Goal: Task Accomplishment & Management: Complete application form

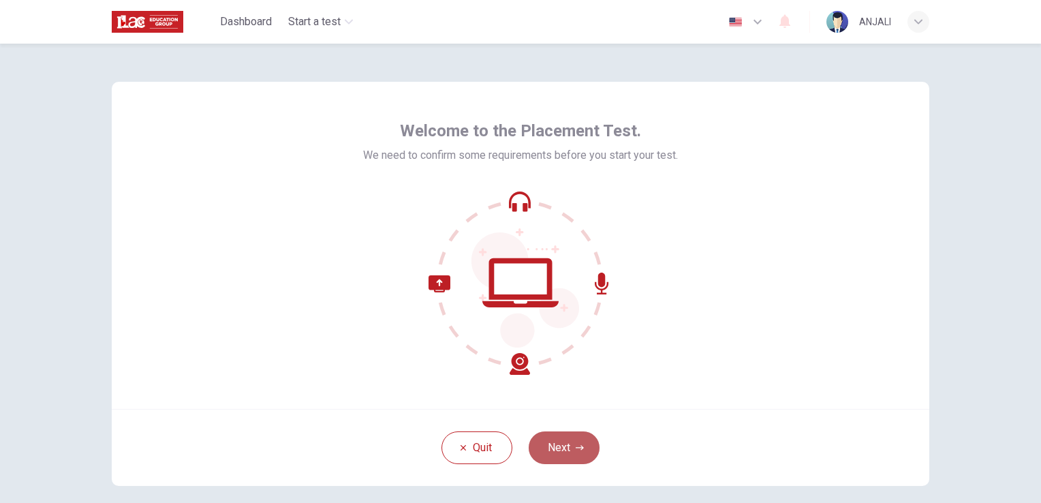
click at [578, 450] on icon "button" at bounding box center [580, 448] width 8 height 8
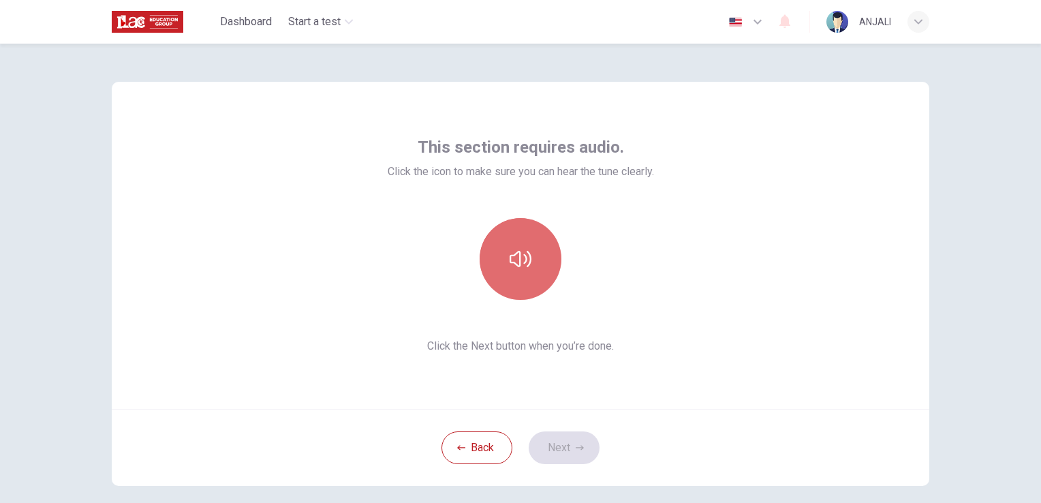
click at [506, 288] on button "button" at bounding box center [521, 259] width 82 height 82
click at [520, 256] on icon "button" at bounding box center [521, 259] width 22 height 22
click at [526, 271] on button "button" at bounding box center [521, 259] width 82 height 82
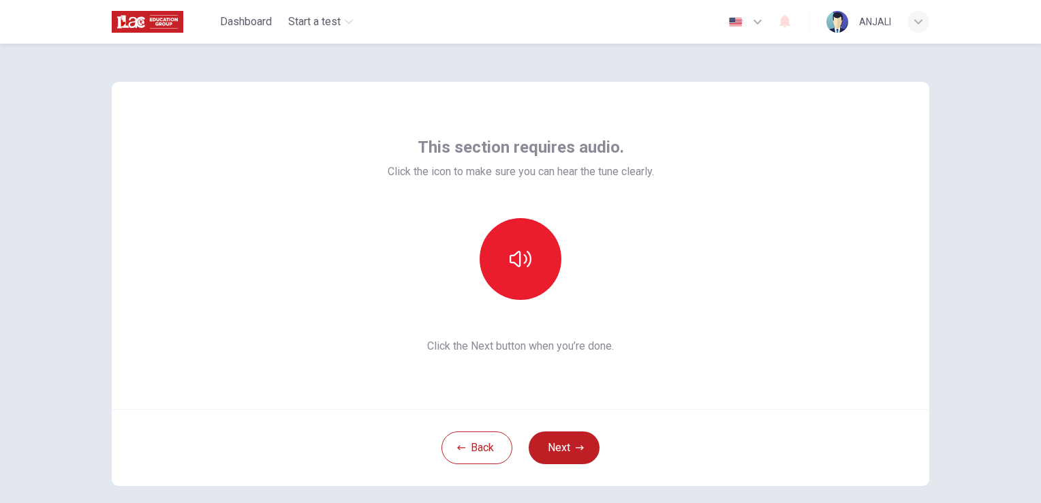
click at [952, 192] on div "This section requires audio. Click the icon to make sure you can hear the tune …" at bounding box center [520, 273] width 1041 height 459
click at [538, 262] on button "button" at bounding box center [521, 259] width 82 height 82
click at [576, 448] on icon "button" at bounding box center [580, 448] width 8 height 8
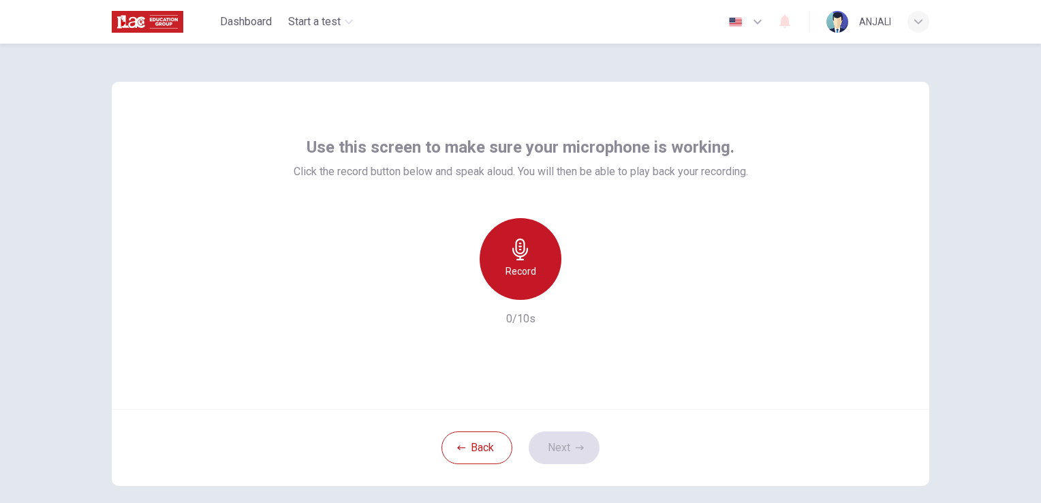
click at [523, 249] on icon "button" at bounding box center [521, 250] width 16 height 22
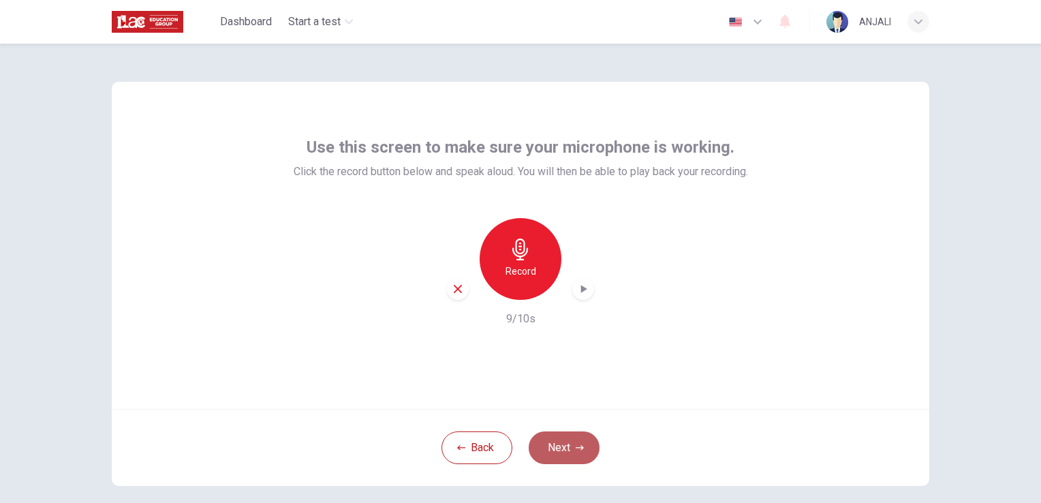
click at [570, 451] on button "Next" at bounding box center [564, 447] width 71 height 33
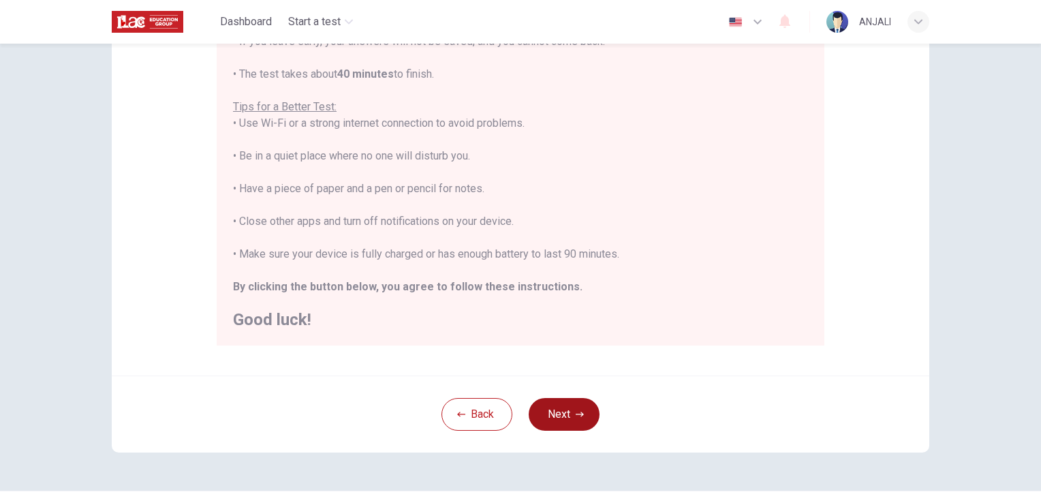
scroll to position [222, 0]
click at [556, 423] on button "Next" at bounding box center [564, 415] width 71 height 33
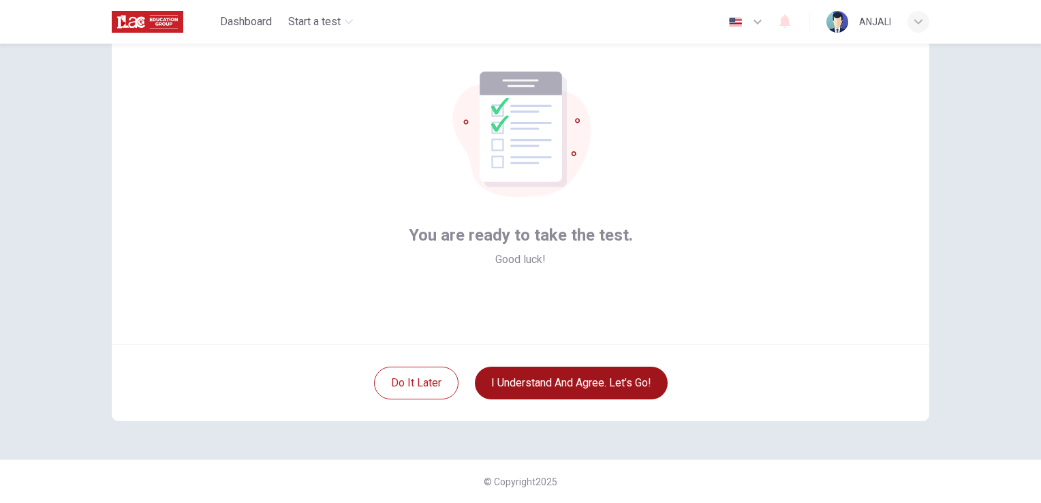
scroll to position [64, 0]
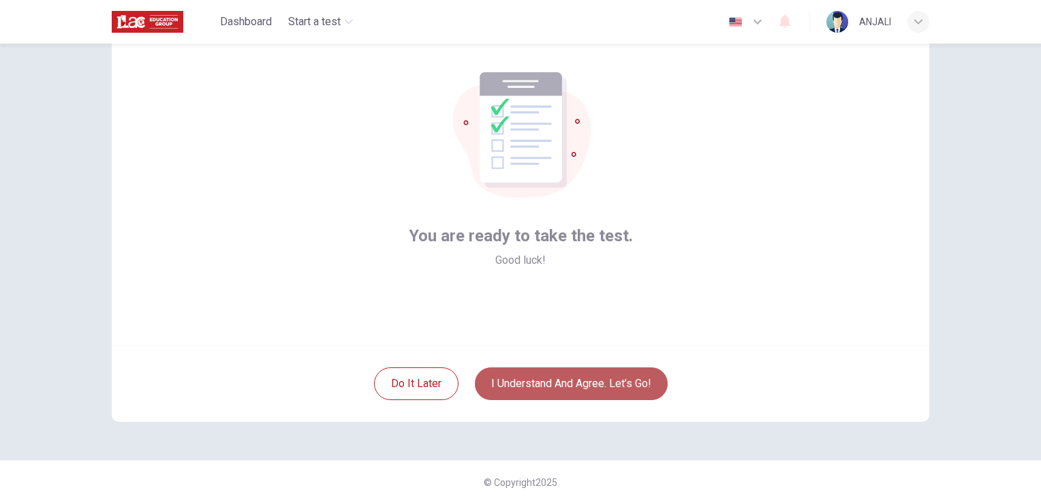
click at [545, 382] on button "I understand and agree. Let’s go!" at bounding box center [571, 383] width 193 height 33
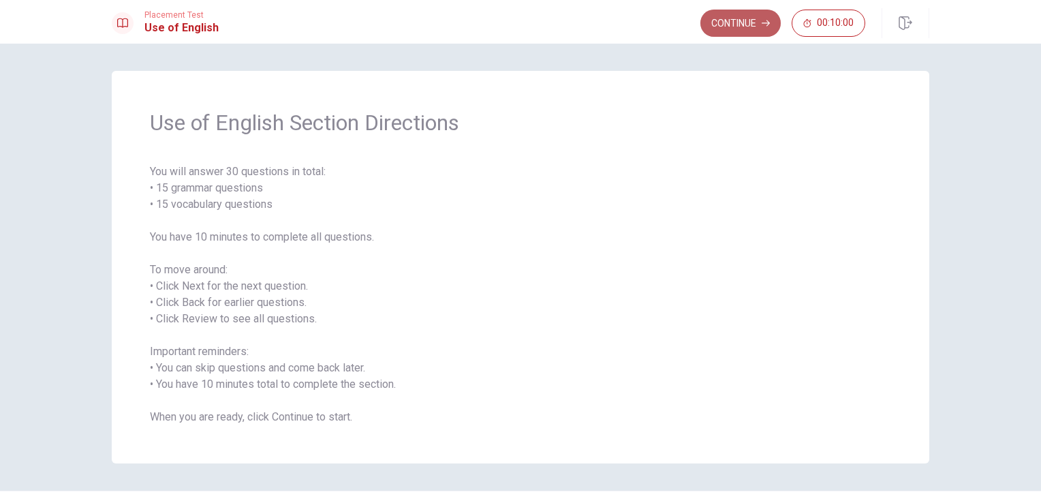
click at [765, 15] on button "Continue" at bounding box center [741, 23] width 80 height 27
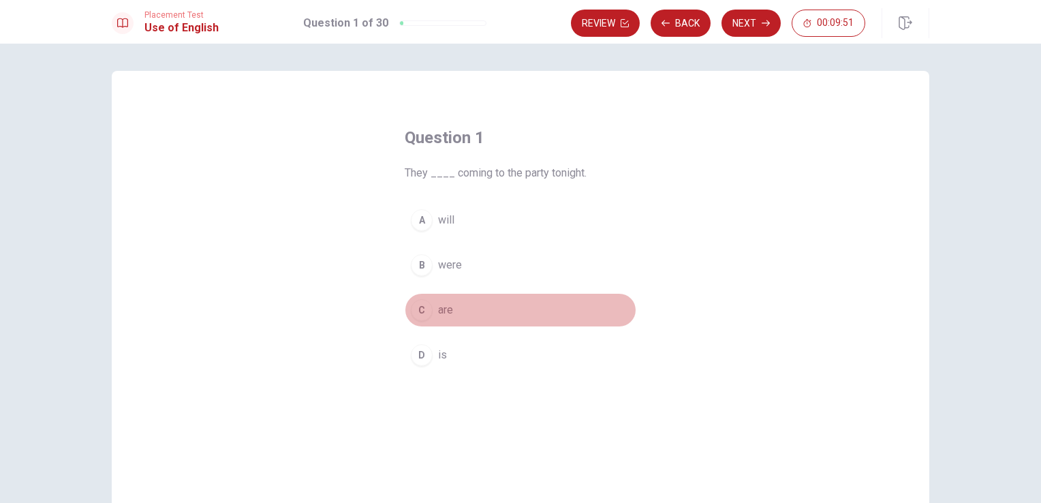
click at [427, 313] on div "C" at bounding box center [422, 310] width 22 height 22
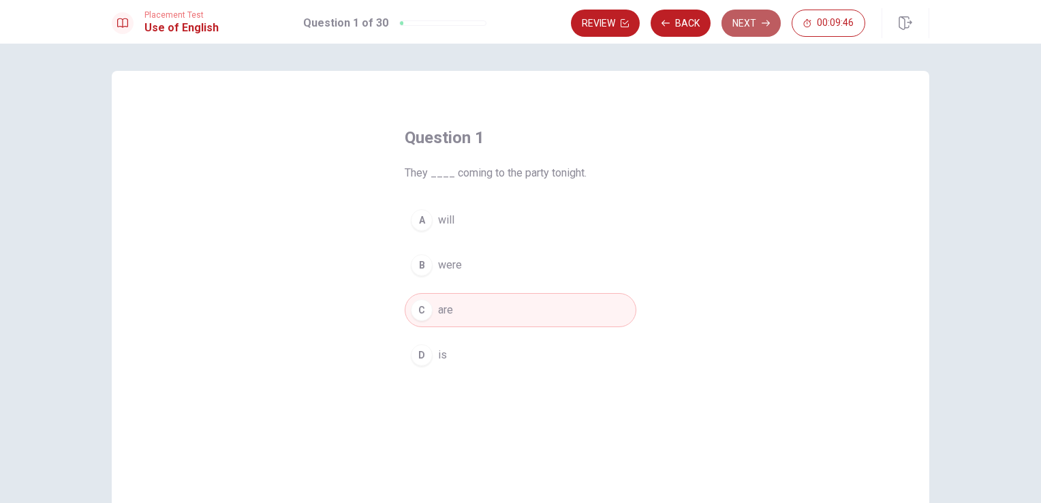
click at [750, 23] on button "Next" at bounding box center [751, 23] width 59 height 27
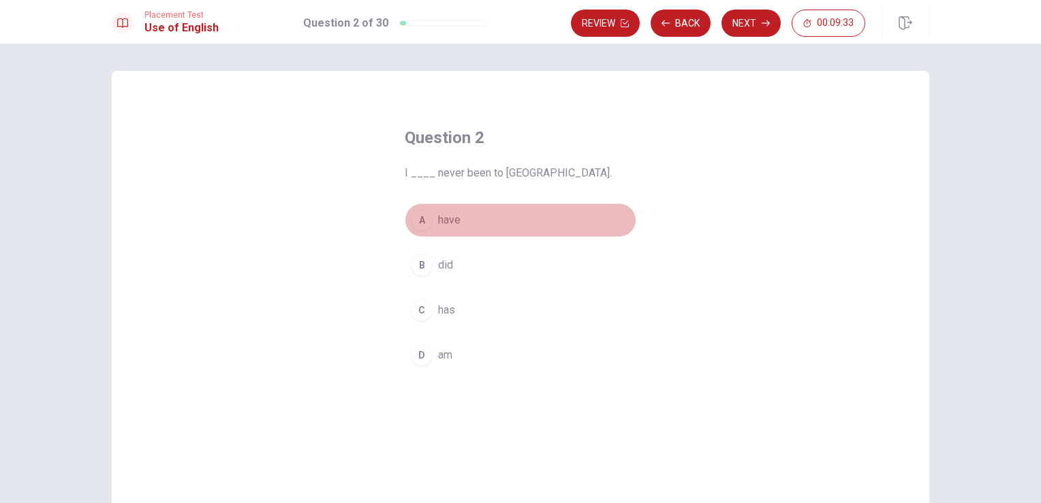
click at [423, 219] on div "A" at bounding box center [422, 220] width 22 height 22
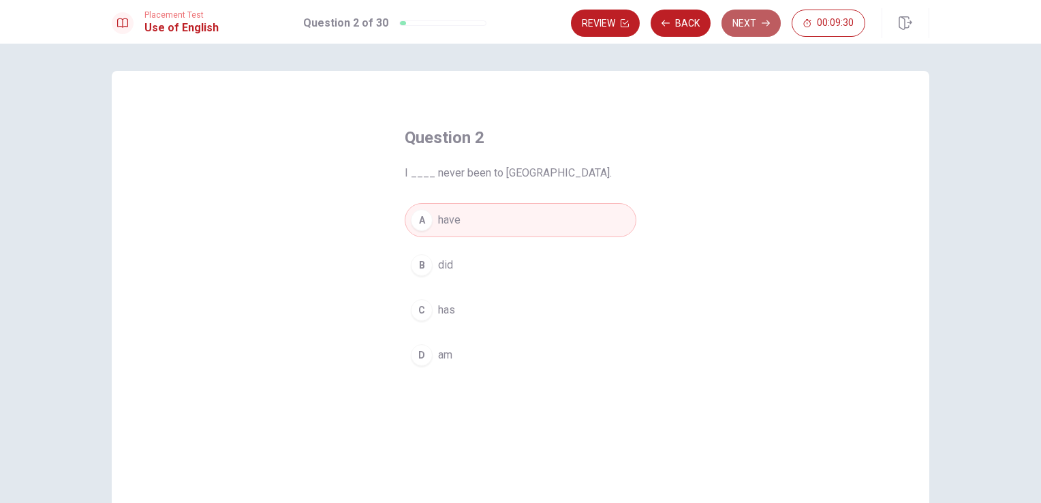
click at [747, 25] on button "Next" at bounding box center [751, 23] width 59 height 27
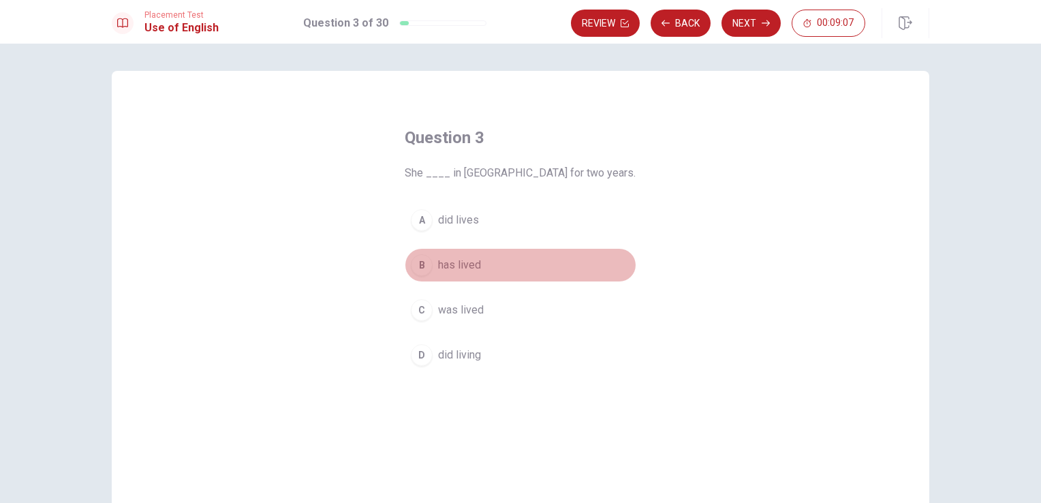
click at [443, 266] on span "has lived" at bounding box center [459, 265] width 43 height 16
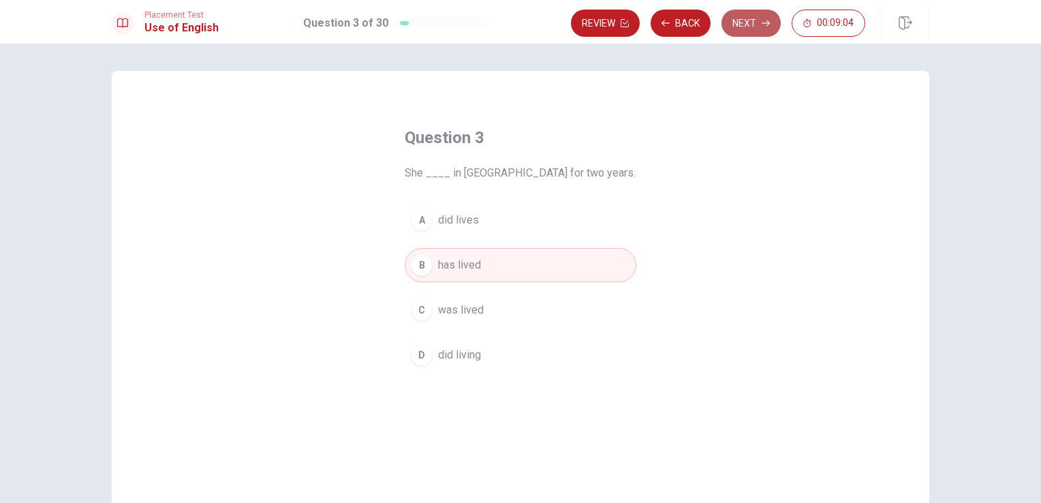
click at [740, 29] on button "Next" at bounding box center [751, 23] width 59 height 27
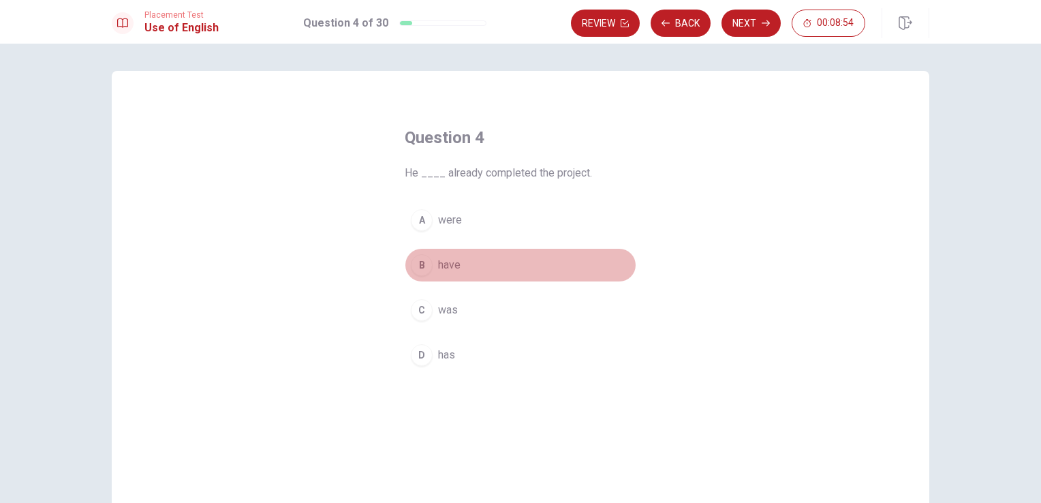
click at [444, 263] on span "have" at bounding box center [449, 265] width 22 height 16
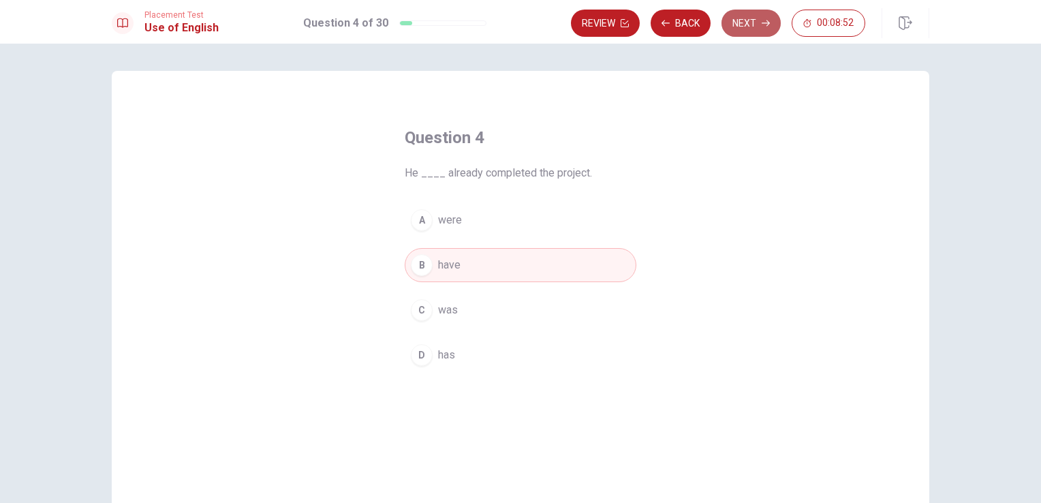
click at [755, 20] on button "Next" at bounding box center [751, 23] width 59 height 27
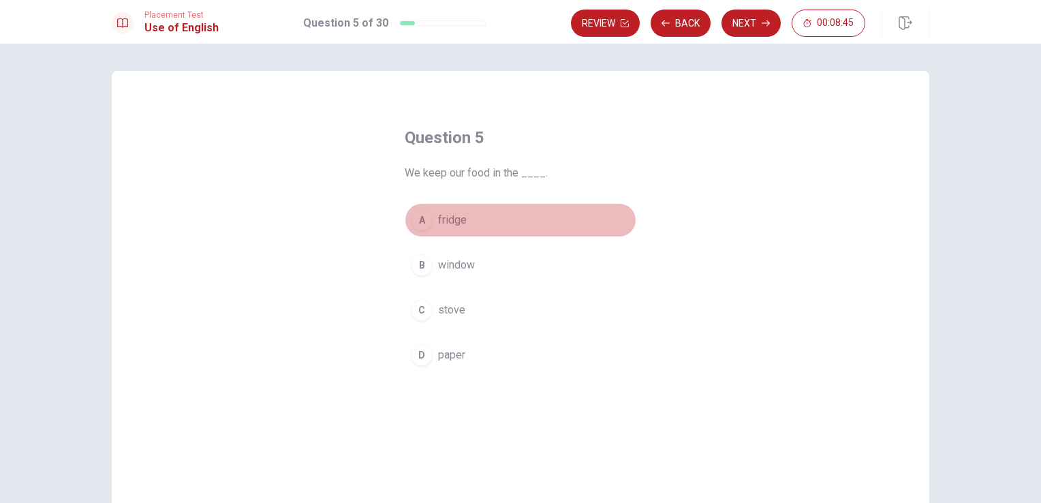
click at [445, 222] on span "fridge" at bounding box center [452, 220] width 29 height 16
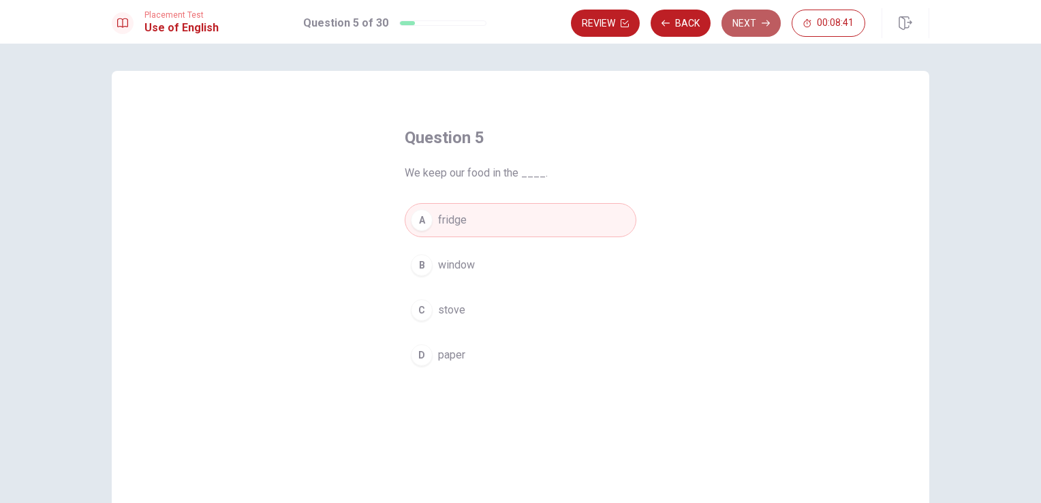
click at [754, 26] on button "Next" at bounding box center [751, 23] width 59 height 27
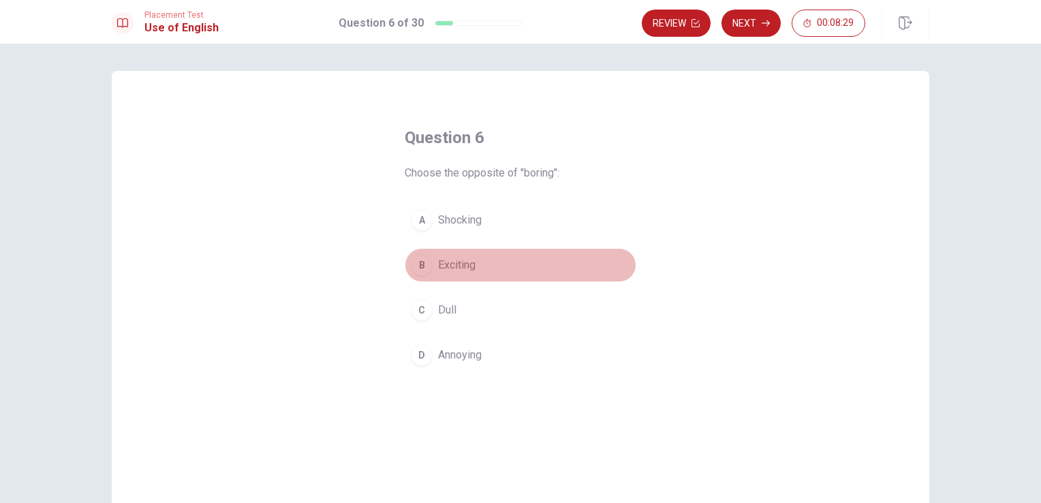
click at [462, 267] on span "Exciting" at bounding box center [456, 265] width 37 height 16
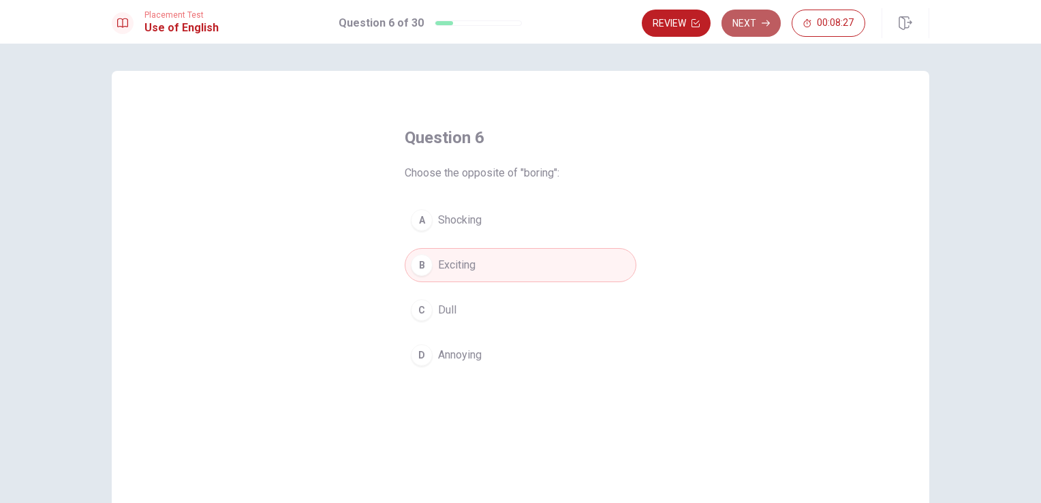
click at [759, 18] on button "Next" at bounding box center [751, 23] width 59 height 27
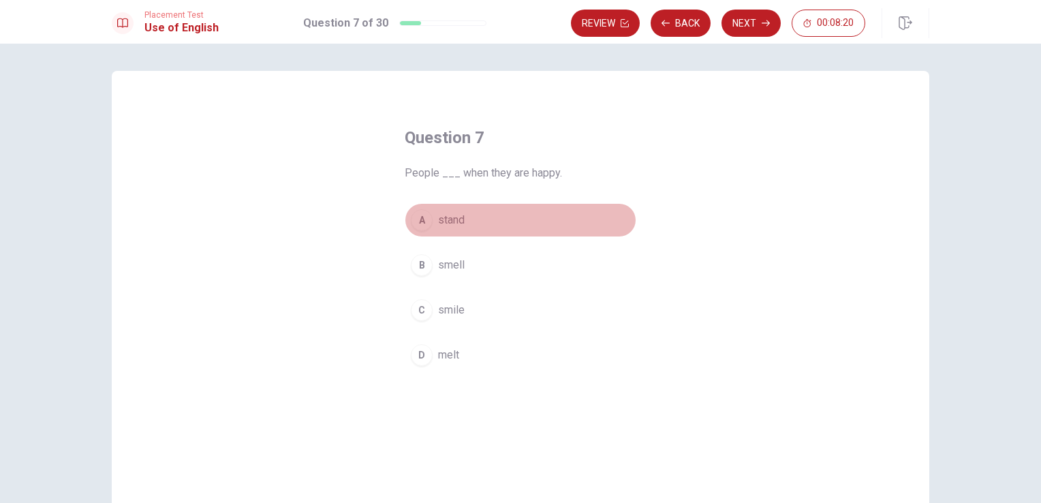
click at [454, 218] on span "stand" at bounding box center [451, 220] width 27 height 16
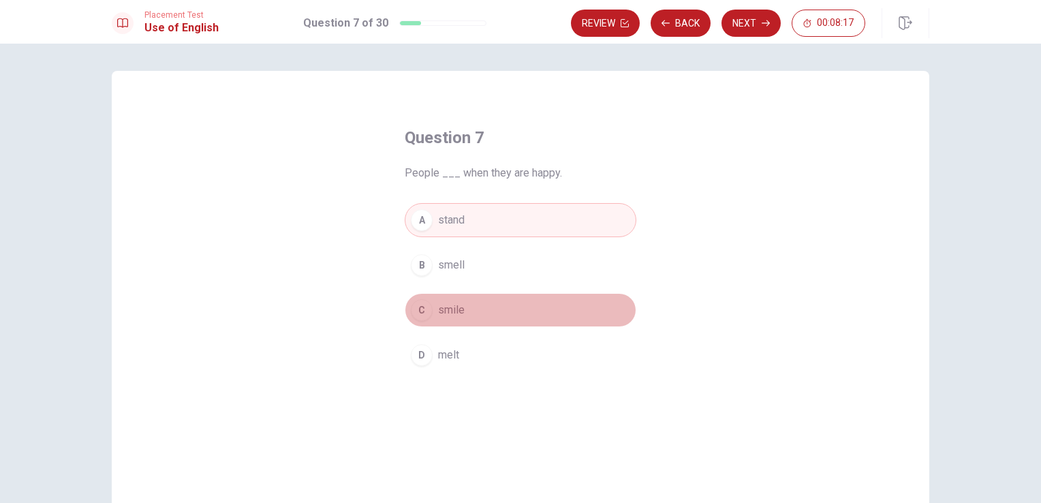
click at [444, 310] on span "smile" at bounding box center [451, 310] width 27 height 16
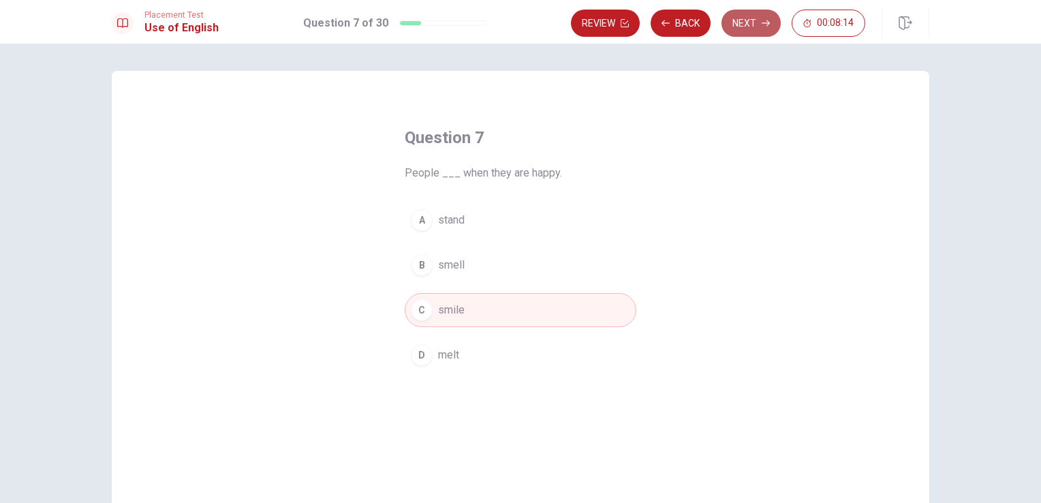
click at [740, 22] on button "Next" at bounding box center [751, 23] width 59 height 27
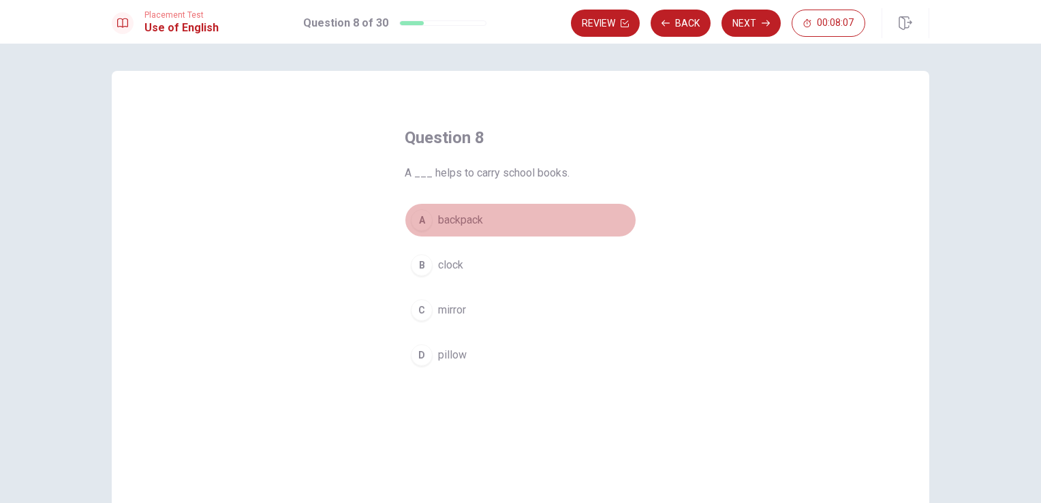
click at [469, 210] on button "A backpack" at bounding box center [521, 220] width 232 height 34
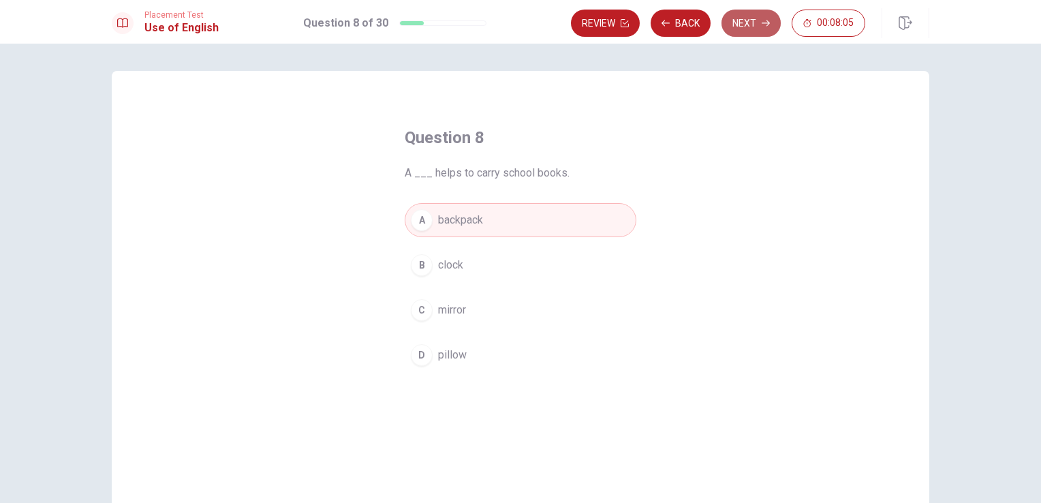
click at [763, 19] on icon "button" at bounding box center [766, 23] width 8 height 8
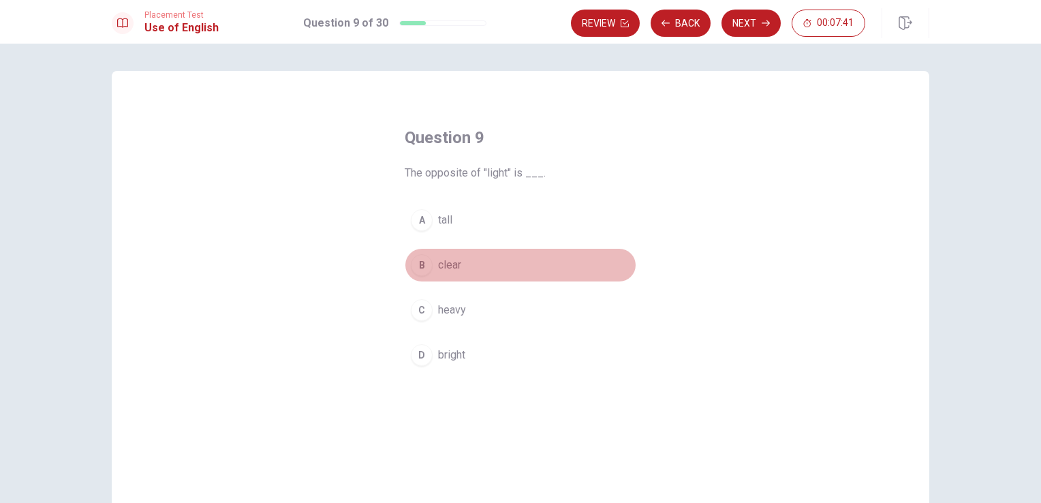
click at [443, 271] on span "clear" at bounding box center [449, 265] width 23 height 16
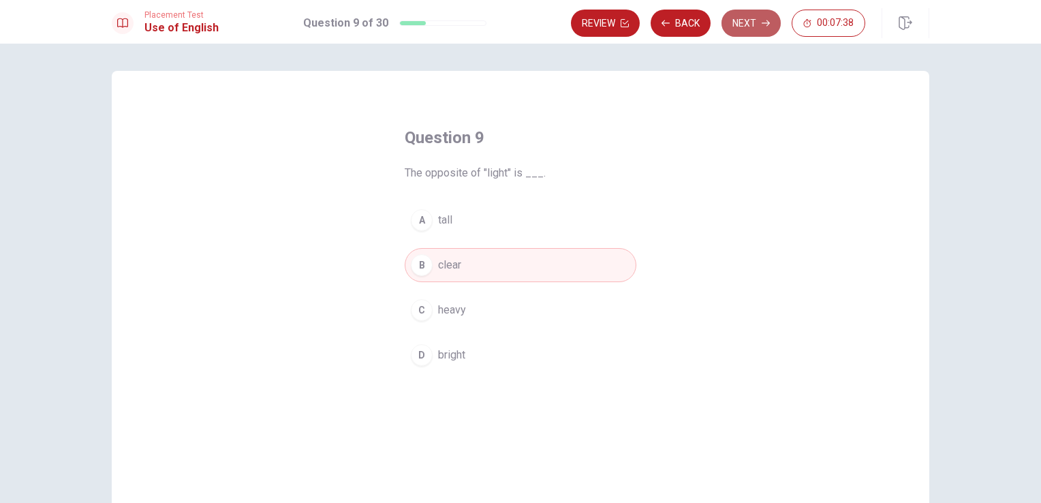
click at [761, 18] on button "Next" at bounding box center [751, 23] width 59 height 27
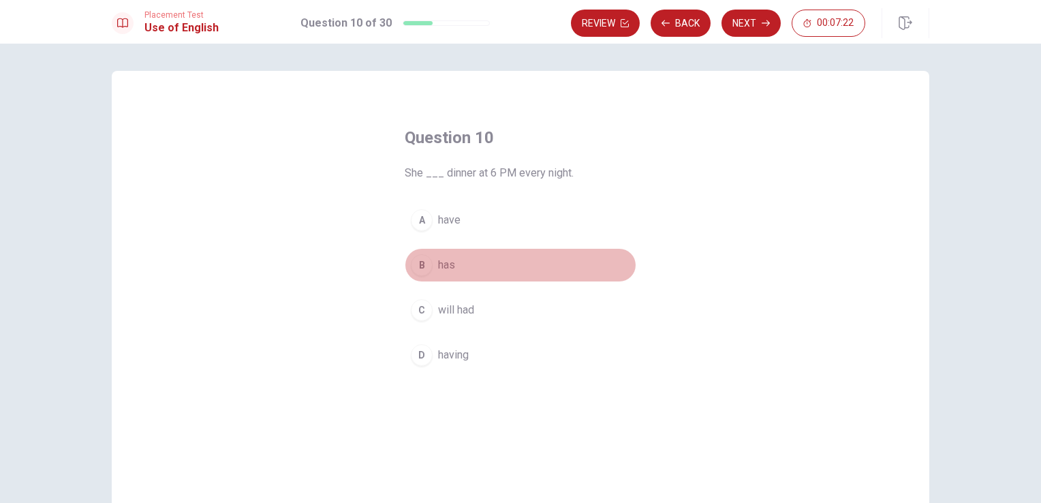
click at [438, 263] on span "has" at bounding box center [446, 265] width 17 height 16
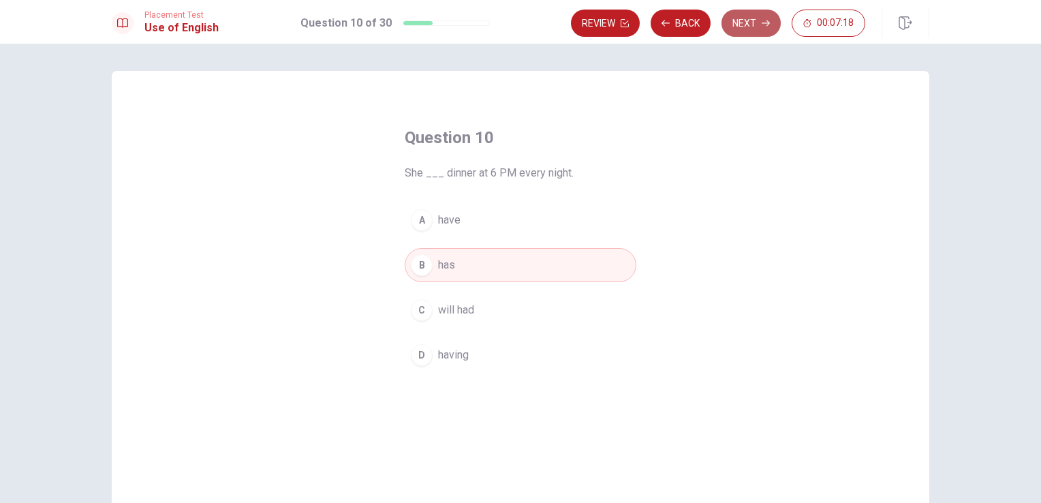
click at [766, 14] on button "Next" at bounding box center [751, 23] width 59 height 27
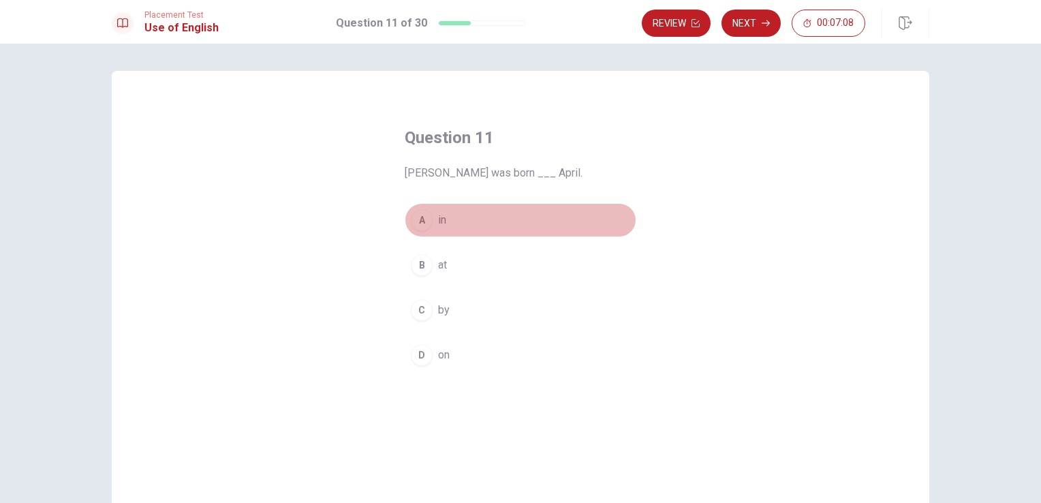
click at [438, 217] on span "in" at bounding box center [442, 220] width 8 height 16
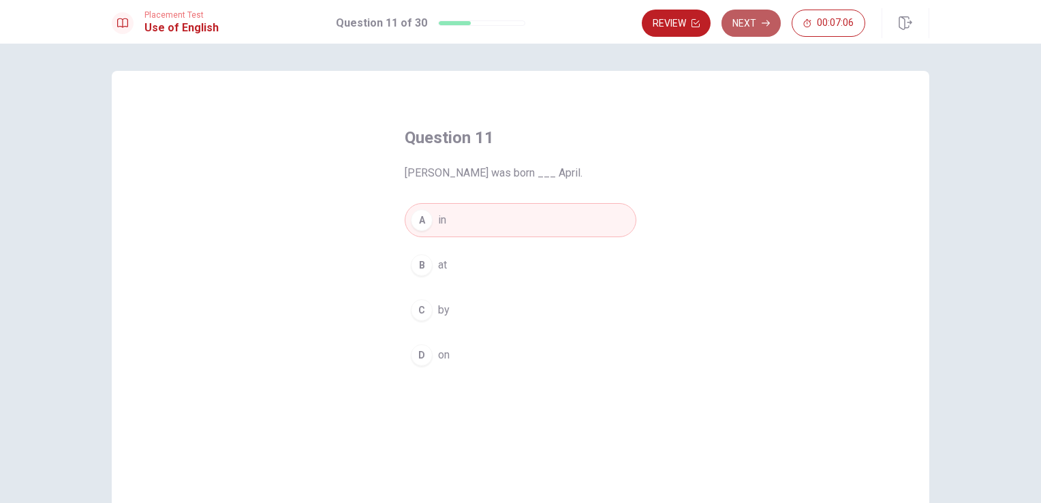
click at [766, 20] on icon "button" at bounding box center [766, 23] width 8 height 8
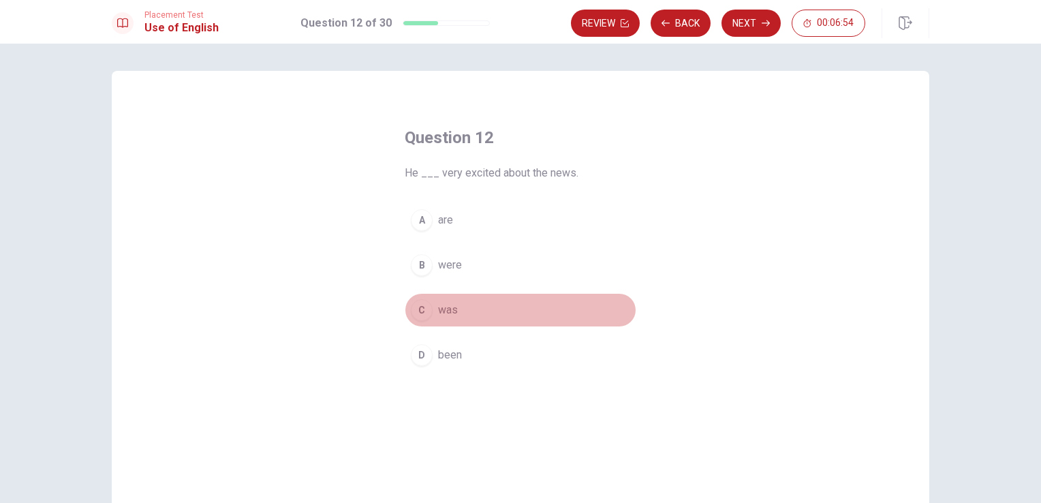
click at [430, 303] on button "C was" at bounding box center [521, 310] width 232 height 34
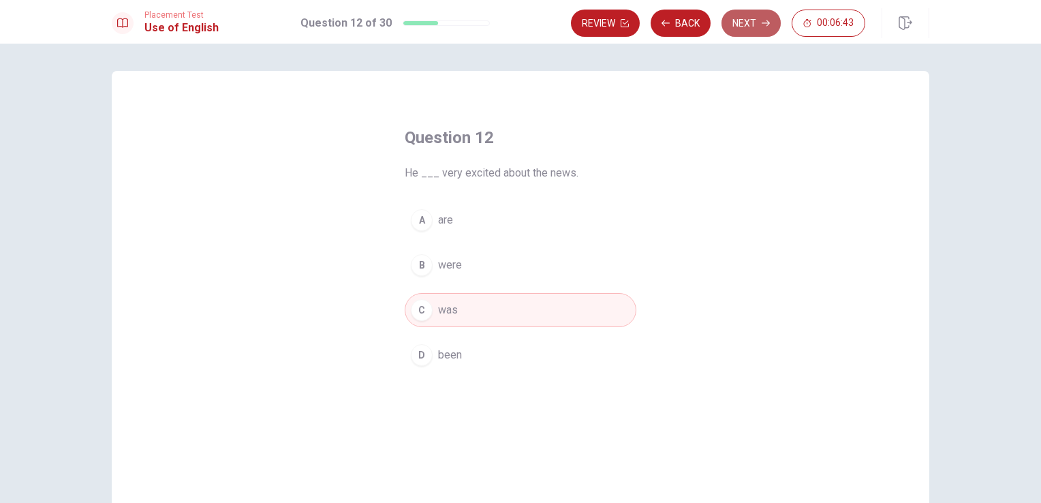
click at [755, 25] on button "Next" at bounding box center [751, 23] width 59 height 27
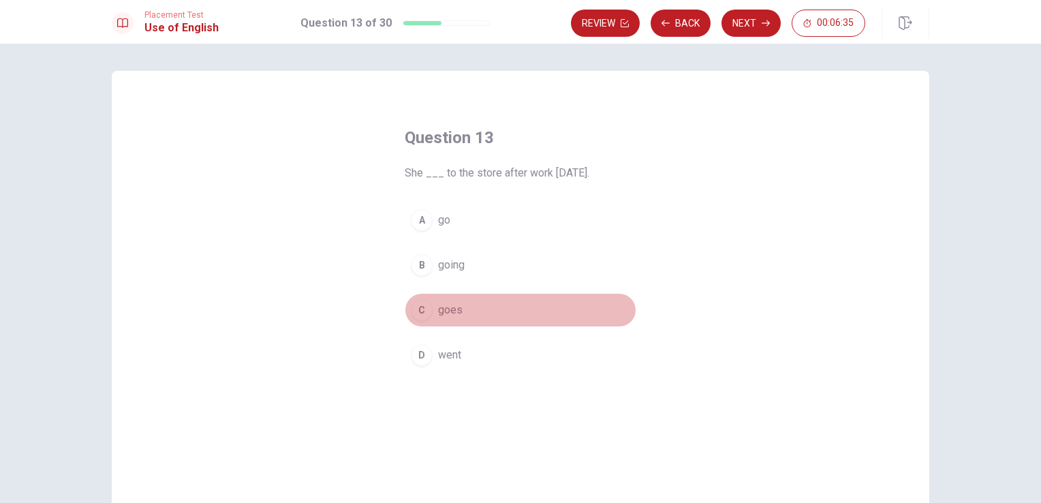
click at [448, 315] on span "goes" at bounding box center [450, 310] width 25 height 16
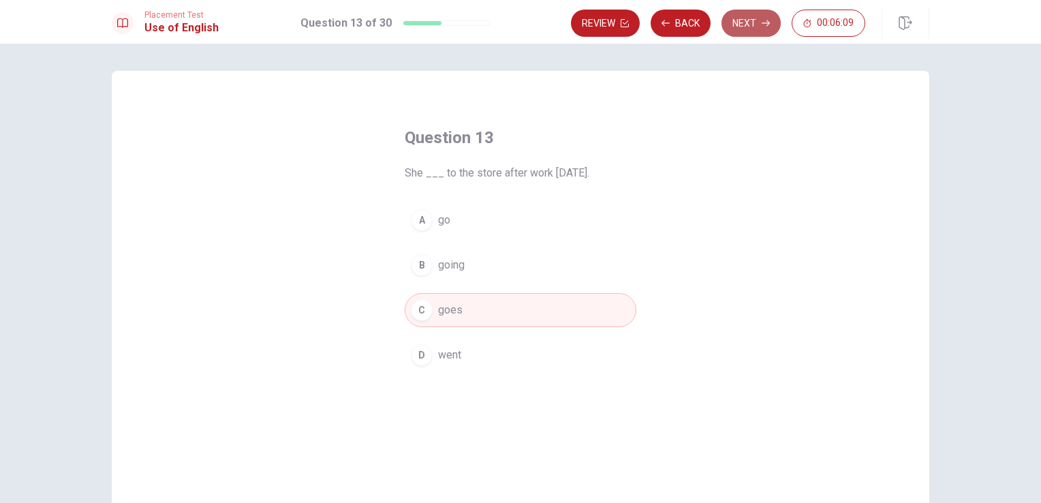
click at [750, 15] on button "Next" at bounding box center [751, 23] width 59 height 27
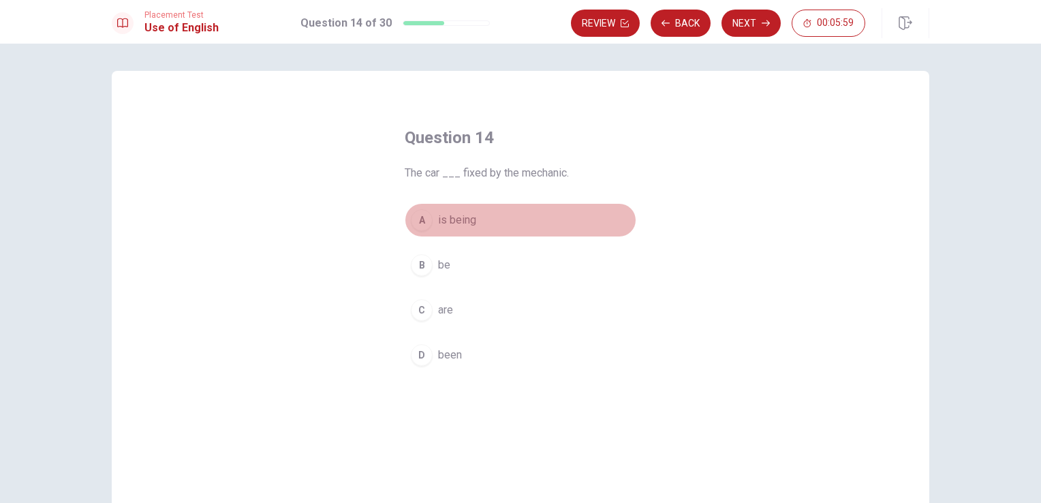
click at [438, 219] on span "is being" at bounding box center [457, 220] width 38 height 16
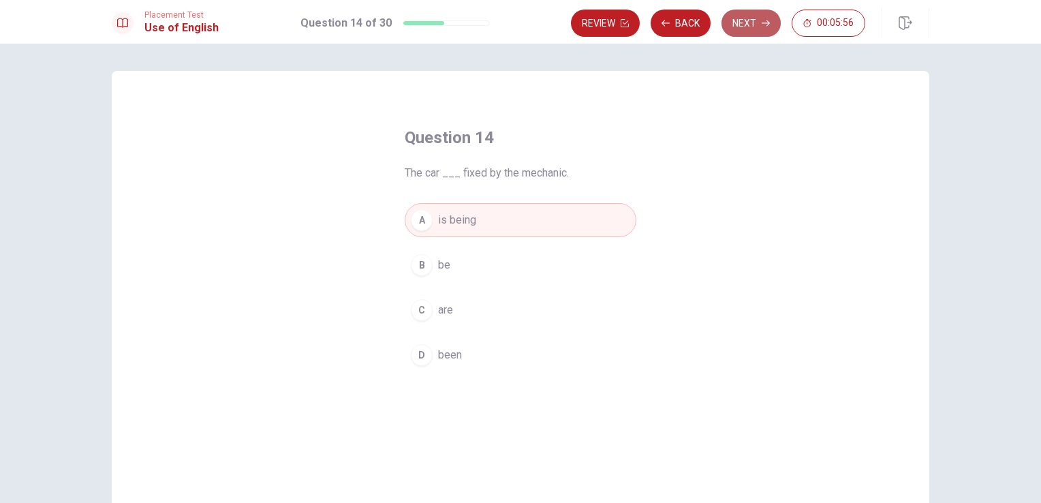
click at [745, 26] on button "Next" at bounding box center [751, 23] width 59 height 27
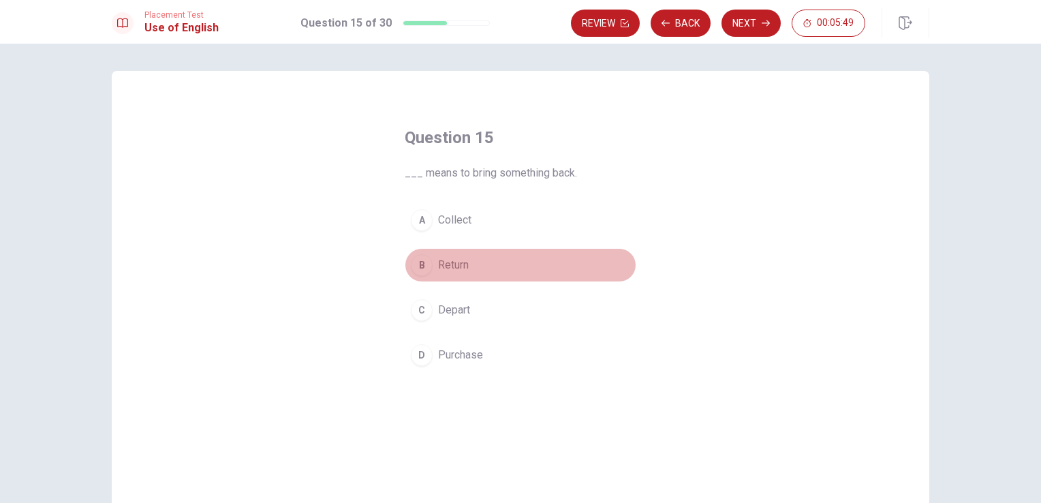
click at [461, 262] on span "Return" at bounding box center [453, 265] width 31 height 16
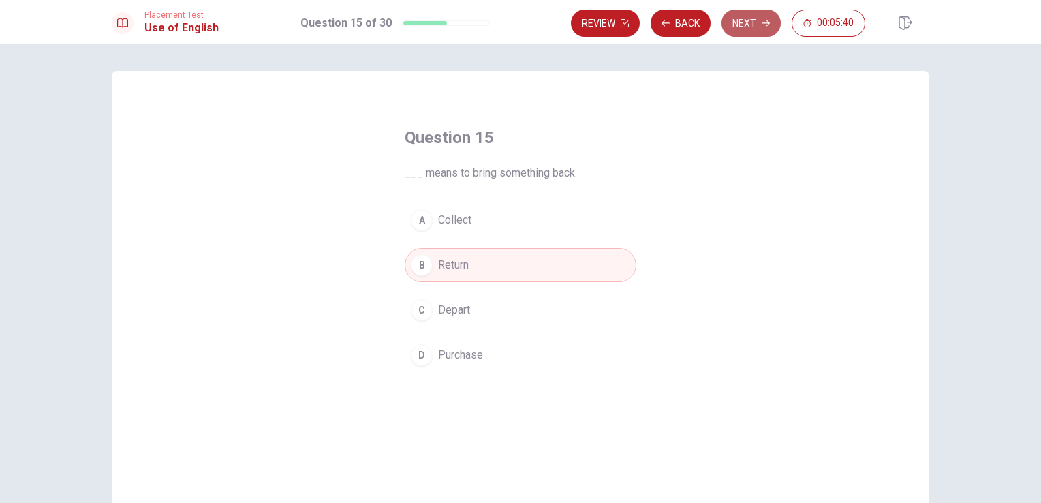
click at [752, 23] on button "Next" at bounding box center [751, 23] width 59 height 27
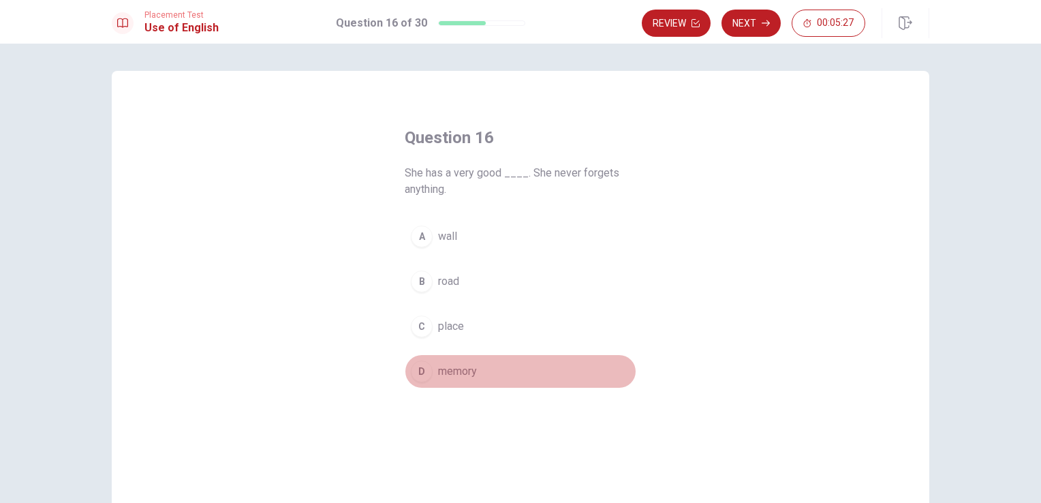
click at [438, 374] on span "memory" at bounding box center [457, 371] width 39 height 16
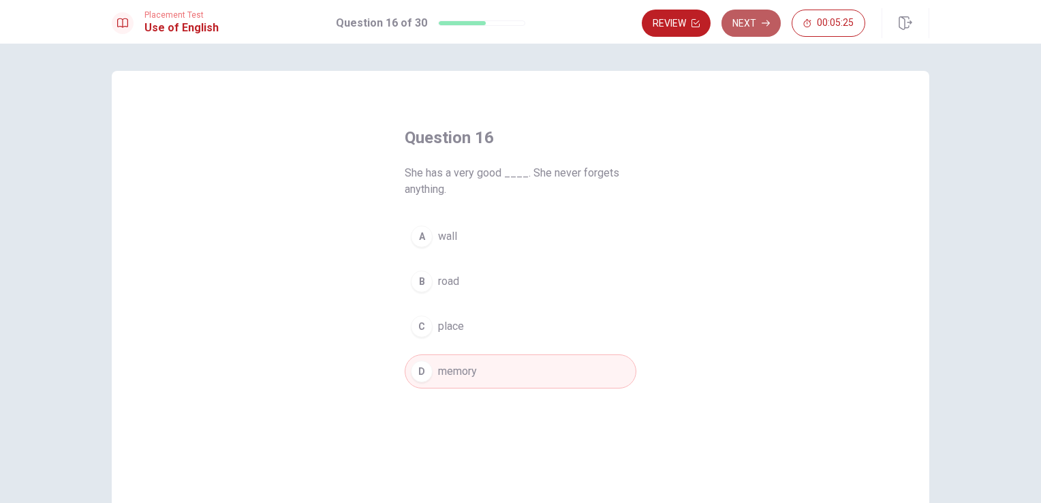
click at [733, 30] on button "Next" at bounding box center [751, 23] width 59 height 27
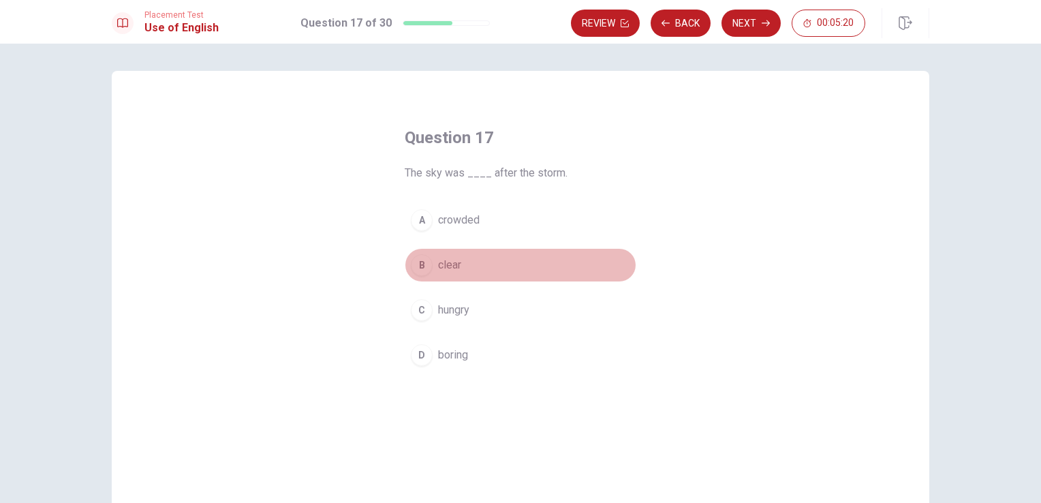
click at [439, 264] on span "clear" at bounding box center [449, 265] width 23 height 16
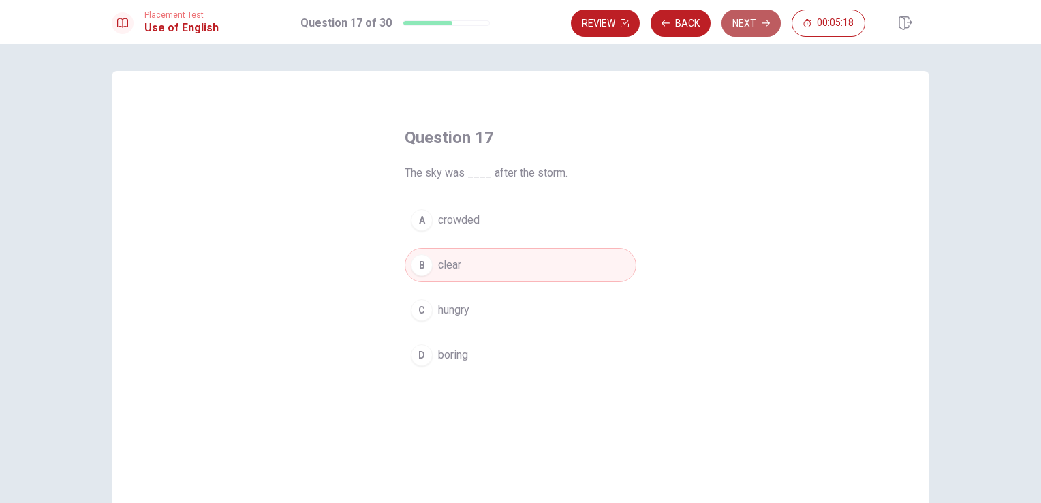
click at [763, 26] on icon "button" at bounding box center [766, 23] width 8 height 8
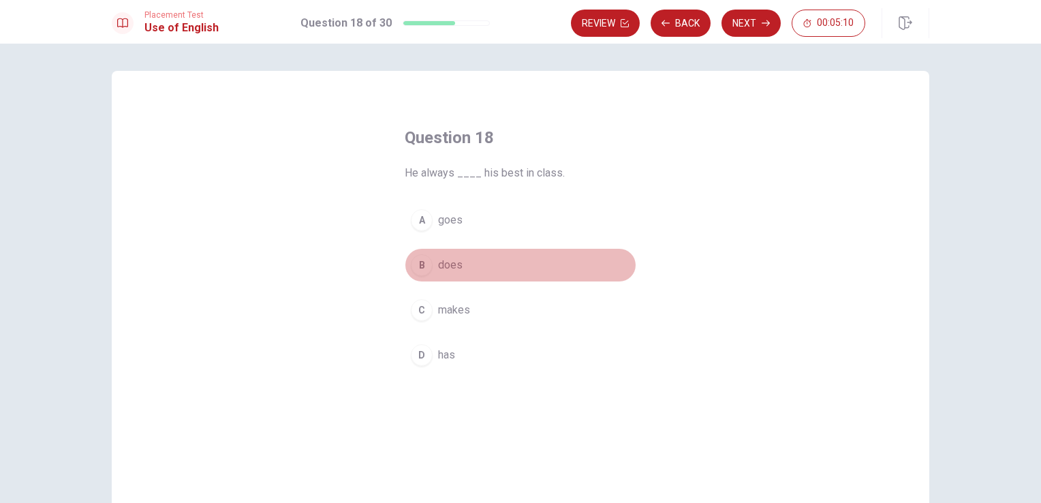
click at [444, 267] on span "does" at bounding box center [450, 265] width 25 height 16
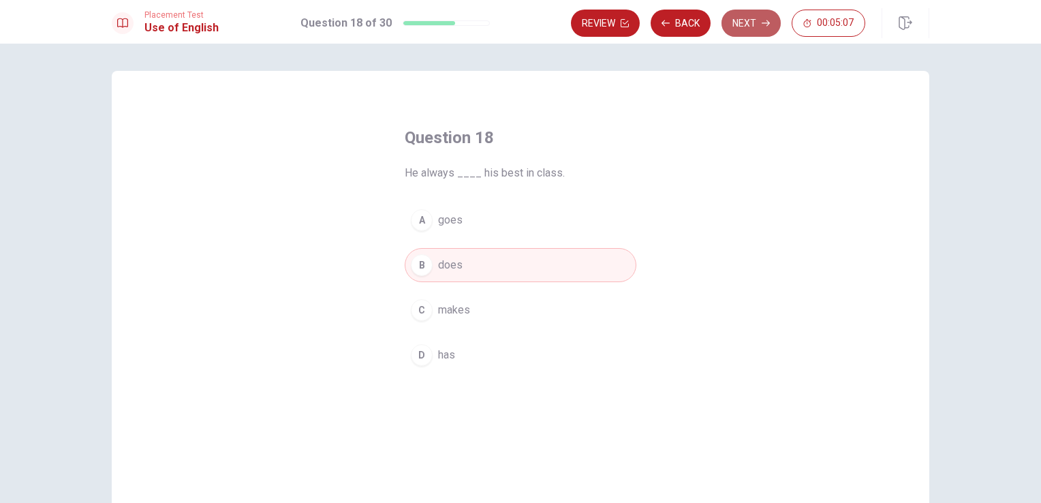
click at [758, 13] on button "Next" at bounding box center [751, 23] width 59 height 27
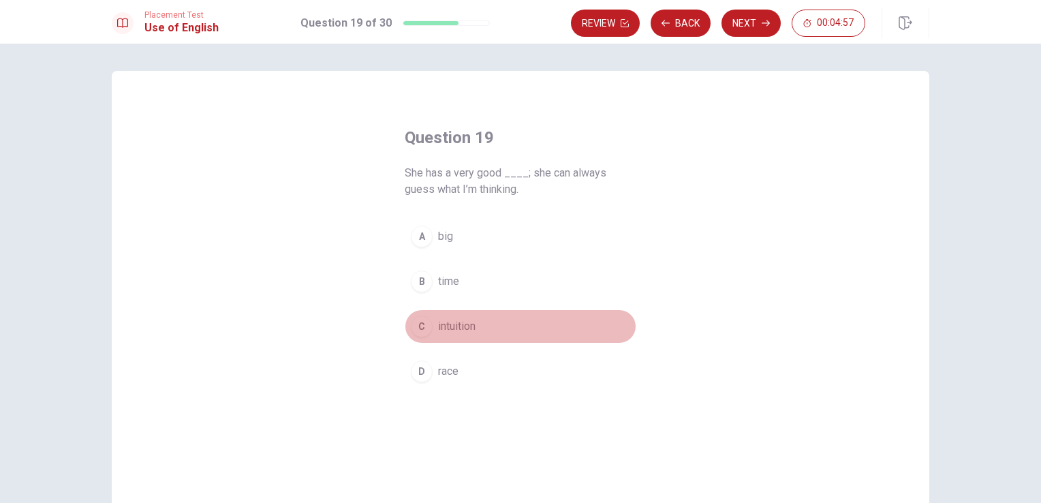
click at [448, 334] on button "C intuition" at bounding box center [521, 326] width 232 height 34
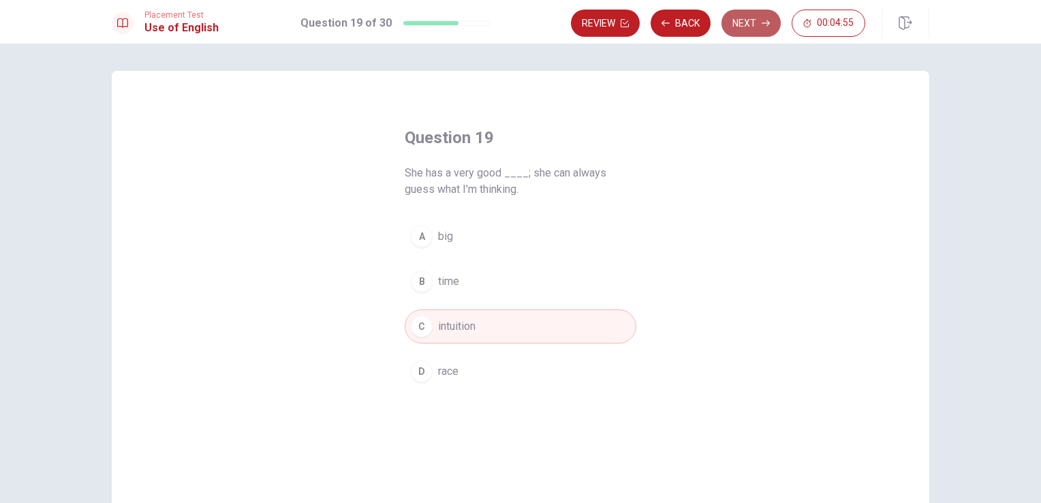
click at [757, 21] on button "Next" at bounding box center [751, 23] width 59 height 27
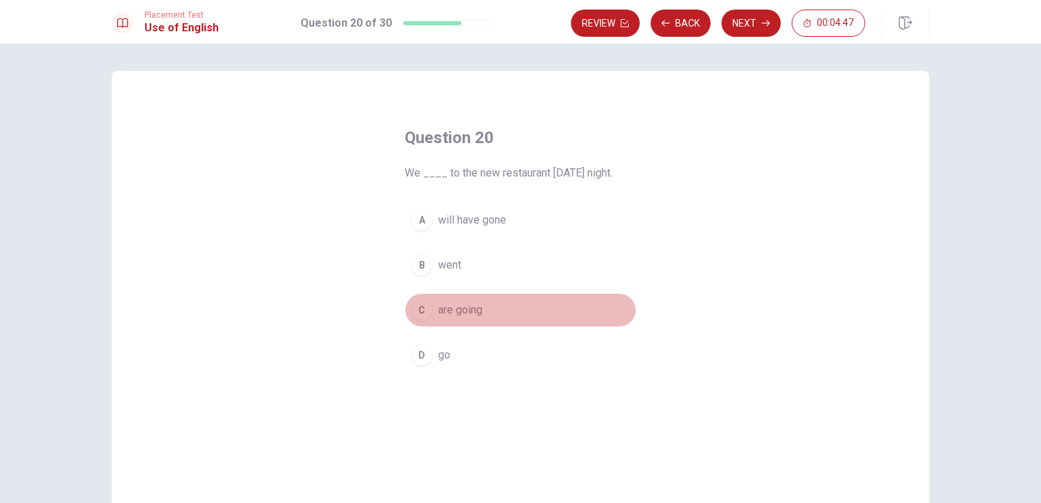
click at [444, 309] on span "are going" at bounding box center [460, 310] width 44 height 16
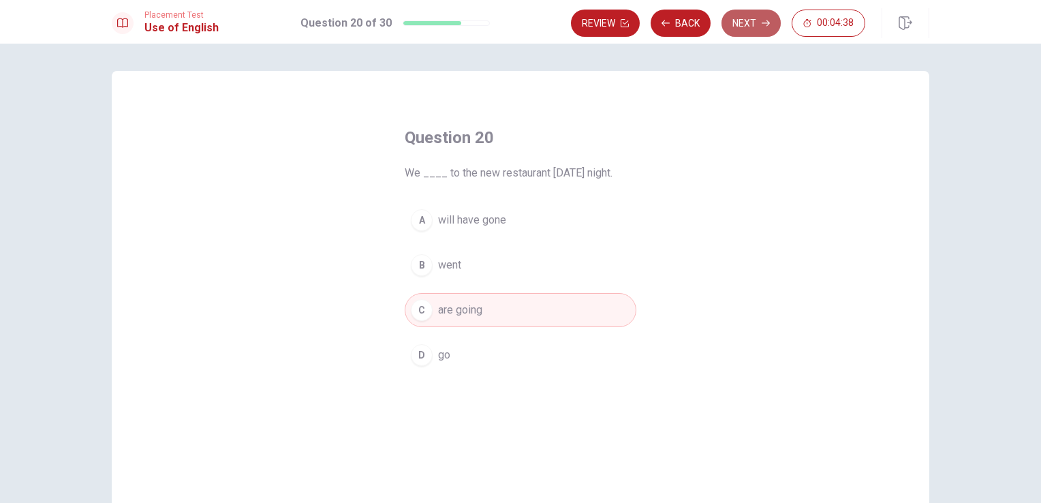
click at [761, 20] on button "Next" at bounding box center [751, 23] width 59 height 27
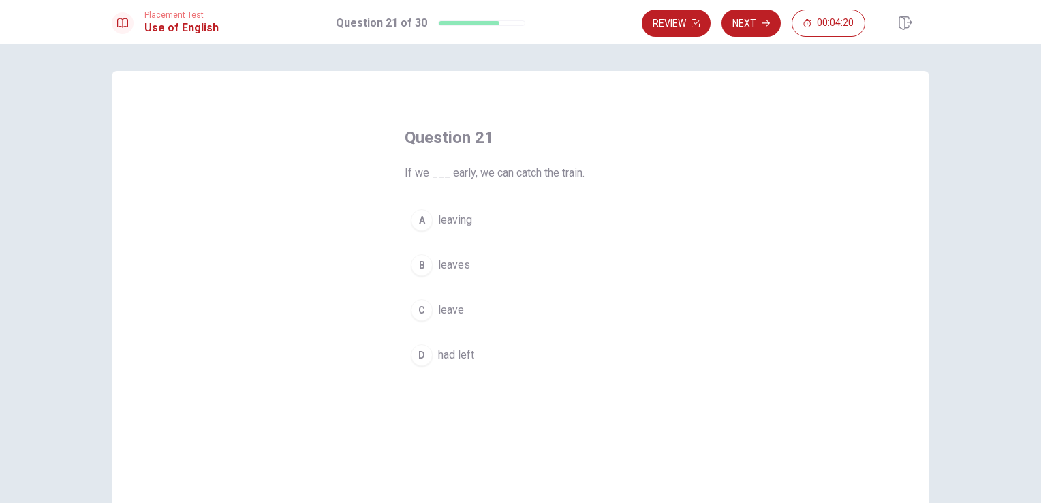
click at [453, 260] on span "leaves" at bounding box center [454, 265] width 32 height 16
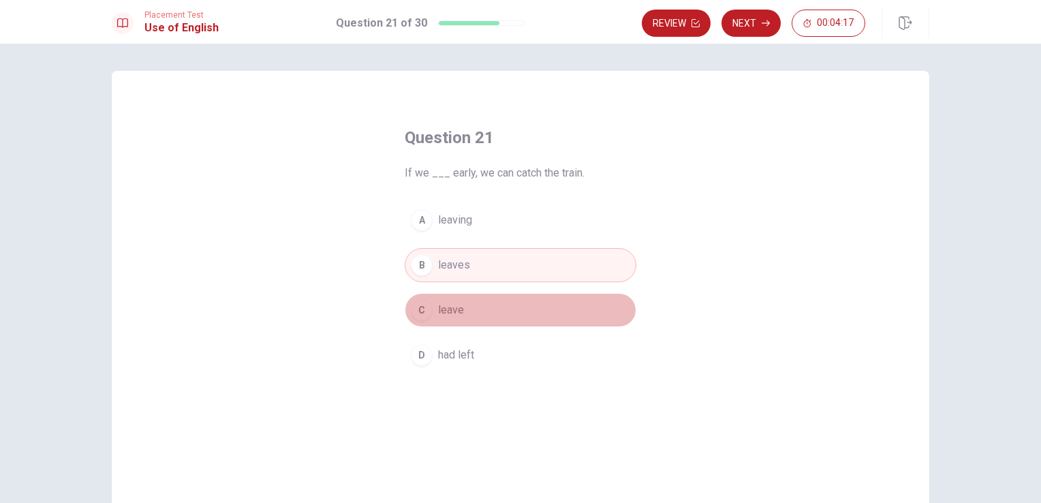
click at [448, 302] on span "leave" at bounding box center [451, 310] width 26 height 16
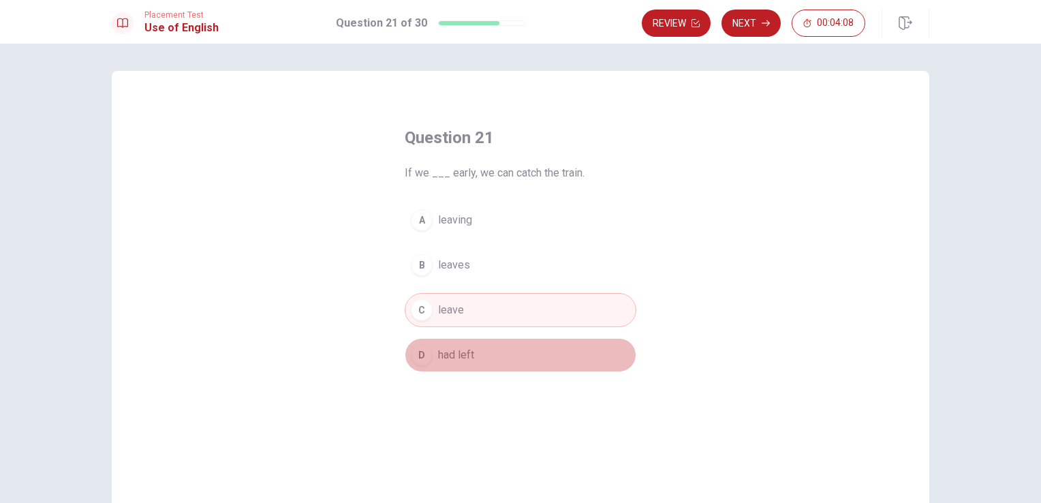
click at [459, 352] on span "had left" at bounding box center [456, 355] width 36 height 16
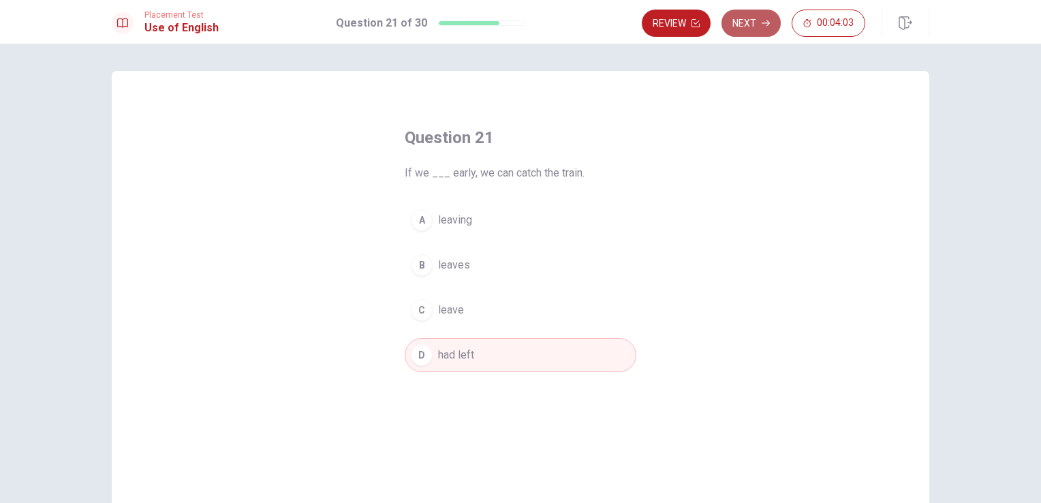
click at [740, 32] on button "Next" at bounding box center [751, 23] width 59 height 27
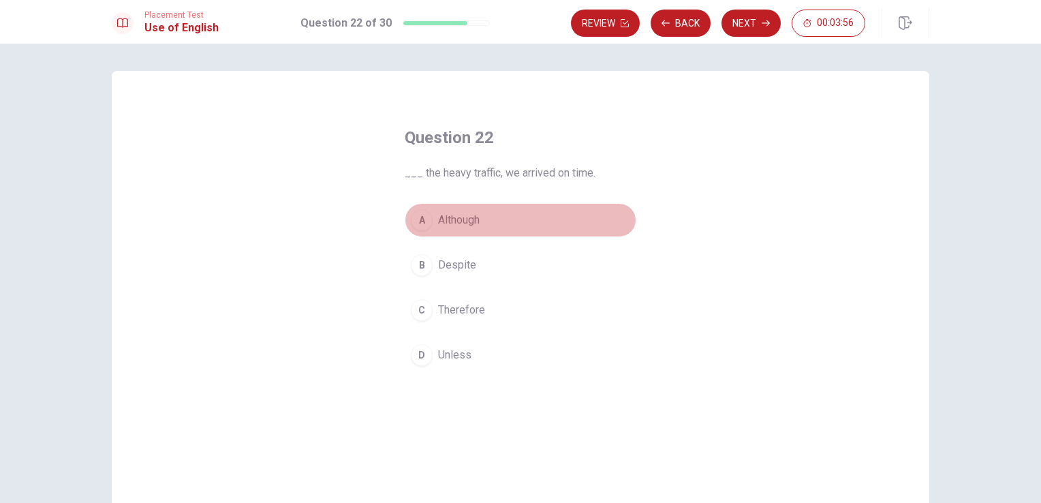
click at [457, 217] on span "Although" at bounding box center [459, 220] width 42 height 16
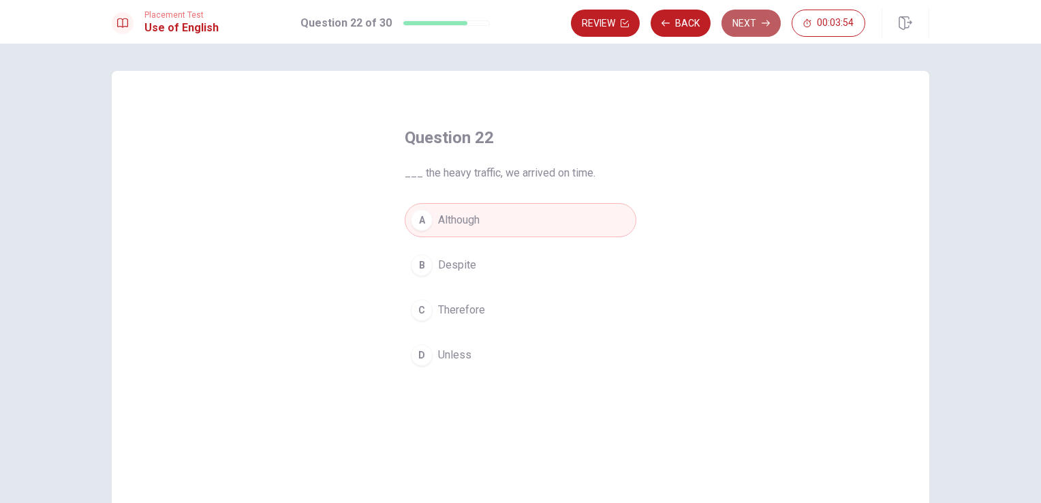
click at [744, 25] on button "Next" at bounding box center [751, 23] width 59 height 27
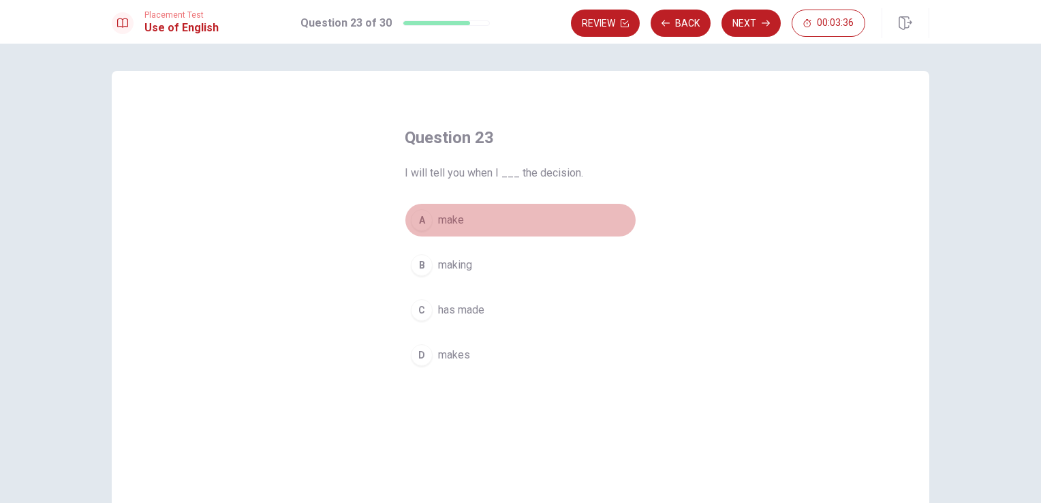
click at [448, 222] on span "make" at bounding box center [451, 220] width 26 height 16
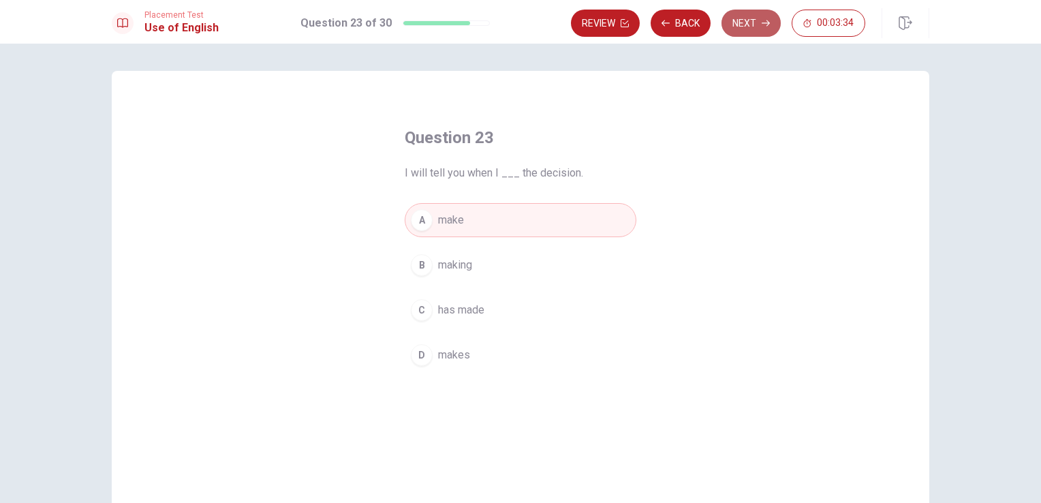
click at [741, 31] on button "Next" at bounding box center [751, 23] width 59 height 27
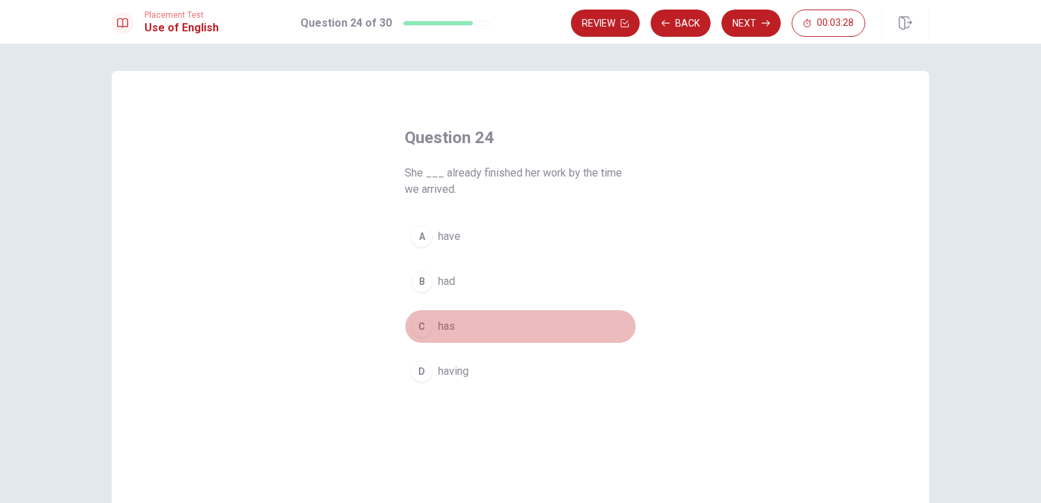
click at [442, 335] on button "C has" at bounding box center [521, 326] width 232 height 34
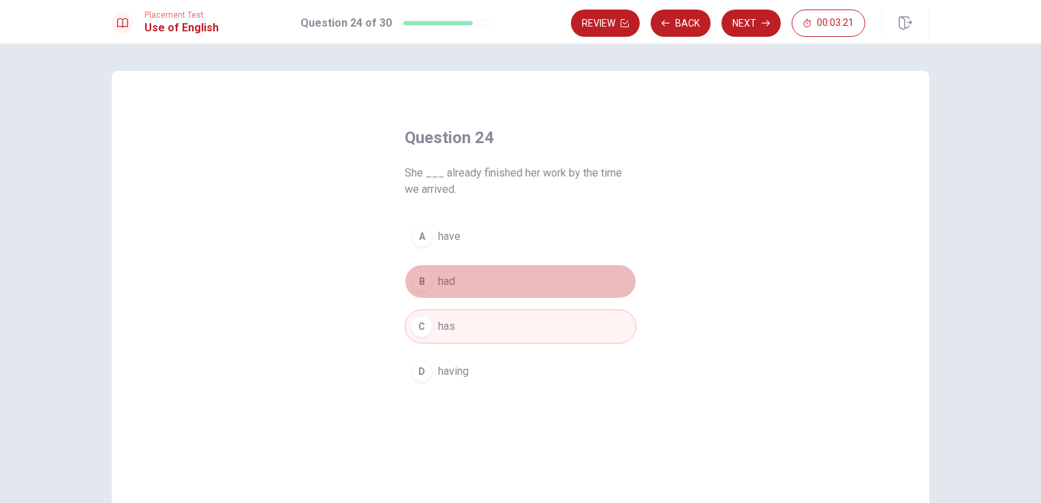
click at [445, 280] on span "had" at bounding box center [446, 281] width 17 height 16
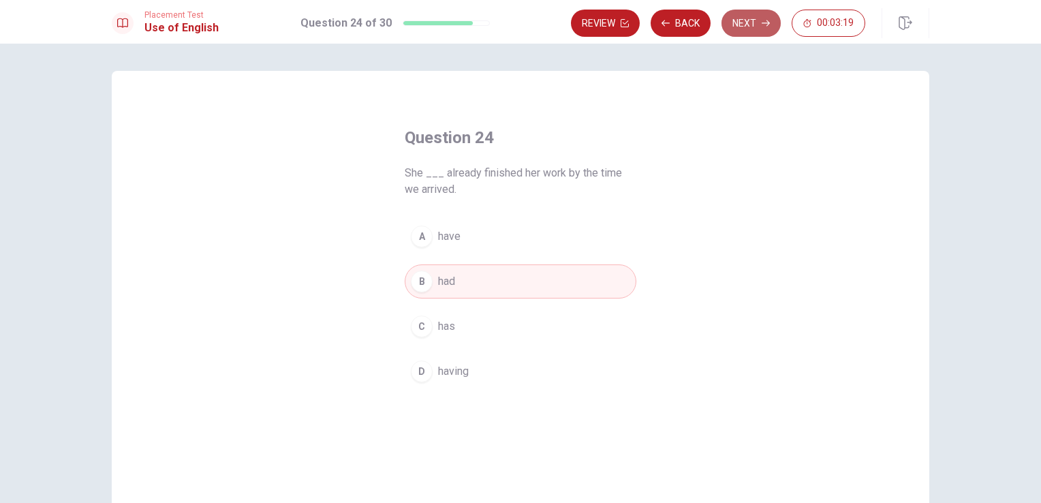
click at [745, 20] on button "Next" at bounding box center [751, 23] width 59 height 27
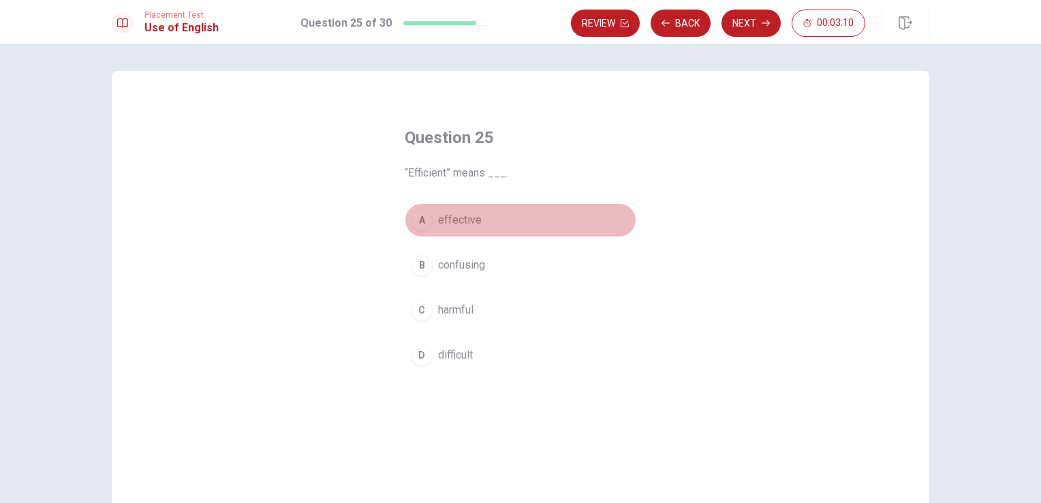
click at [468, 232] on button "A effective" at bounding box center [521, 220] width 232 height 34
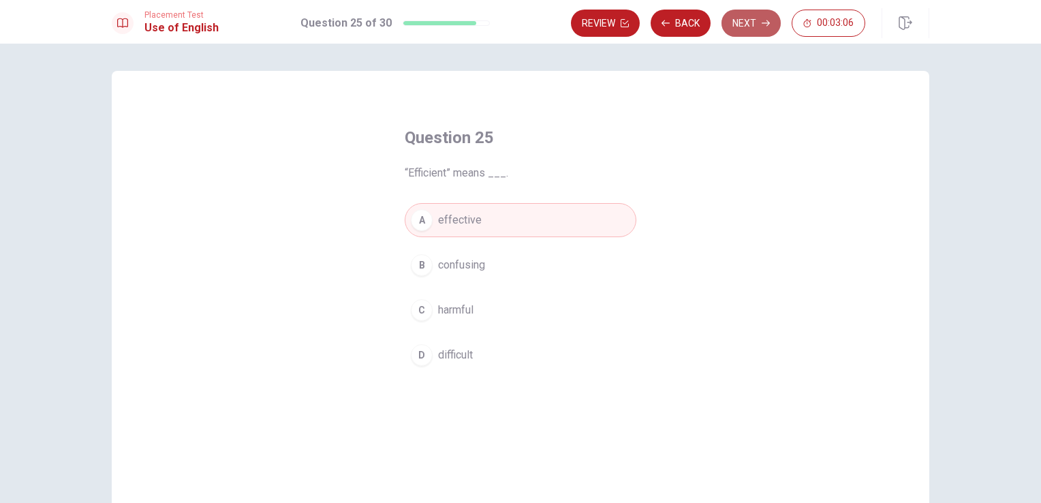
click at [766, 15] on button "Next" at bounding box center [751, 23] width 59 height 27
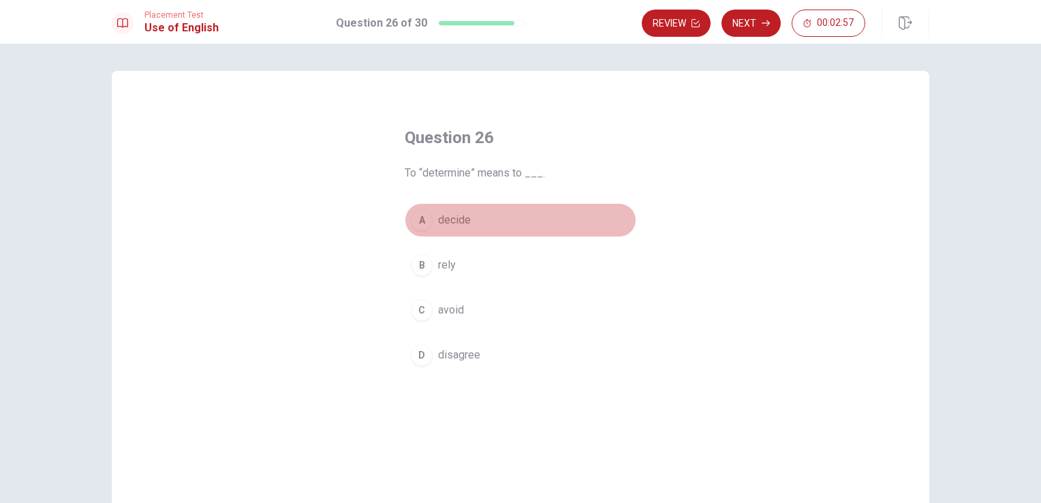
click at [458, 226] on span "decide" at bounding box center [454, 220] width 33 height 16
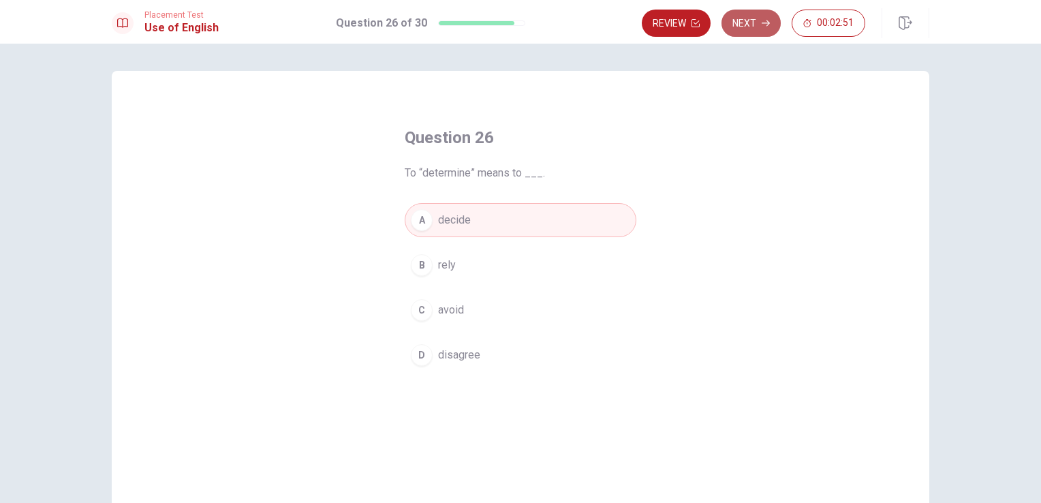
click at [761, 27] on button "Next" at bounding box center [751, 23] width 59 height 27
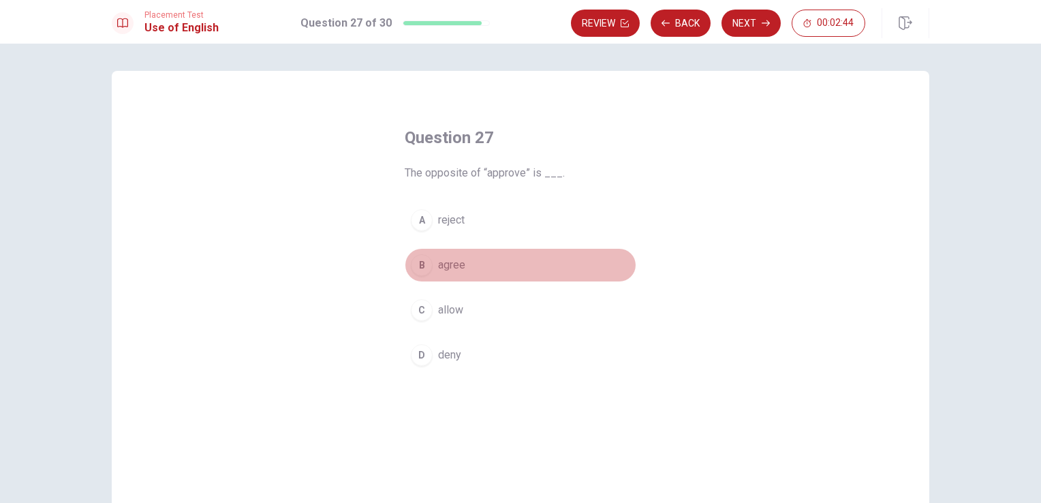
click at [438, 263] on span "agree" at bounding box center [451, 265] width 27 height 16
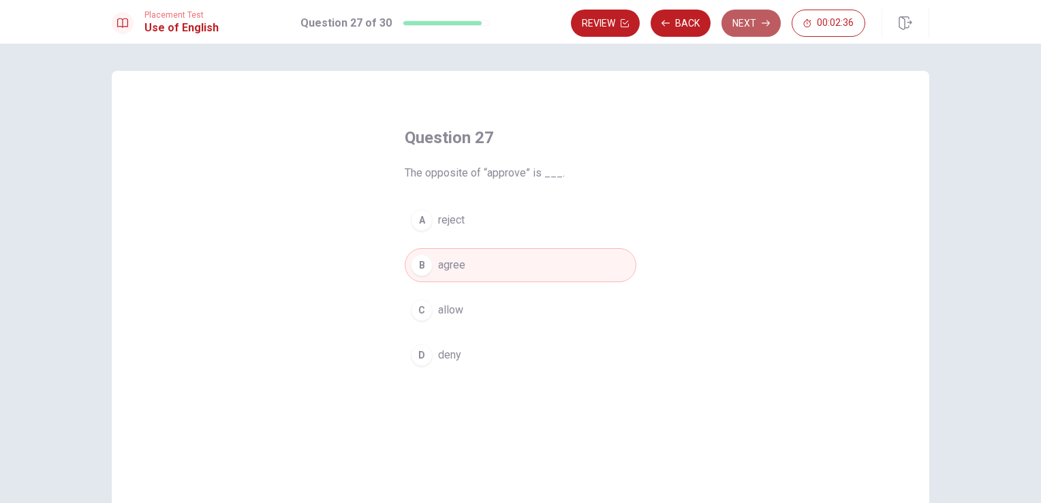
click at [752, 27] on button "Next" at bounding box center [751, 23] width 59 height 27
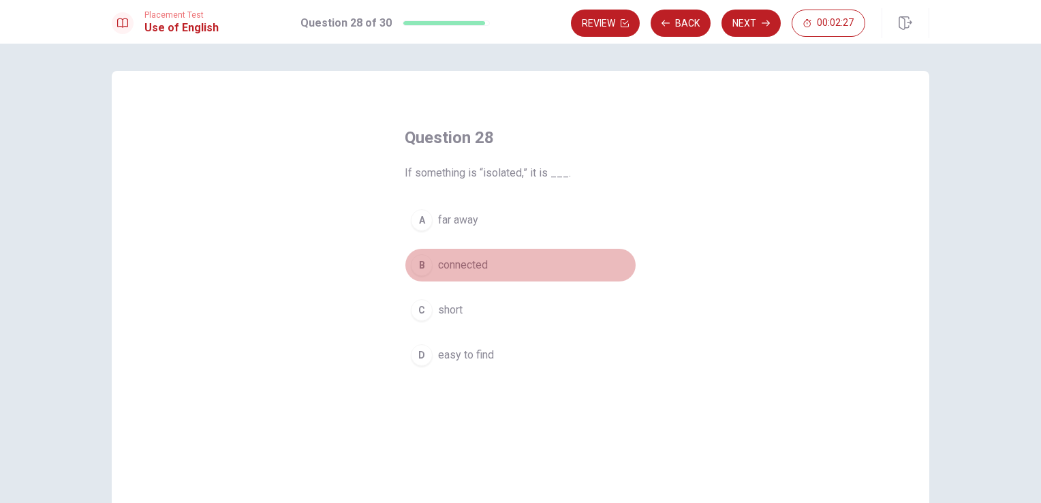
click at [456, 271] on span "connected" at bounding box center [463, 265] width 50 height 16
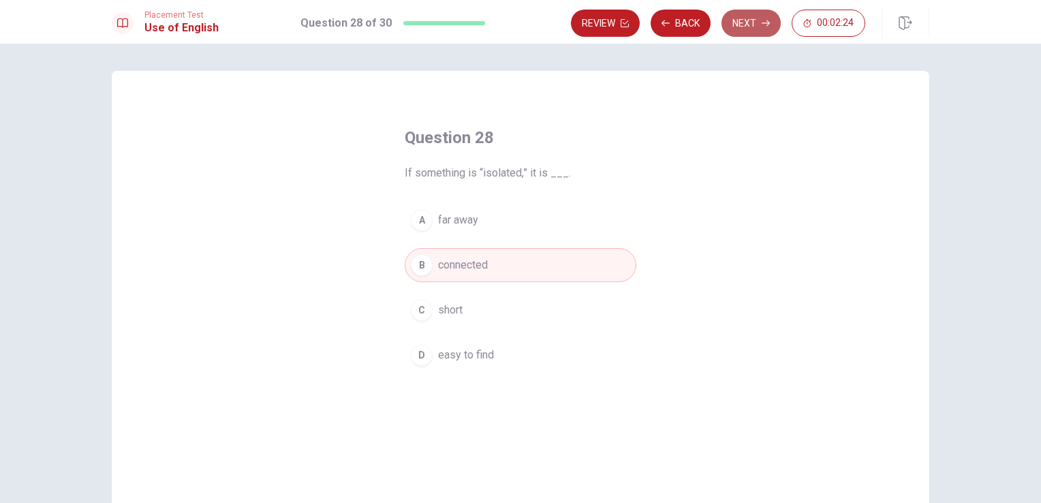
click at [755, 22] on button "Next" at bounding box center [751, 23] width 59 height 27
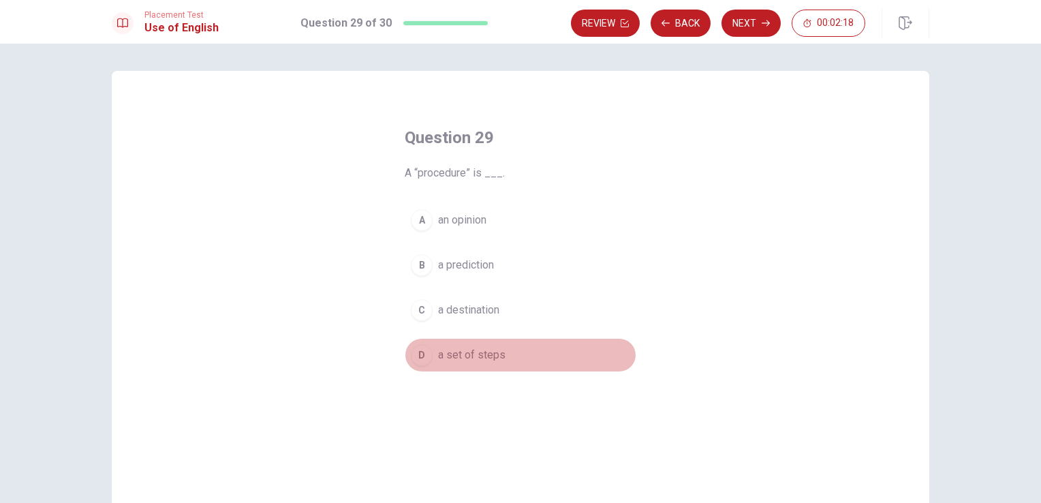
click at [425, 356] on div "D" at bounding box center [422, 355] width 22 height 22
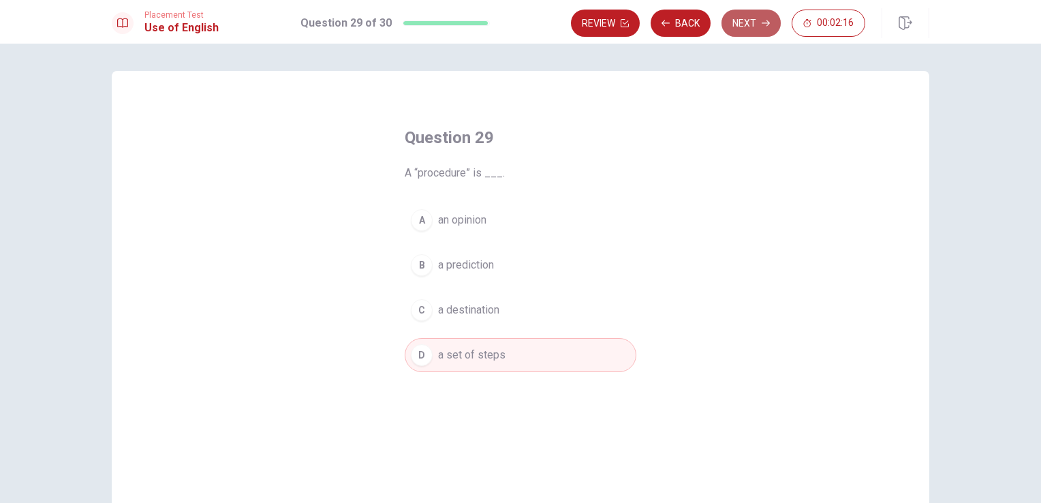
click at [750, 25] on button "Next" at bounding box center [751, 23] width 59 height 27
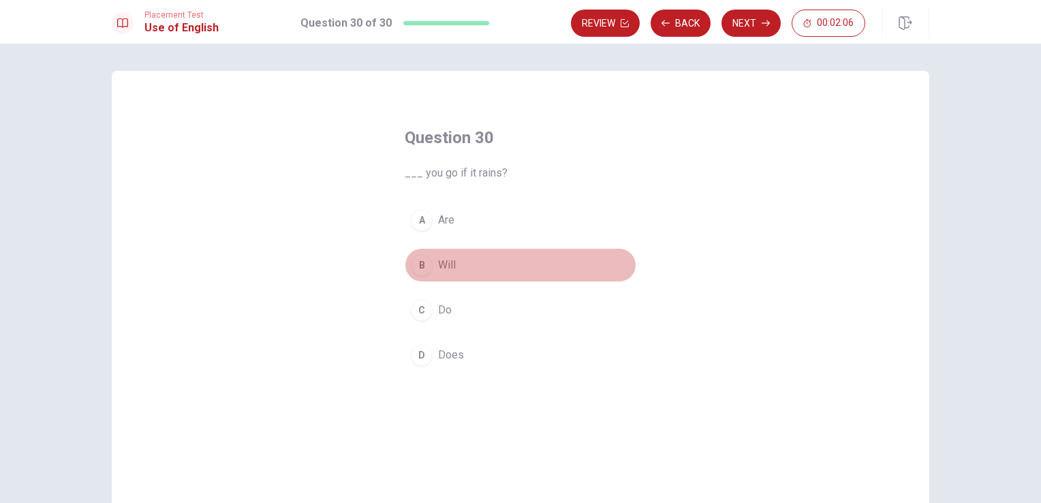
click at [453, 260] on button "B Will" at bounding box center [521, 265] width 232 height 34
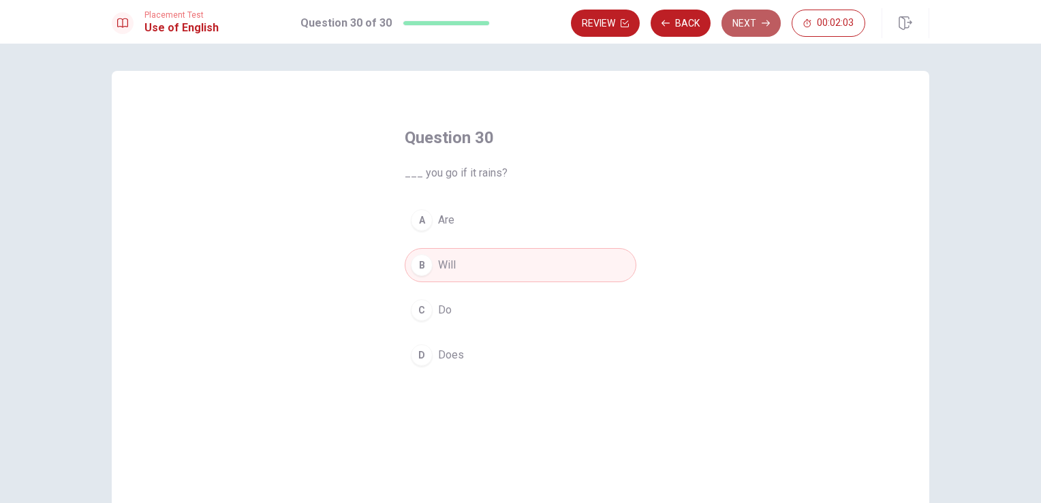
click at [744, 21] on button "Next" at bounding box center [751, 23] width 59 height 27
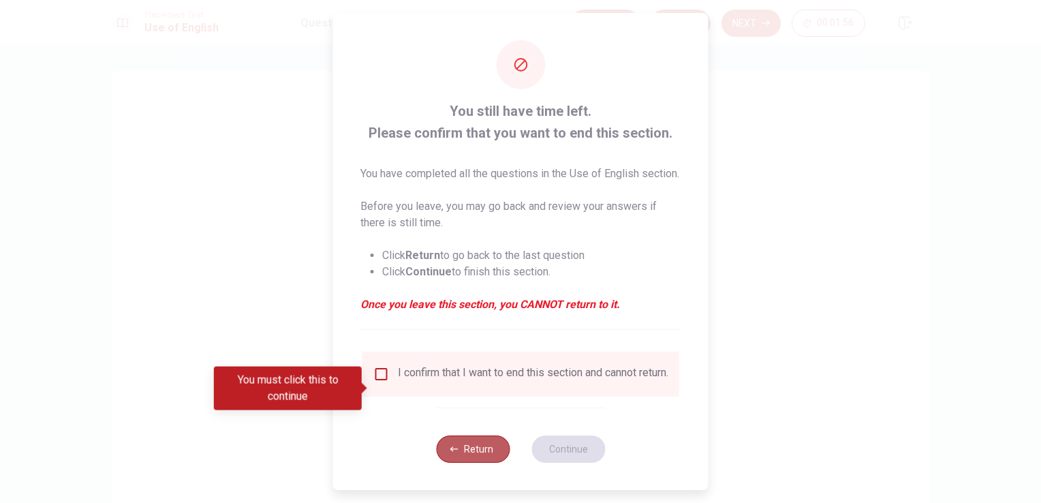
click at [465, 463] on button "Return" at bounding box center [473, 449] width 74 height 27
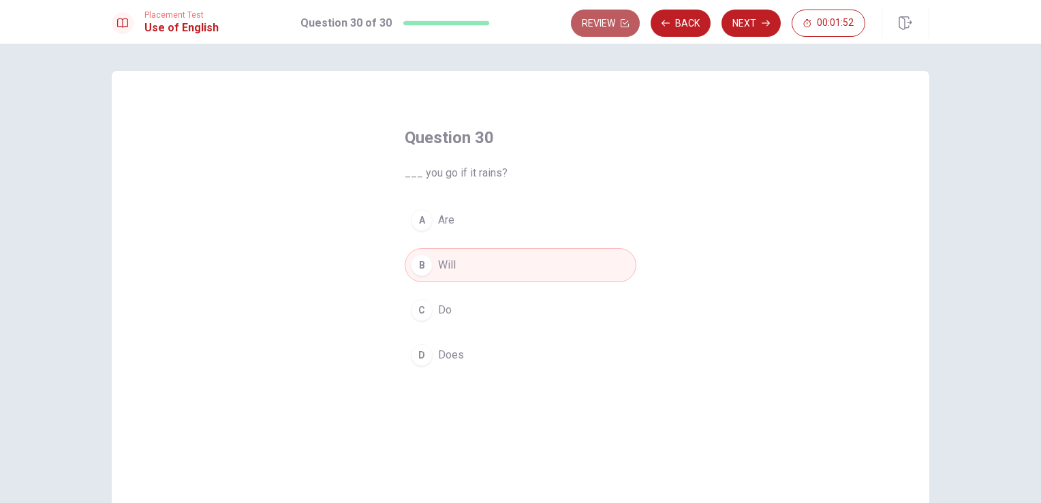
click at [605, 20] on button "Review" at bounding box center [605, 23] width 69 height 27
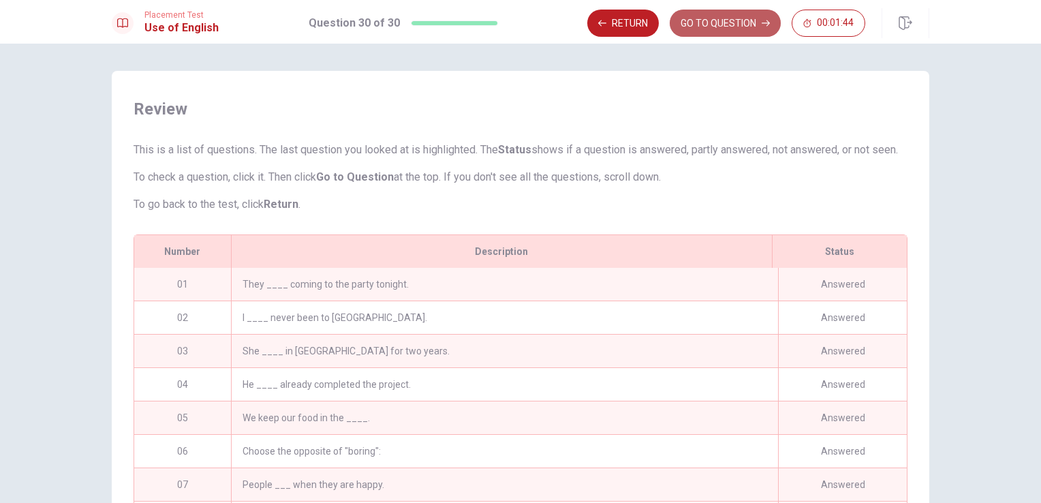
click at [722, 25] on button "GO TO QUESTION" at bounding box center [725, 23] width 111 height 27
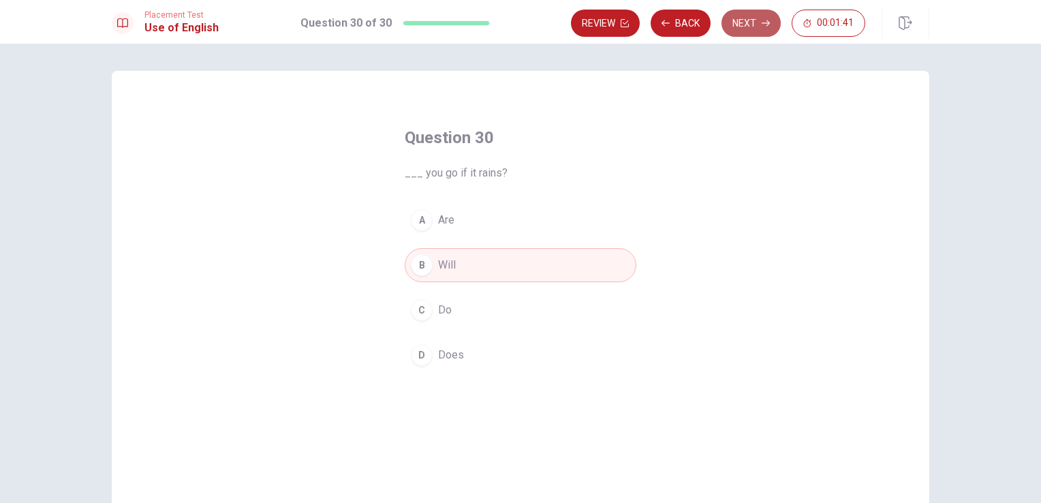
click at [747, 17] on button "Next" at bounding box center [751, 23] width 59 height 27
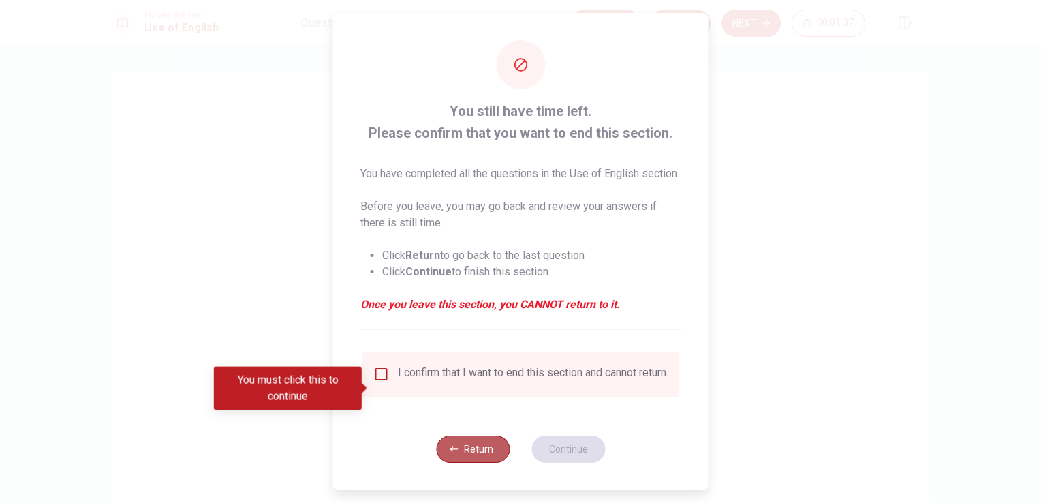
click at [483, 463] on button "Return" at bounding box center [473, 449] width 74 height 27
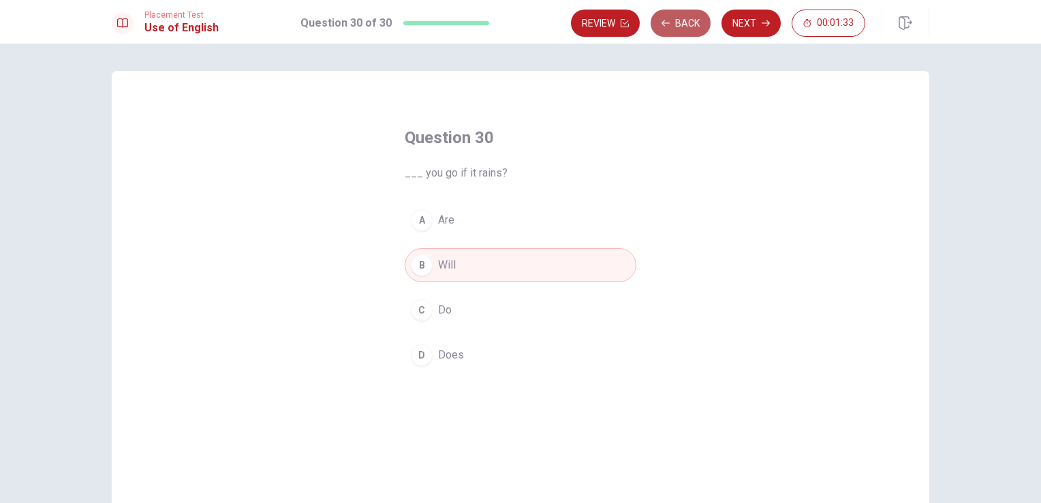
click at [691, 19] on button "Back" at bounding box center [681, 23] width 60 height 27
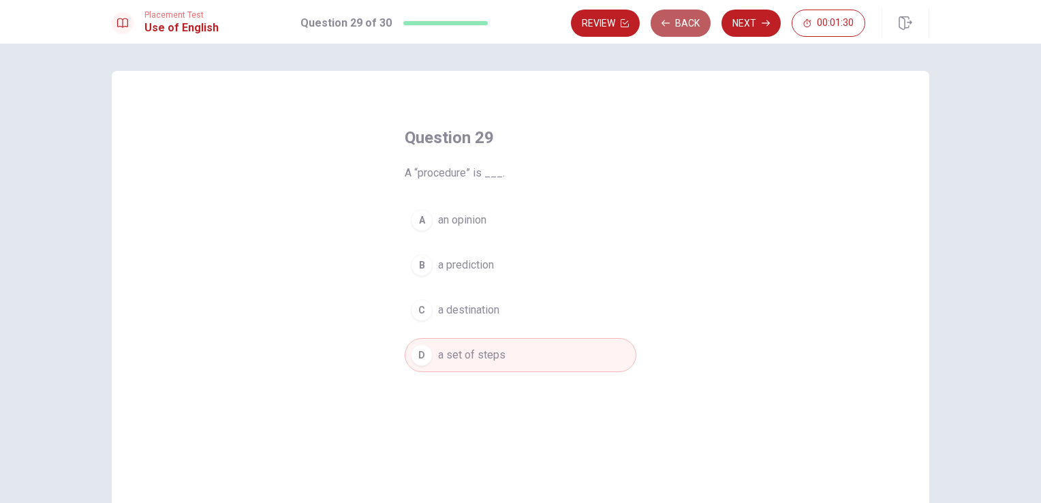
click at [691, 19] on button "Back" at bounding box center [681, 23] width 60 height 27
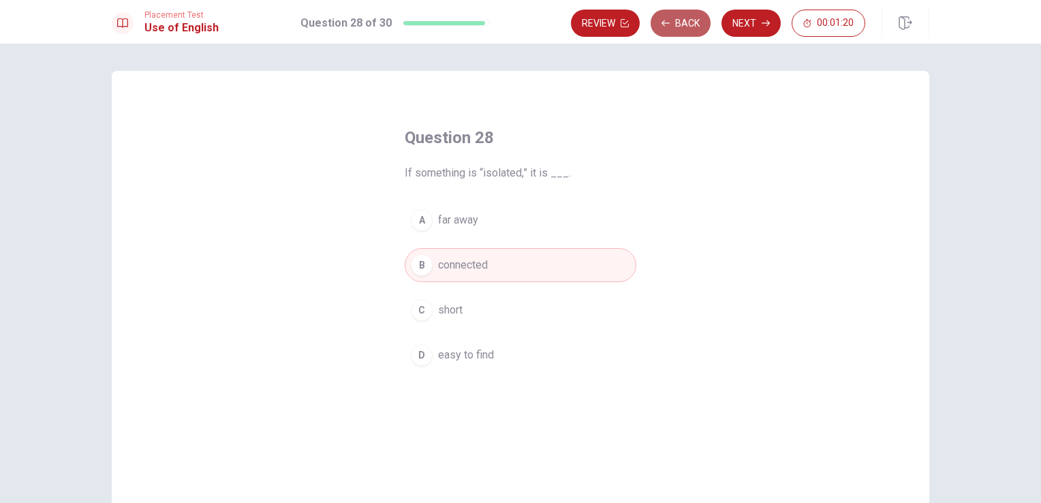
click at [691, 19] on button "Back" at bounding box center [681, 23] width 60 height 27
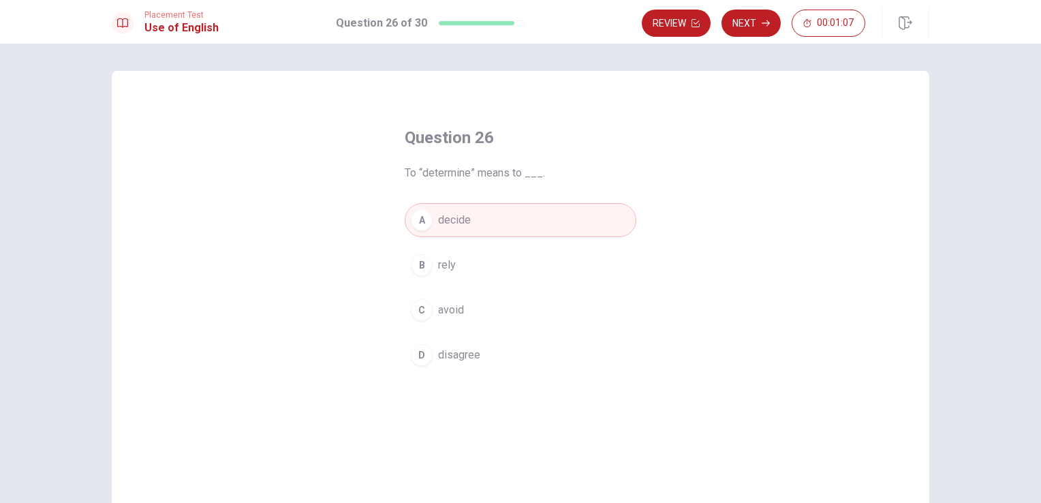
click at [667, 67] on div "Question 26 To “determine” means to ___. A decide B rely C avoid D disagree © C…" at bounding box center [520, 273] width 1041 height 459
click at [735, 18] on button "Next" at bounding box center [751, 23] width 59 height 27
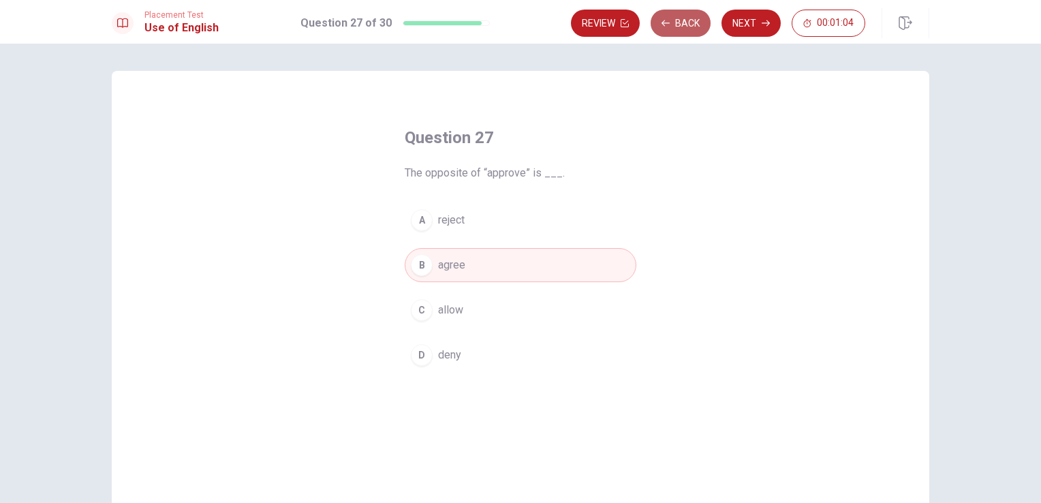
click at [675, 22] on button "Back" at bounding box center [681, 23] width 60 height 27
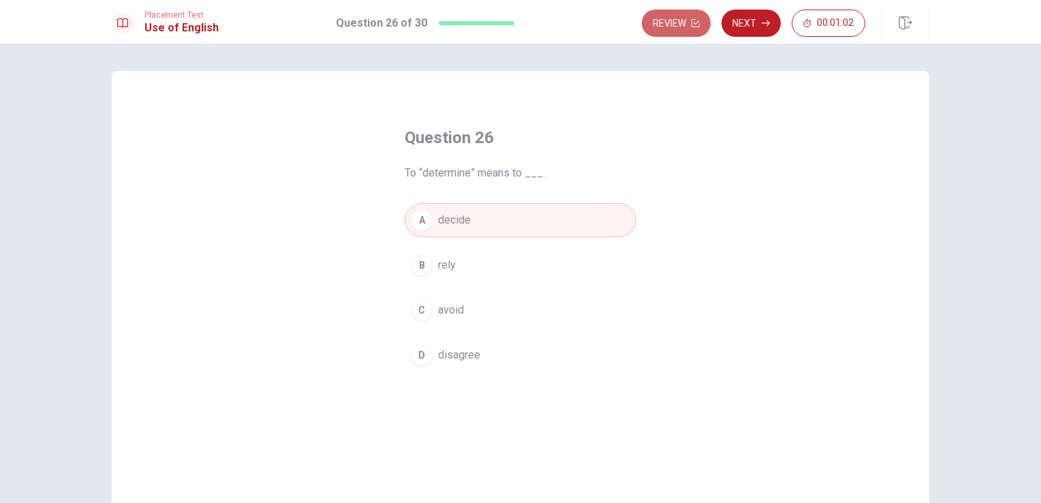
click at [675, 22] on button "Review" at bounding box center [676, 23] width 69 height 27
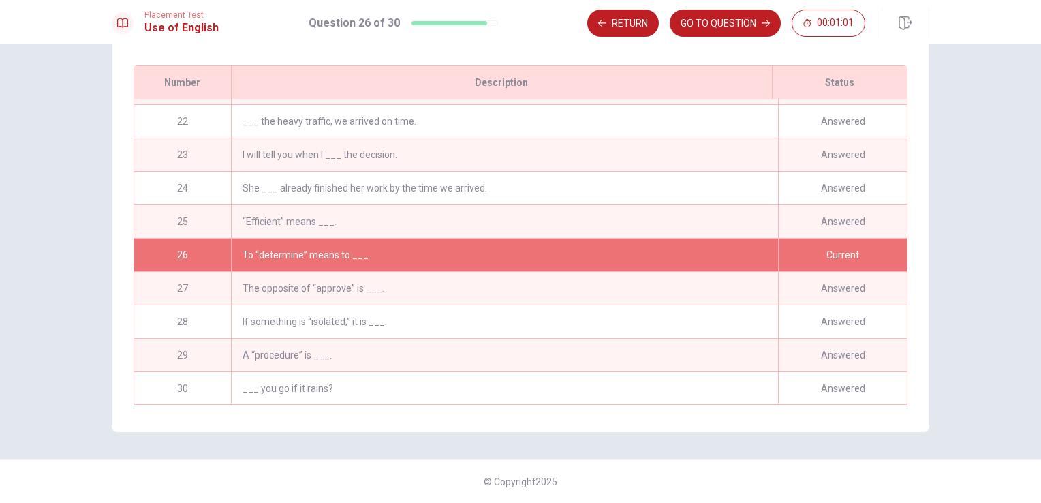
scroll to position [699, 0]
click at [730, 14] on button "GO TO QUESTION" at bounding box center [725, 23] width 111 height 27
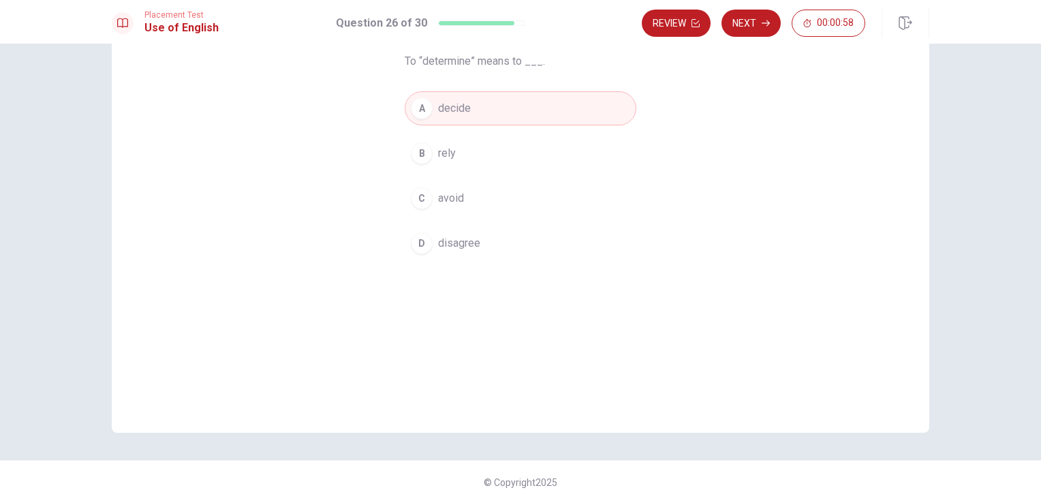
scroll to position [0, 0]
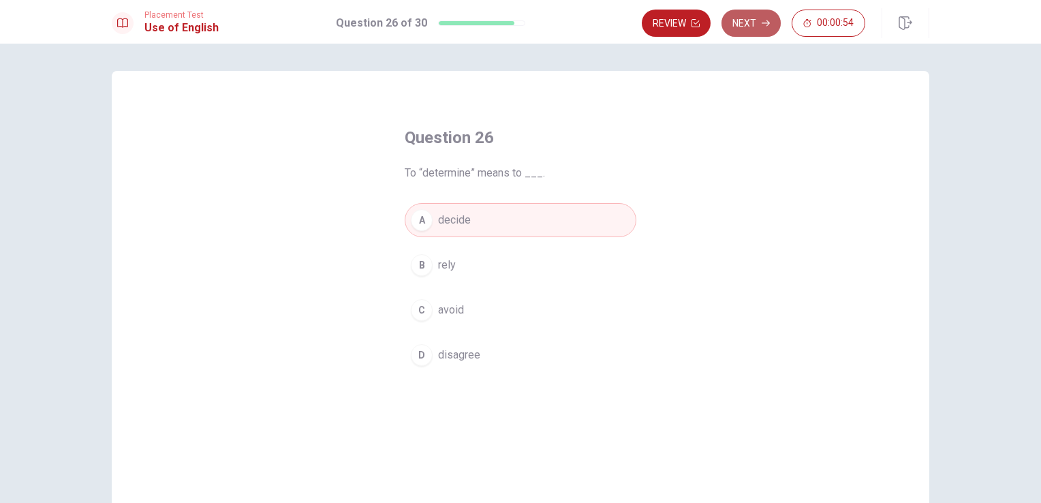
click at [729, 17] on button "Next" at bounding box center [751, 23] width 59 height 27
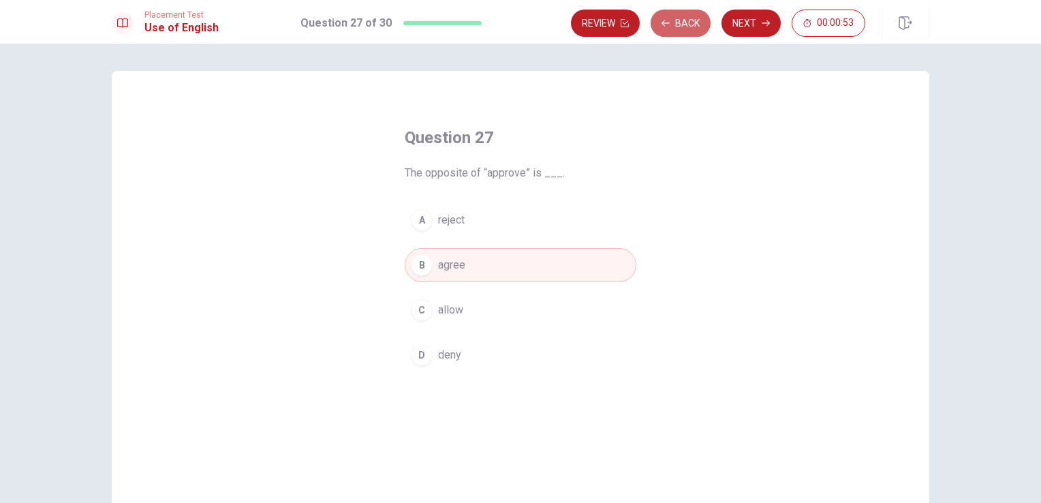
click at [678, 27] on button "Back" at bounding box center [681, 23] width 60 height 27
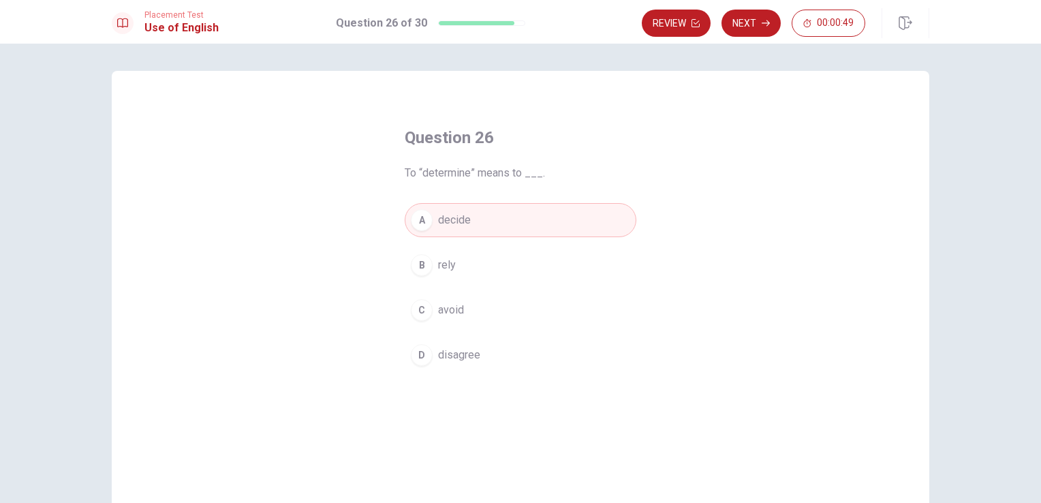
click at [478, 21] on div at bounding box center [477, 23] width 76 height 4
click at [502, 23] on div at bounding box center [477, 23] width 76 height 4
click at [750, 20] on button "Next" at bounding box center [751, 23] width 59 height 27
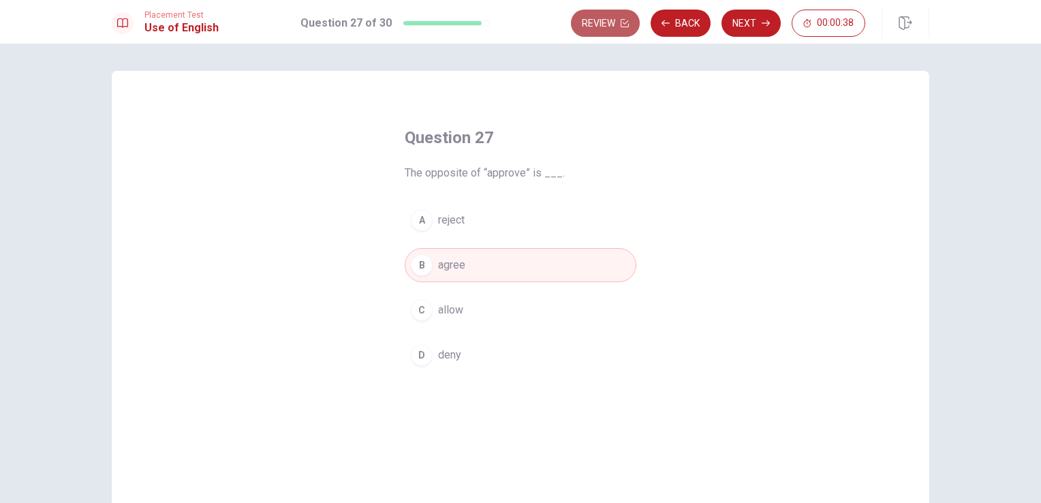
click at [613, 22] on button "Review" at bounding box center [605, 23] width 69 height 27
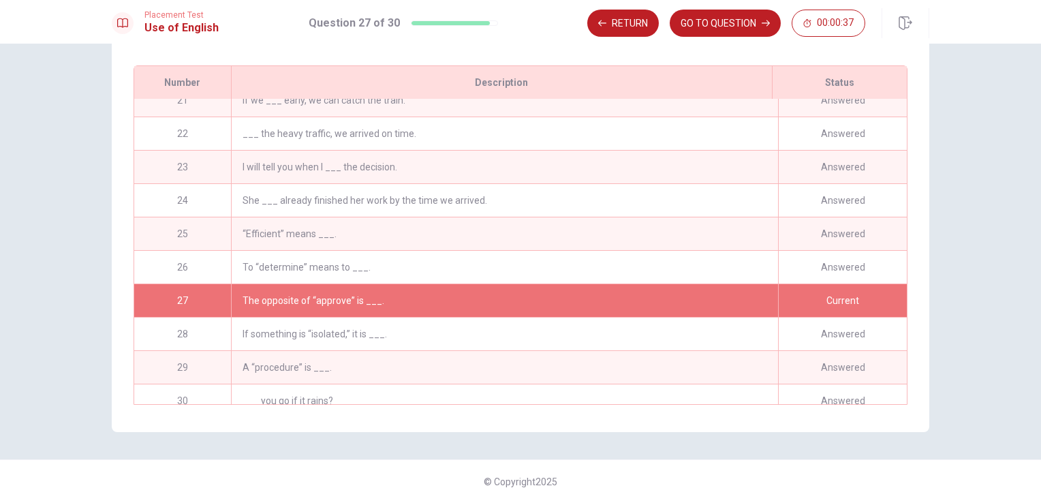
scroll to position [699, 0]
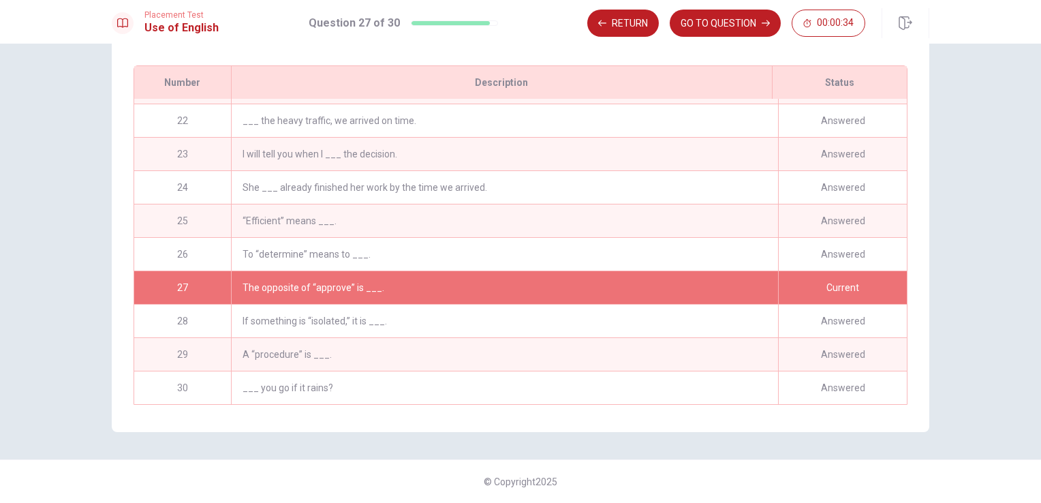
click at [808, 241] on div "Answered" at bounding box center [842, 254] width 129 height 33
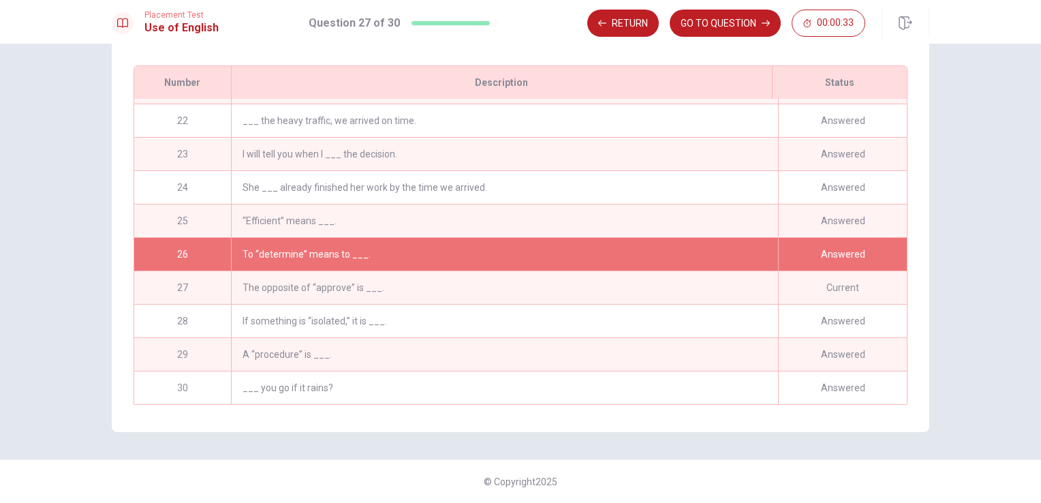
click at [808, 241] on div "Answered" at bounding box center [842, 254] width 129 height 33
click at [832, 214] on div "Answered" at bounding box center [842, 220] width 129 height 33
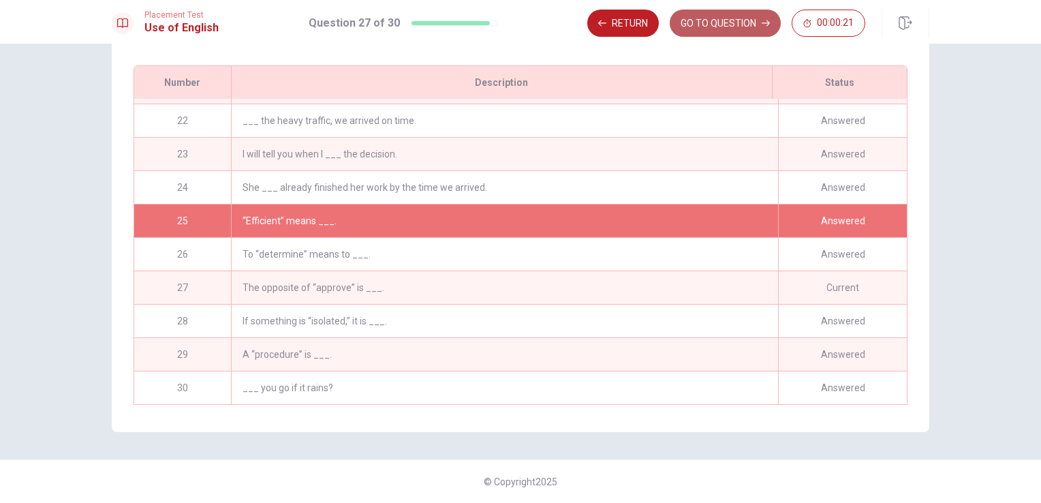
click at [725, 22] on button "GO TO QUESTION" at bounding box center [725, 23] width 111 height 27
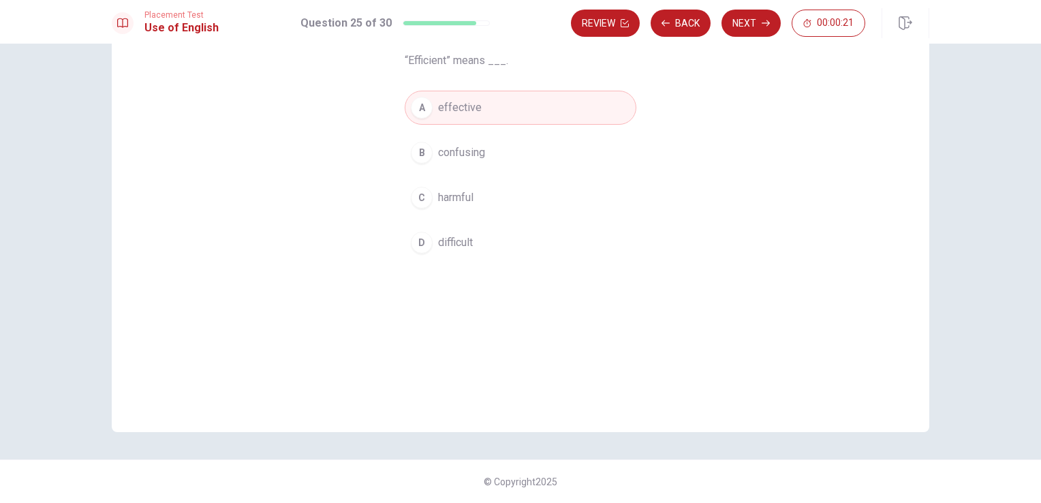
scroll to position [112, 0]
click at [772, 14] on button "Next" at bounding box center [751, 23] width 59 height 27
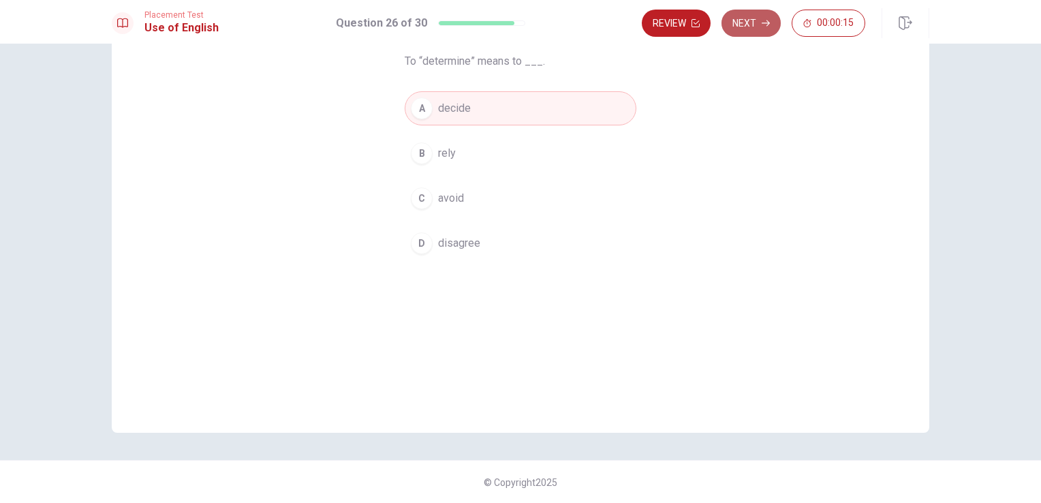
click at [744, 29] on button "Next" at bounding box center [751, 23] width 59 height 27
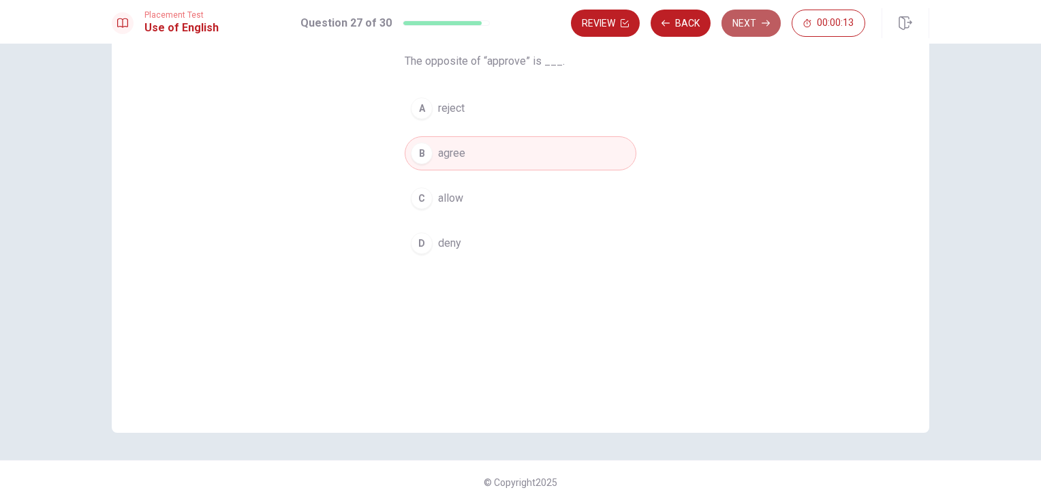
click at [744, 29] on button "Next" at bounding box center [751, 23] width 59 height 27
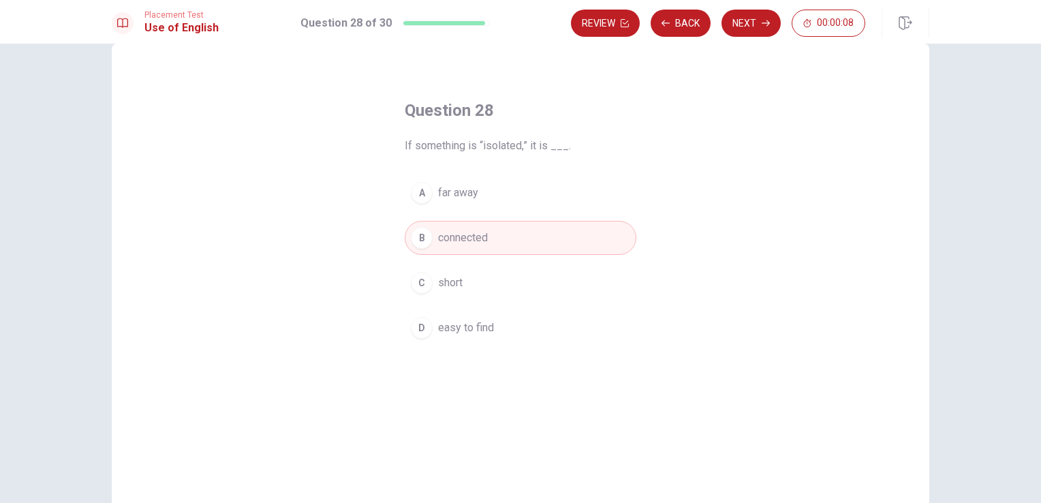
scroll to position [11, 0]
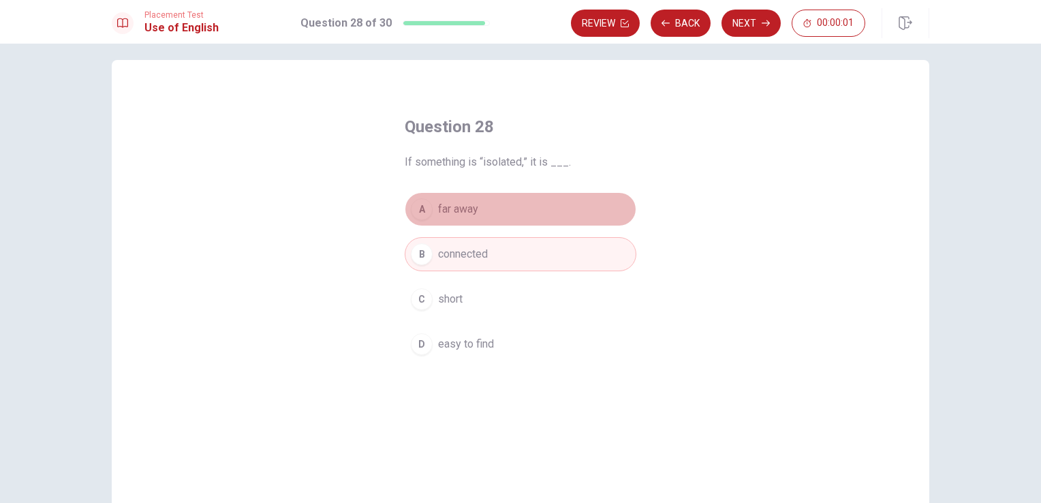
click at [483, 209] on button "A far away" at bounding box center [521, 209] width 232 height 34
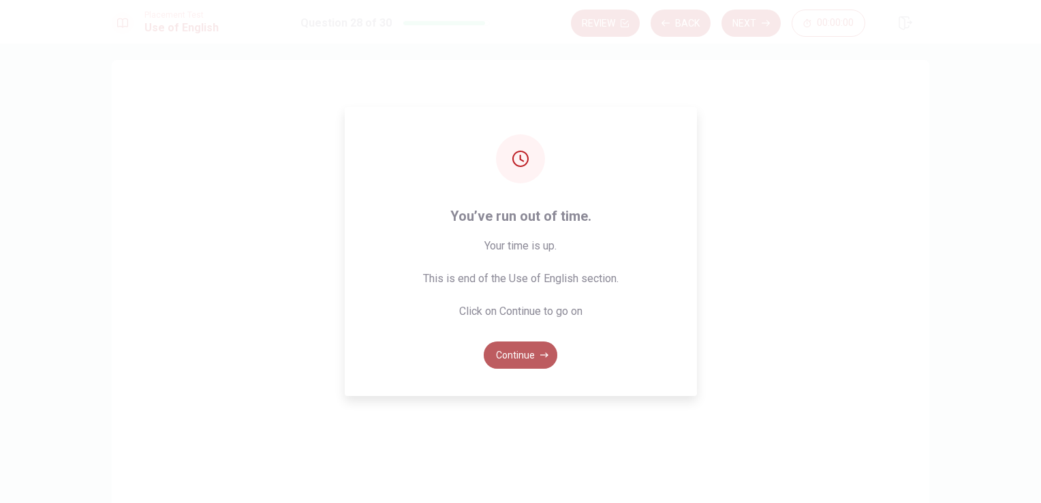
click at [539, 342] on button "Continue" at bounding box center [521, 354] width 74 height 27
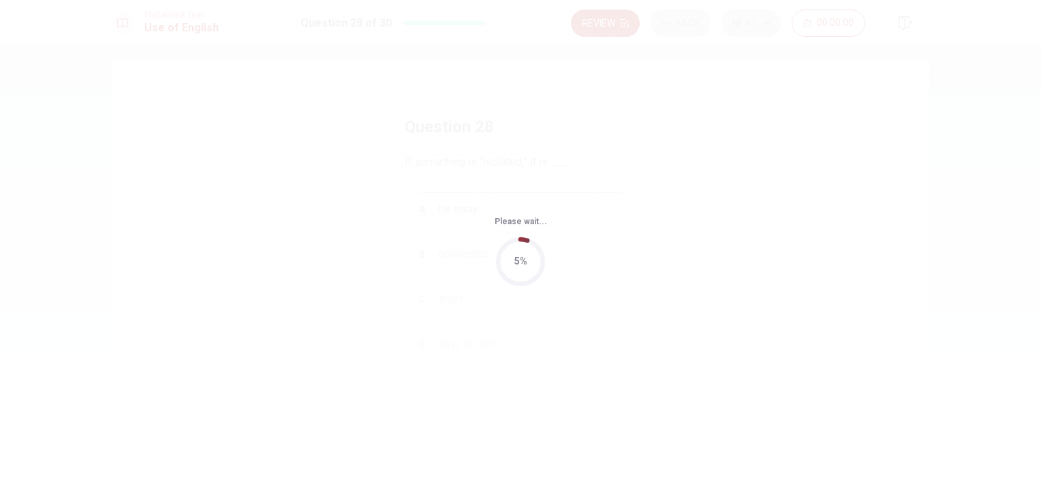
scroll to position [0, 0]
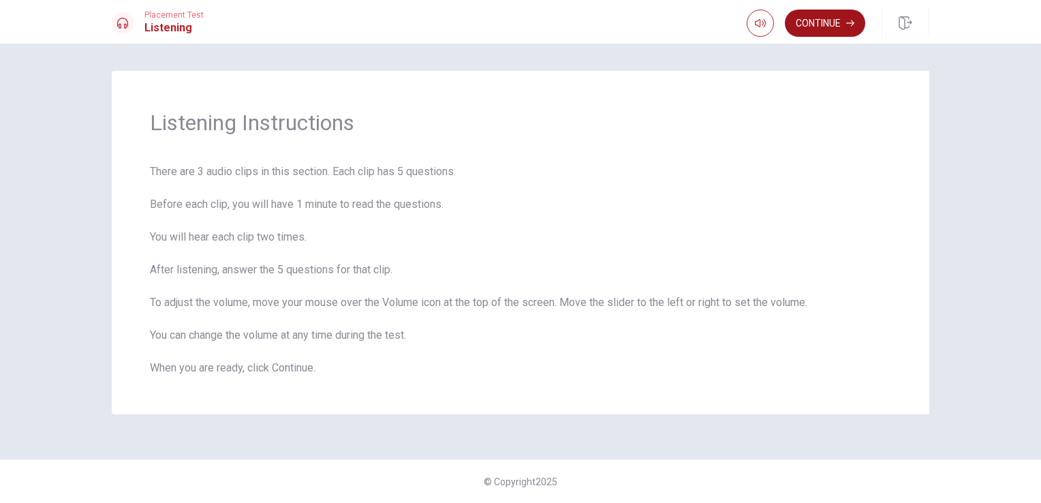
click at [821, 31] on button "Continue" at bounding box center [825, 23] width 80 height 27
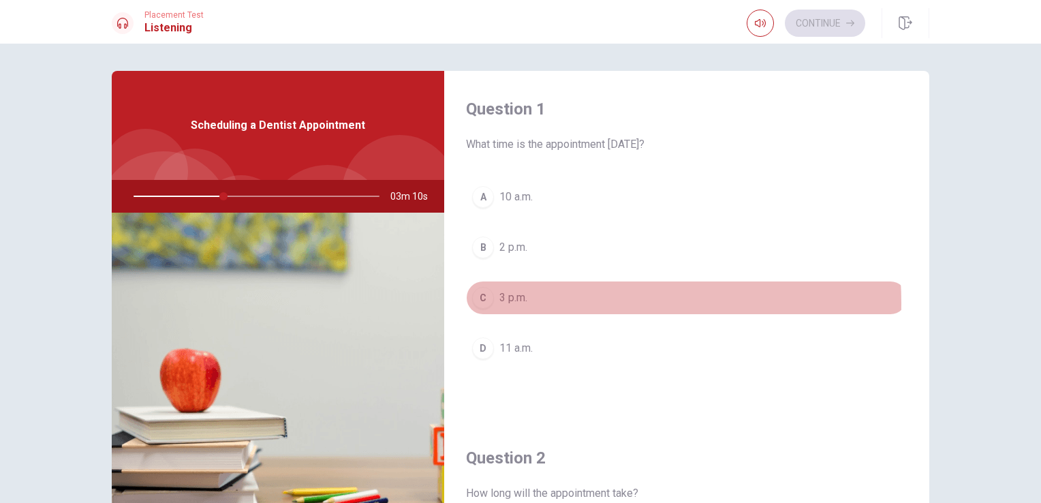
click at [506, 303] on span "3 p.m." at bounding box center [514, 298] width 28 height 16
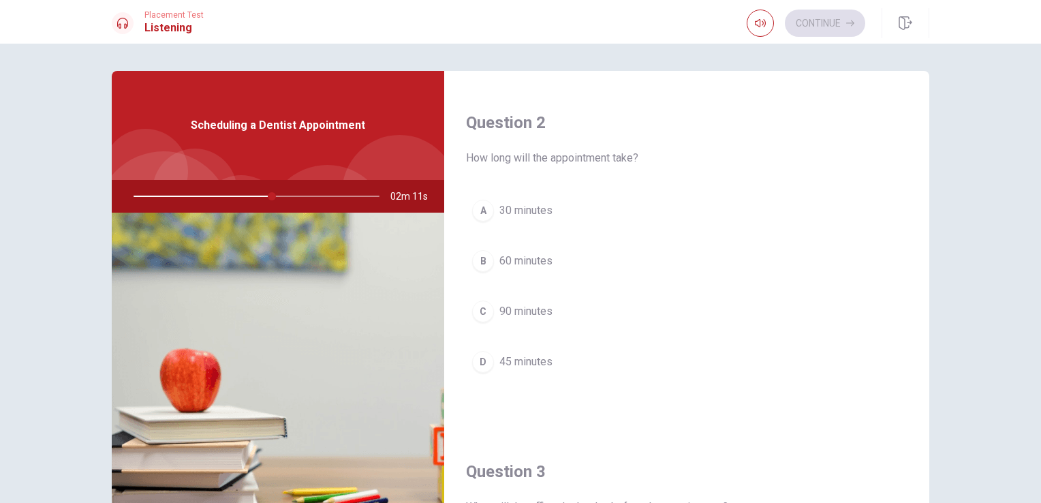
scroll to position [335, 0]
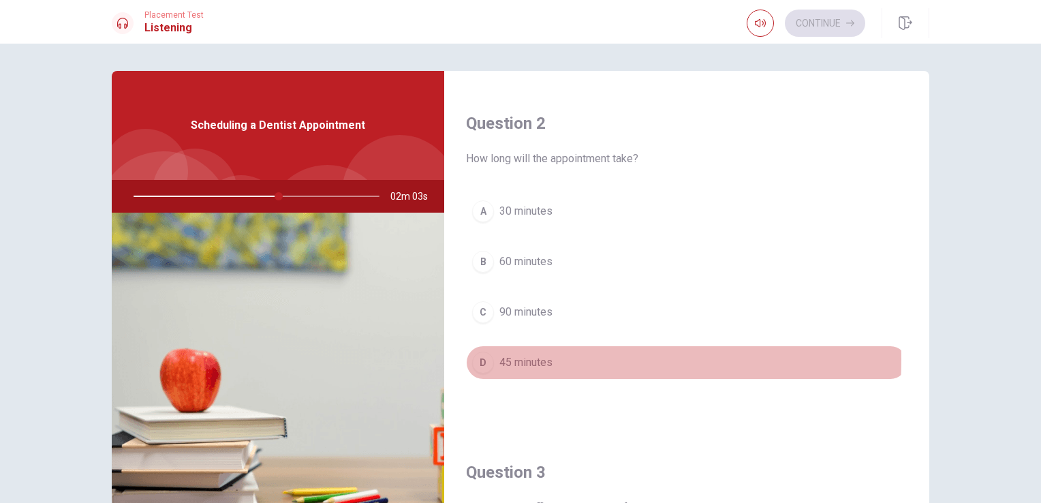
click at [523, 358] on span "45 minutes" at bounding box center [526, 362] width 53 height 16
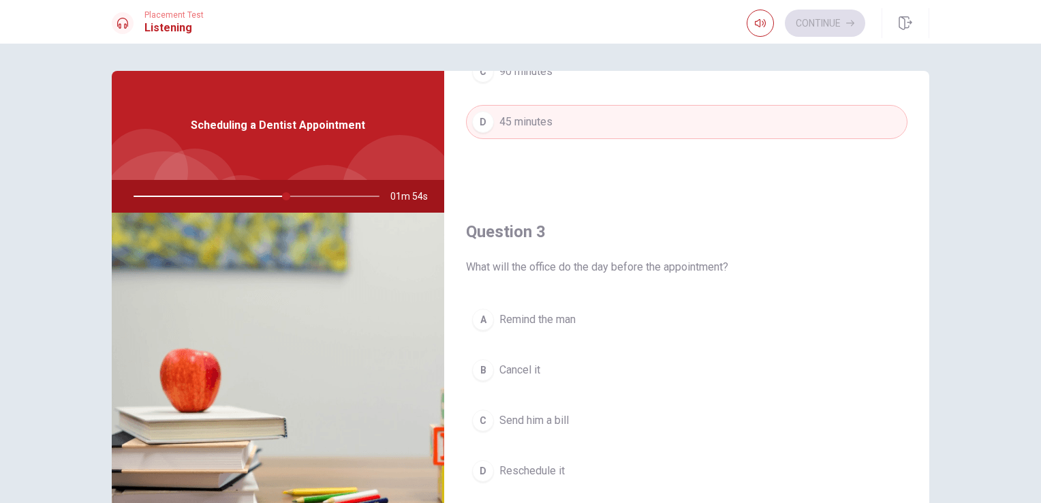
scroll to position [577, 0]
click at [548, 314] on span "Remind the man" at bounding box center [538, 318] width 76 height 16
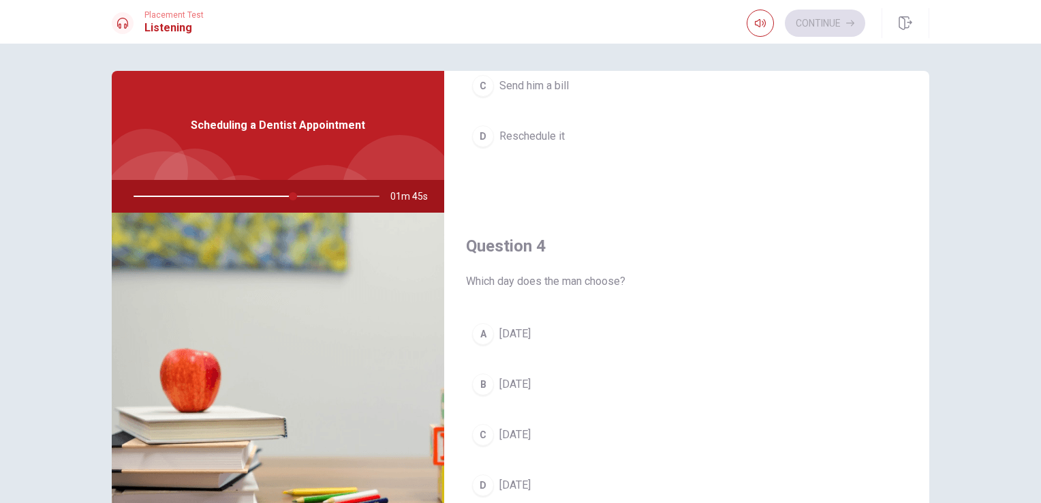
scroll to position [909, 0]
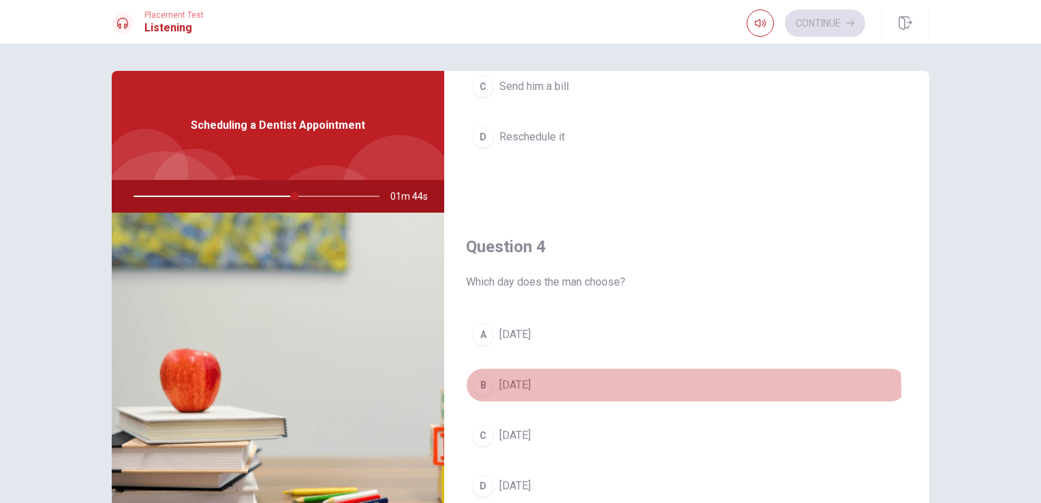
click at [506, 386] on span "[DATE]" at bounding box center [515, 385] width 31 height 16
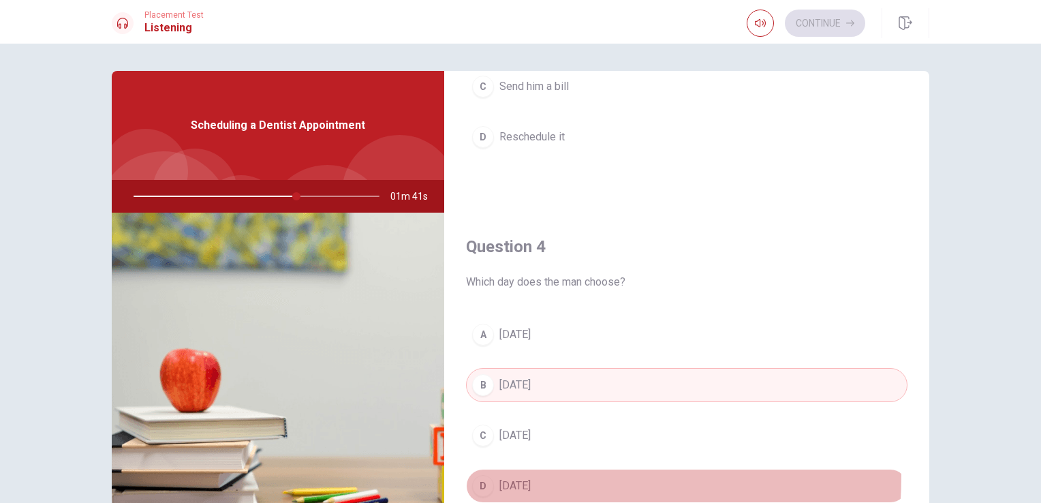
click at [510, 472] on button "D [DATE]" at bounding box center [687, 486] width 442 height 34
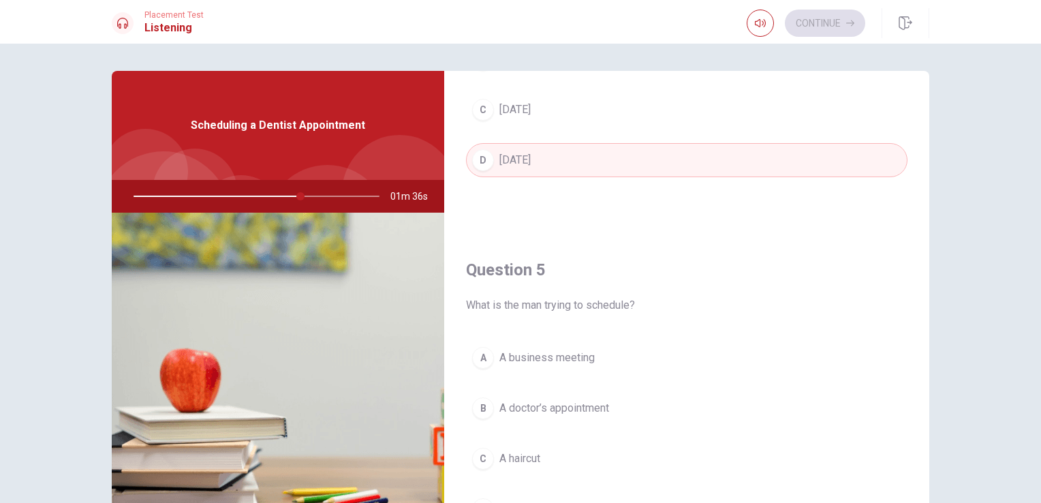
scroll to position [1234, 0]
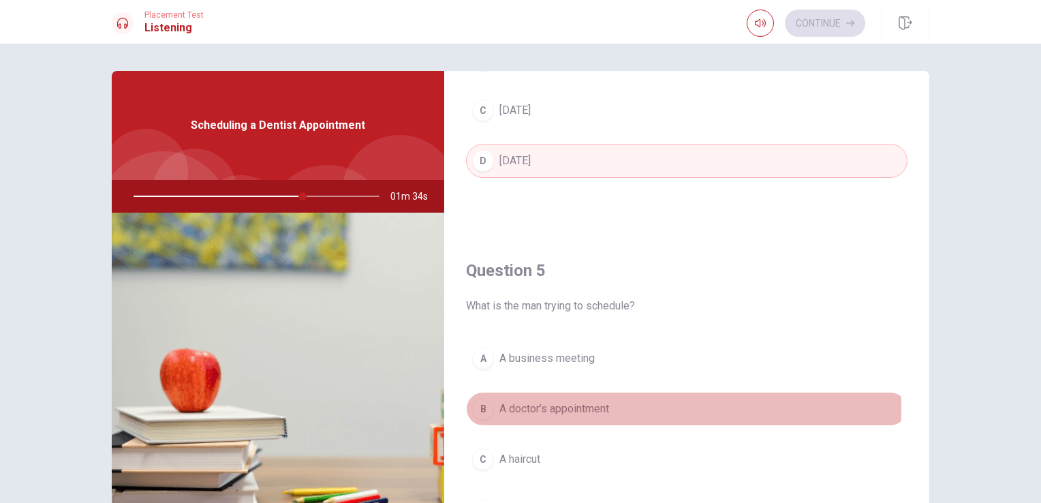
click at [545, 404] on span "A doctor’s appointment" at bounding box center [555, 409] width 110 height 16
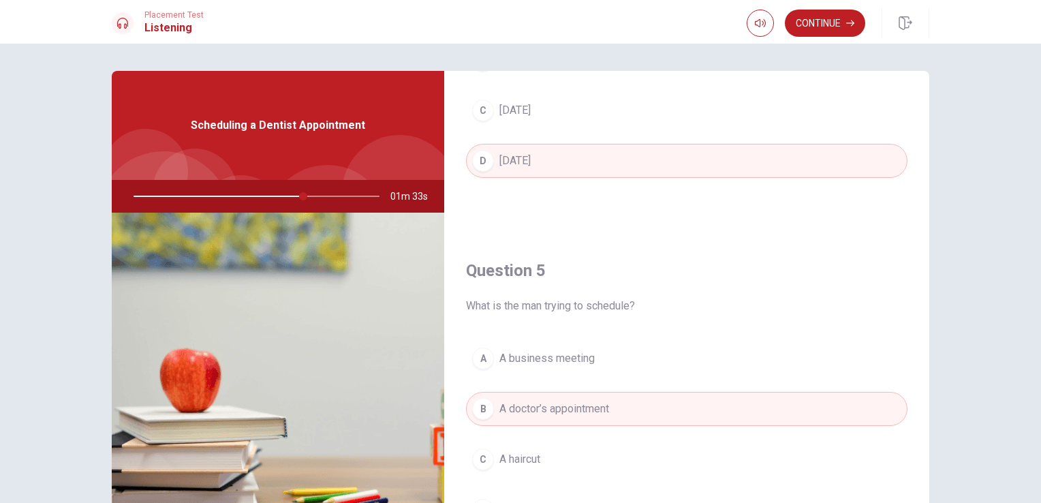
scroll to position [1265, 0]
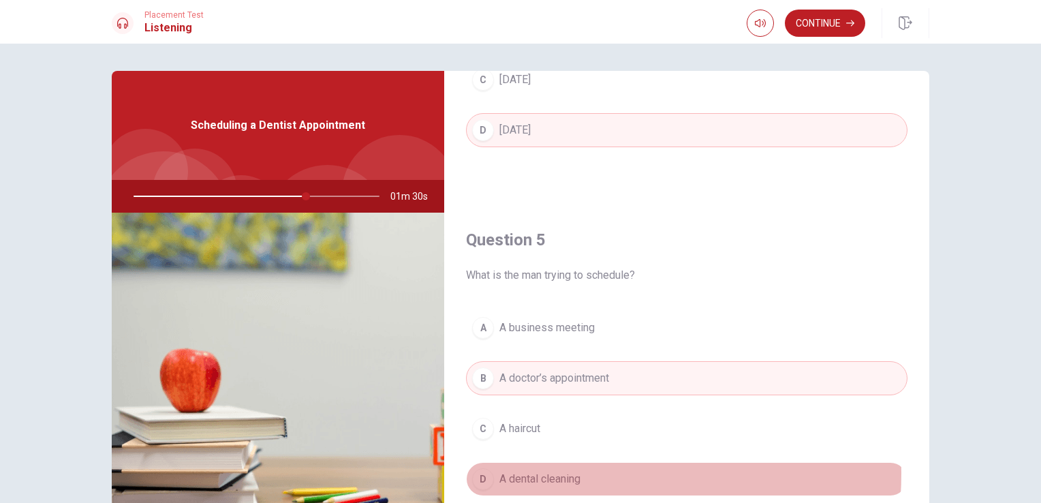
click at [556, 471] on span "A dental cleaning" at bounding box center [540, 479] width 81 height 16
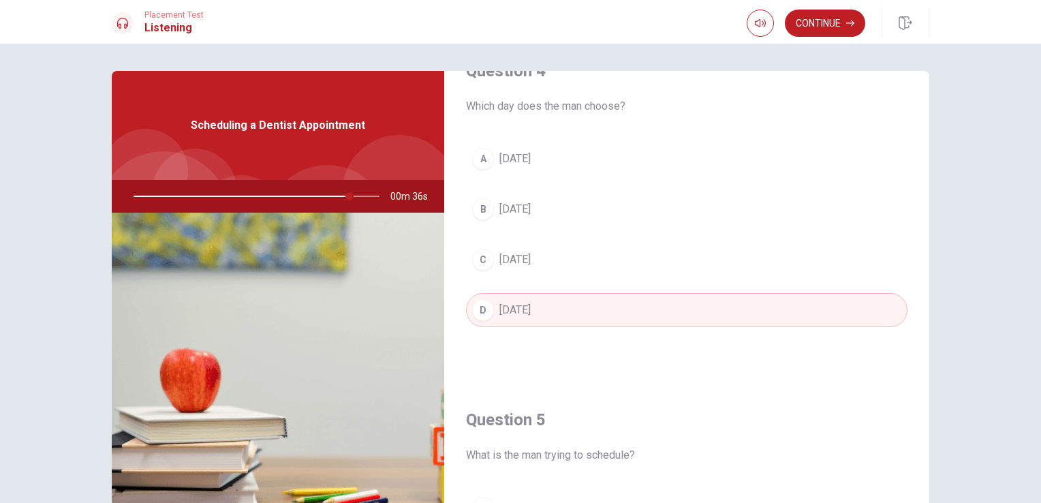
scroll to position [971, 0]
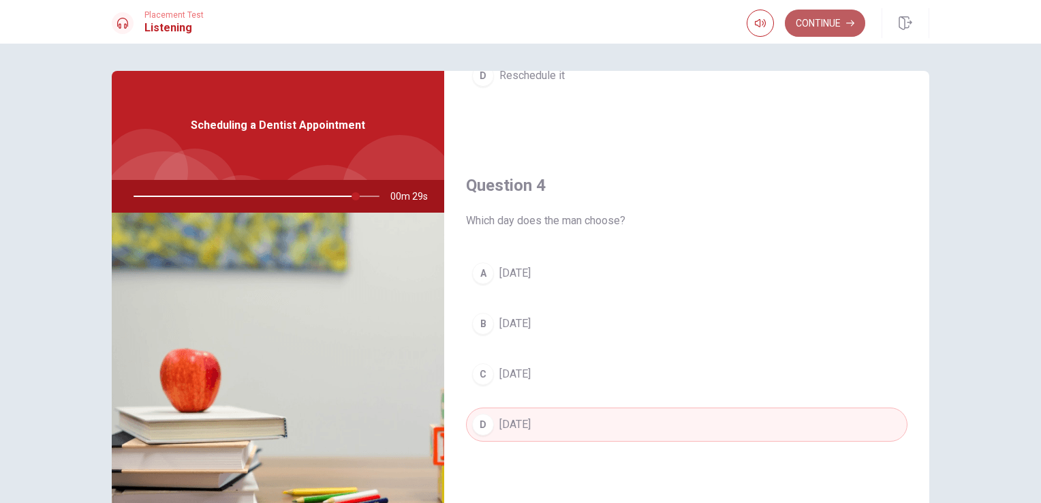
click at [812, 27] on button "Continue" at bounding box center [825, 23] width 80 height 27
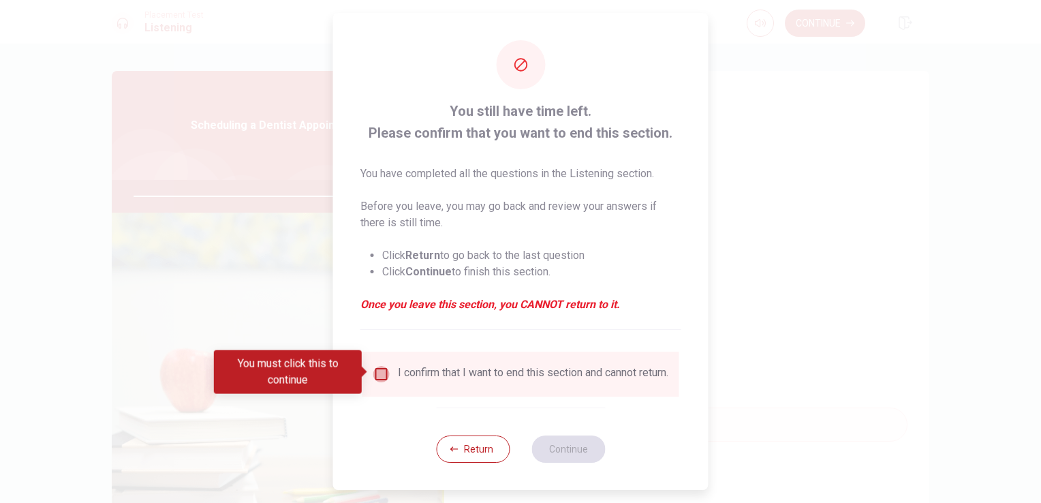
click at [378, 370] on input "You must click this to continue" at bounding box center [382, 374] width 16 height 16
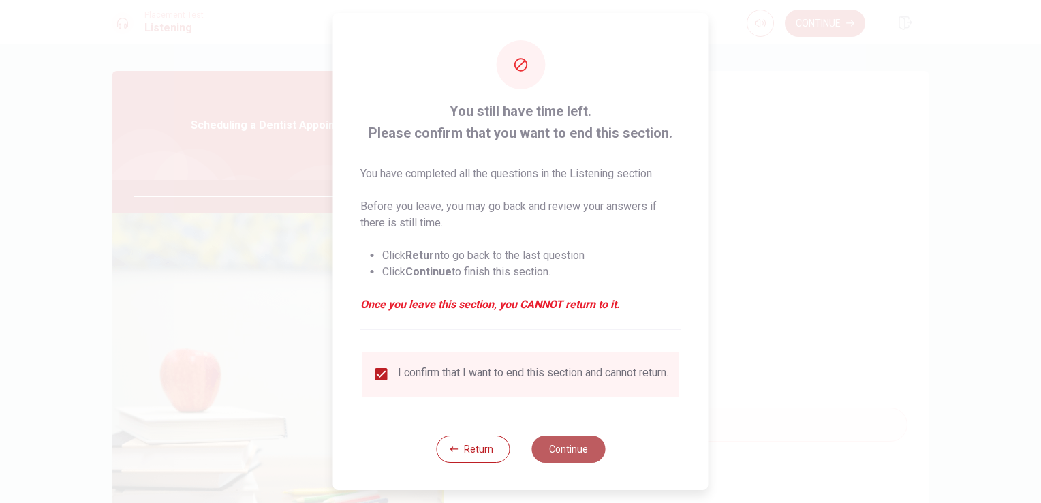
click at [570, 457] on button "Continue" at bounding box center [569, 449] width 74 height 27
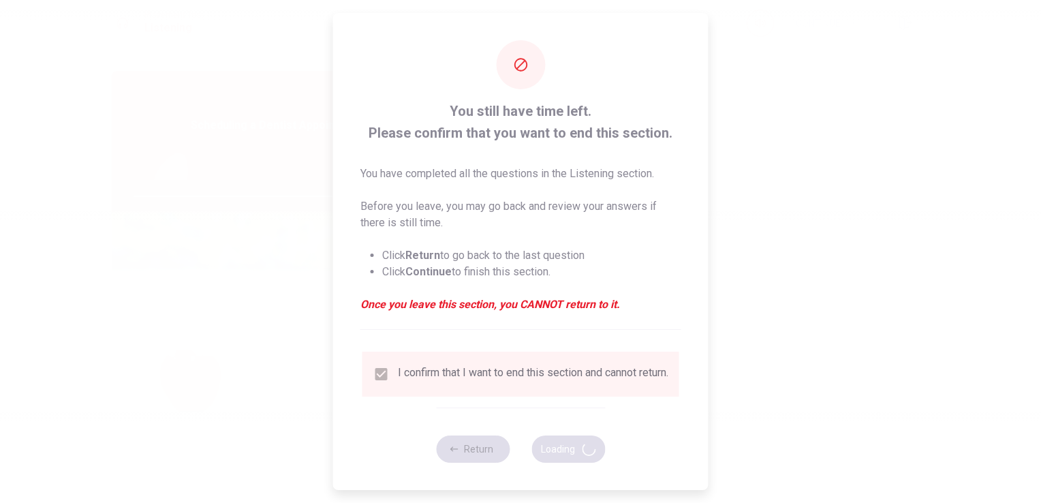
type input "95"
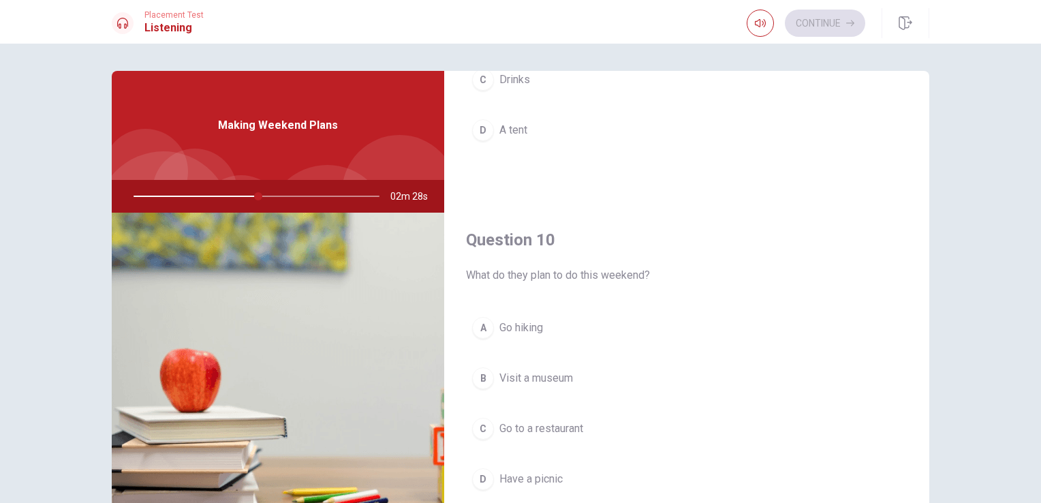
scroll to position [1264, 0]
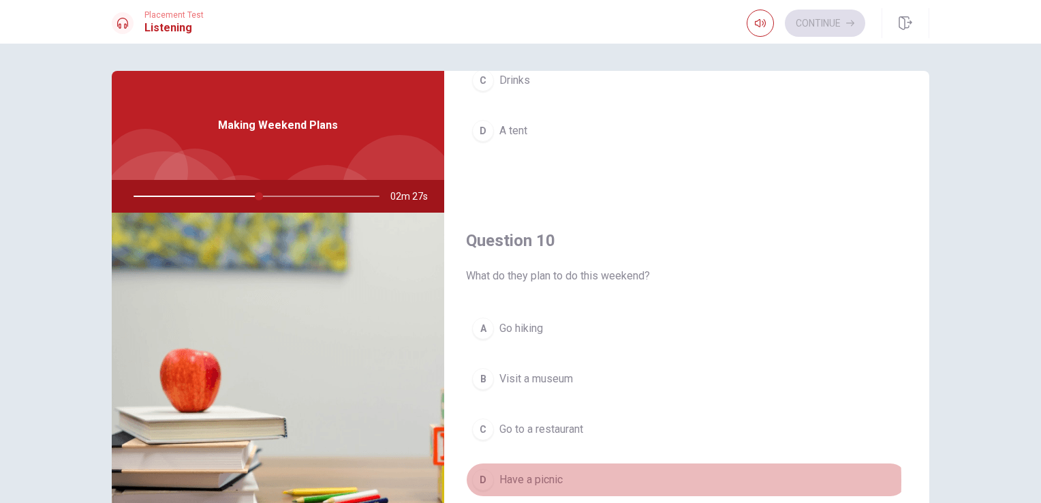
click at [513, 475] on span "Have a picnic" at bounding box center [531, 480] width 63 height 16
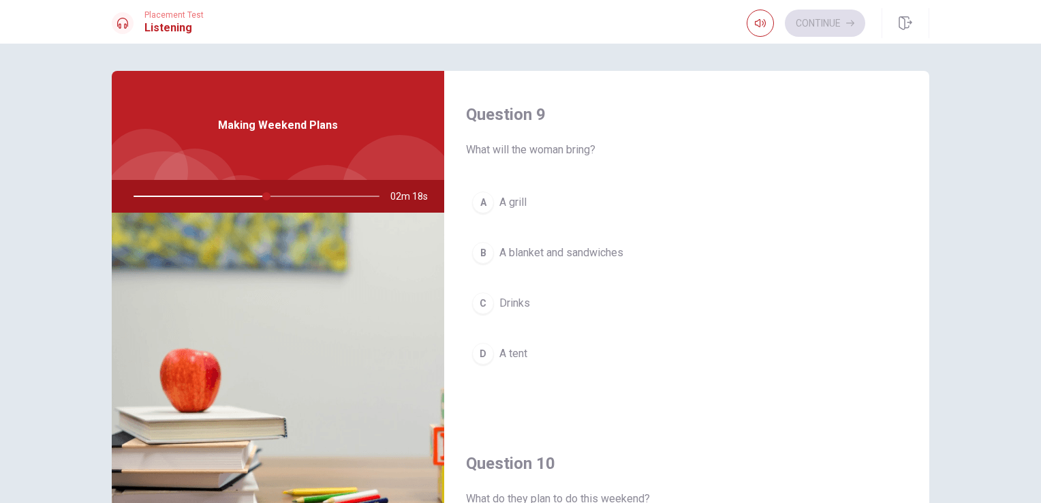
scroll to position [1041, 0]
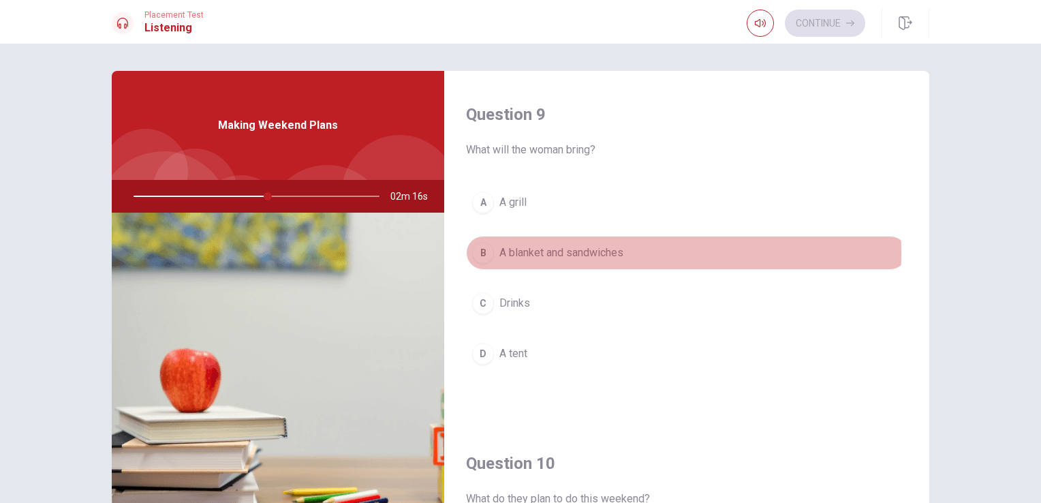
click at [553, 249] on span "A blanket and sandwiches" at bounding box center [562, 253] width 124 height 16
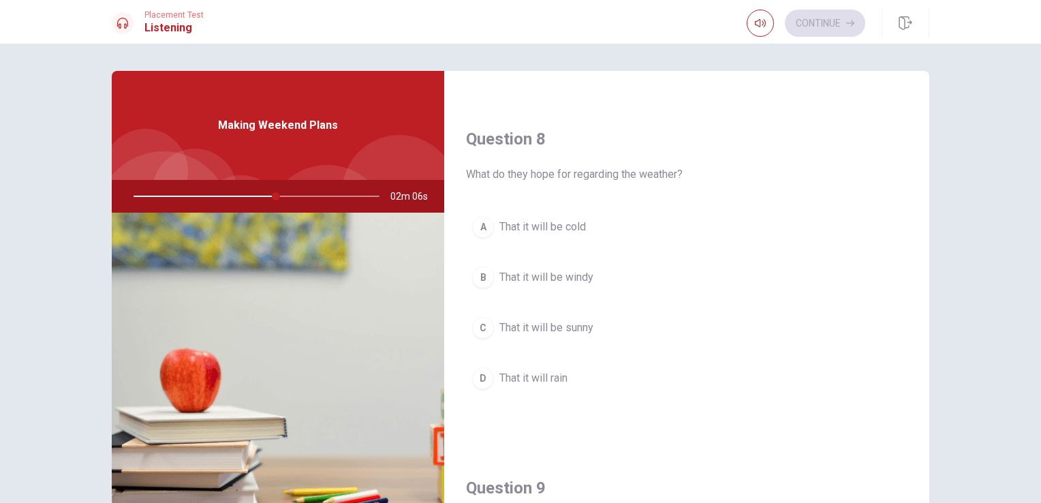
scroll to position [665, 0]
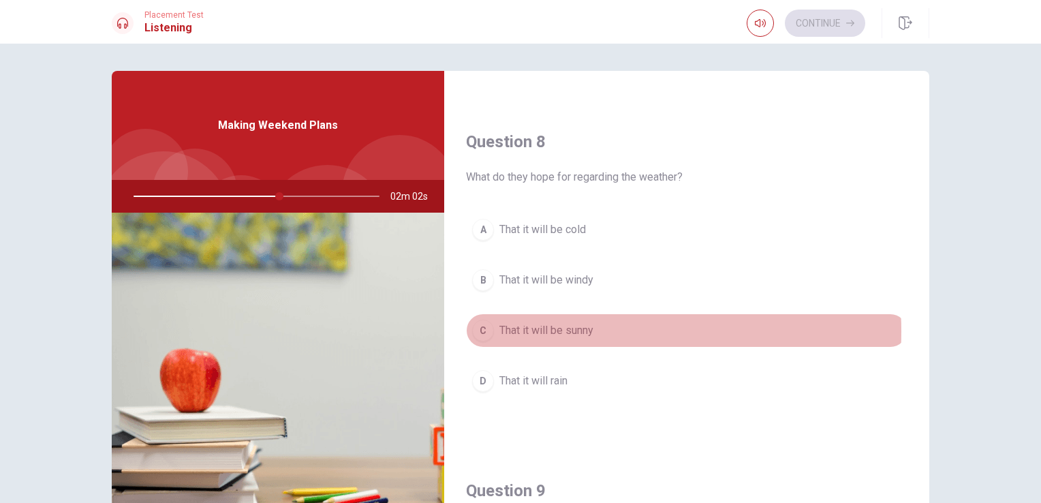
click at [560, 329] on span "That it will be sunny" at bounding box center [547, 330] width 94 height 16
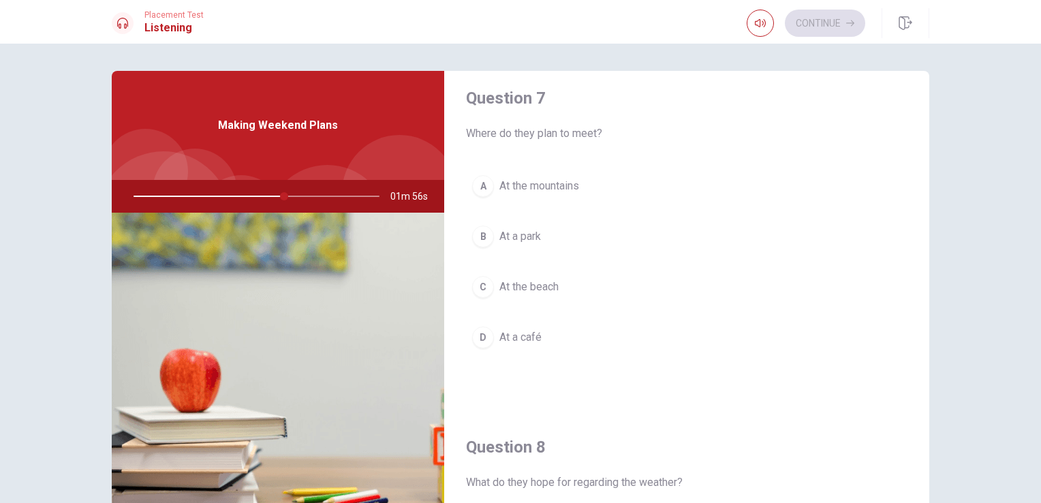
scroll to position [357, 0]
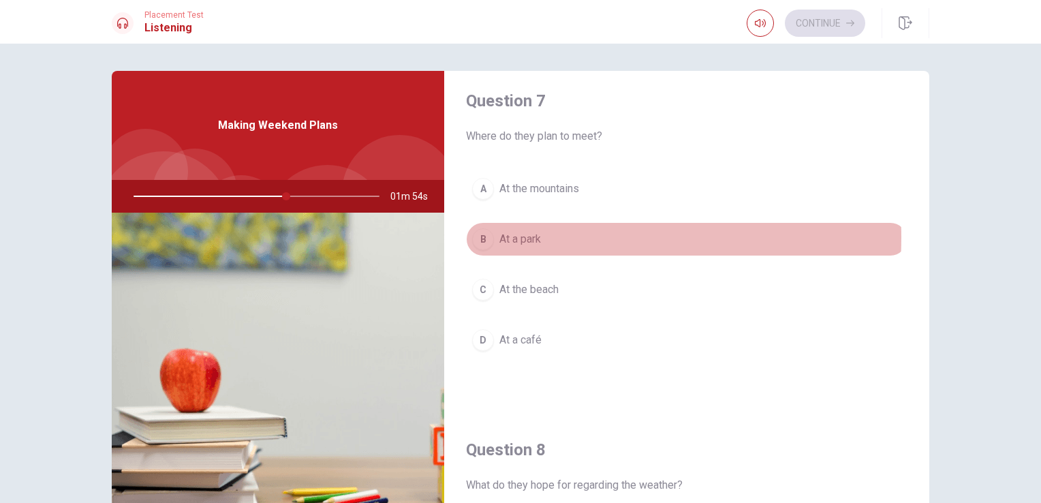
click at [511, 235] on span "At a park" at bounding box center [521, 239] width 42 height 16
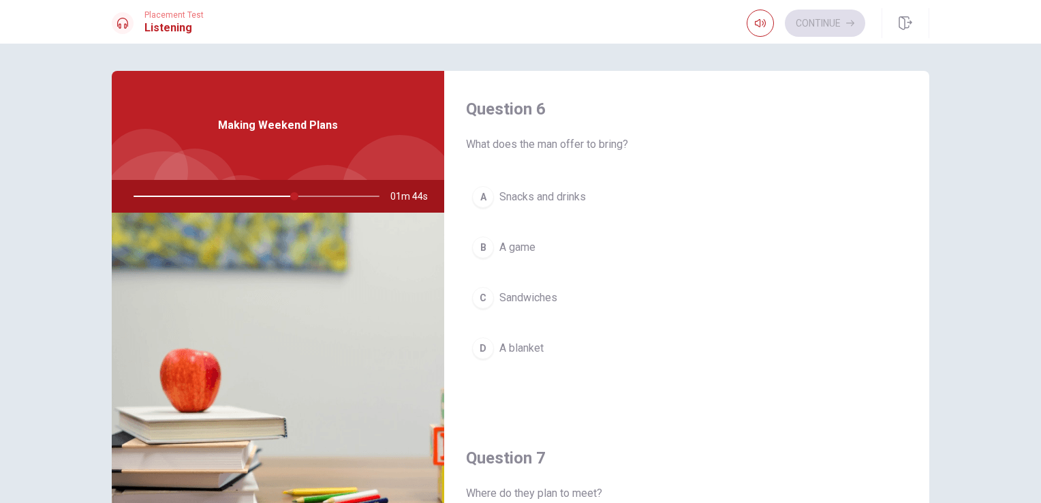
scroll to position [0, 0]
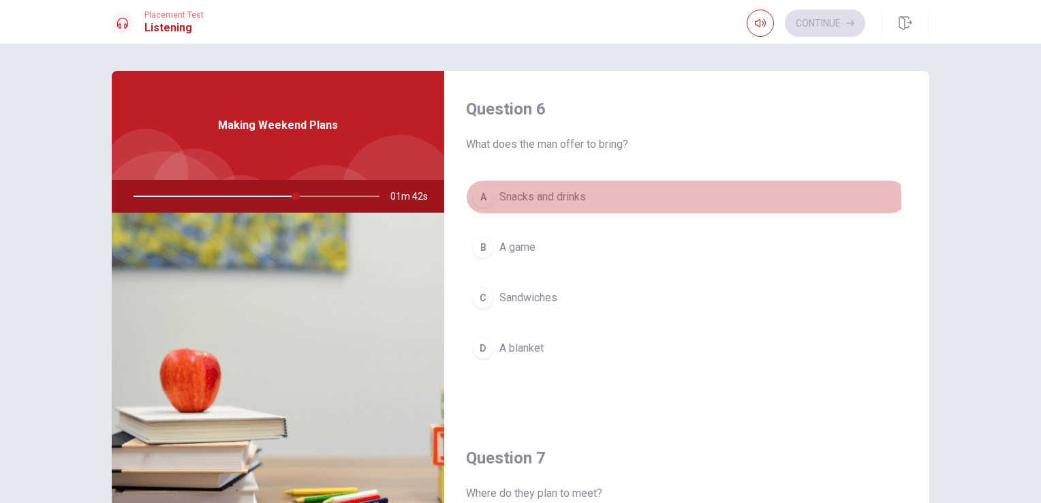
click at [534, 204] on span "Snacks and drinks" at bounding box center [543, 197] width 87 height 16
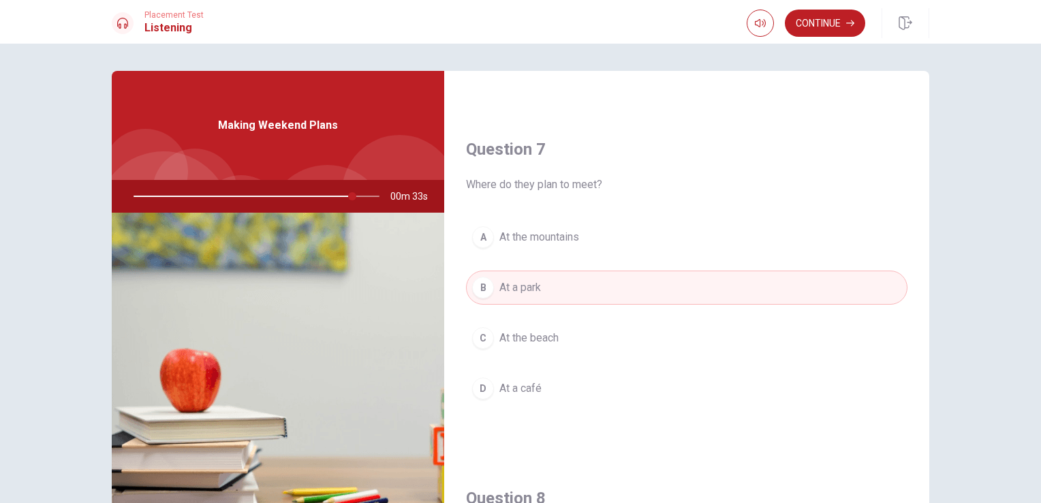
scroll to position [308, 0]
click at [827, 27] on button "Continue" at bounding box center [825, 23] width 80 height 27
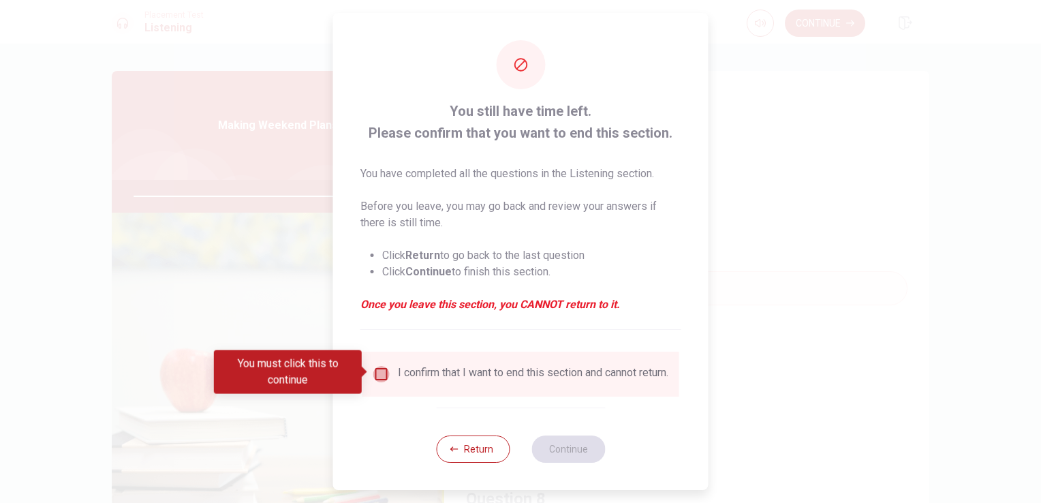
click at [382, 374] on input "You must click this to continue" at bounding box center [382, 374] width 16 height 16
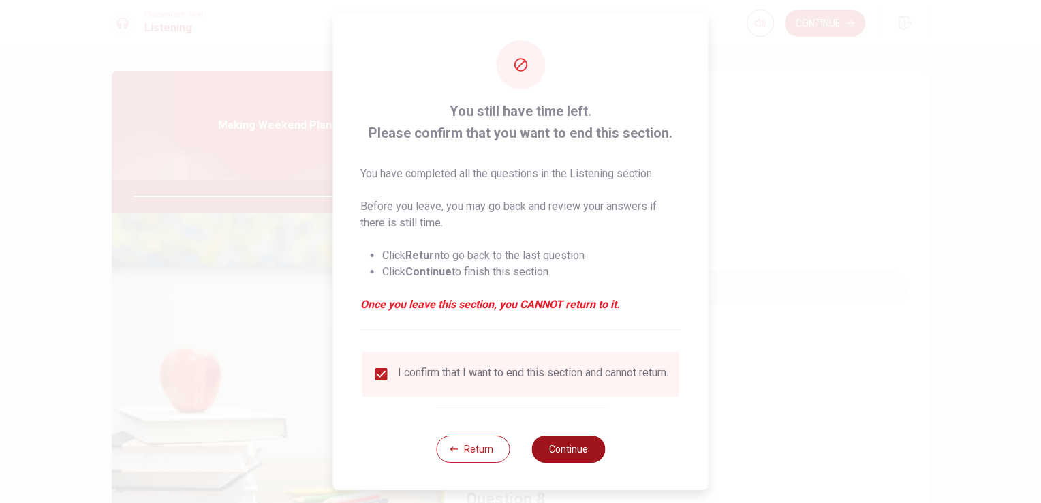
click at [568, 453] on button "Continue" at bounding box center [569, 449] width 74 height 27
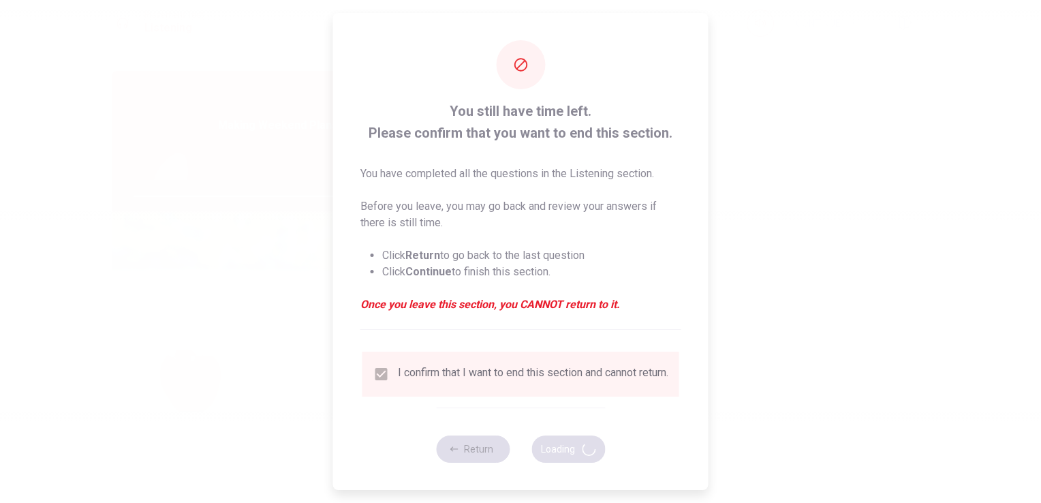
type input "96"
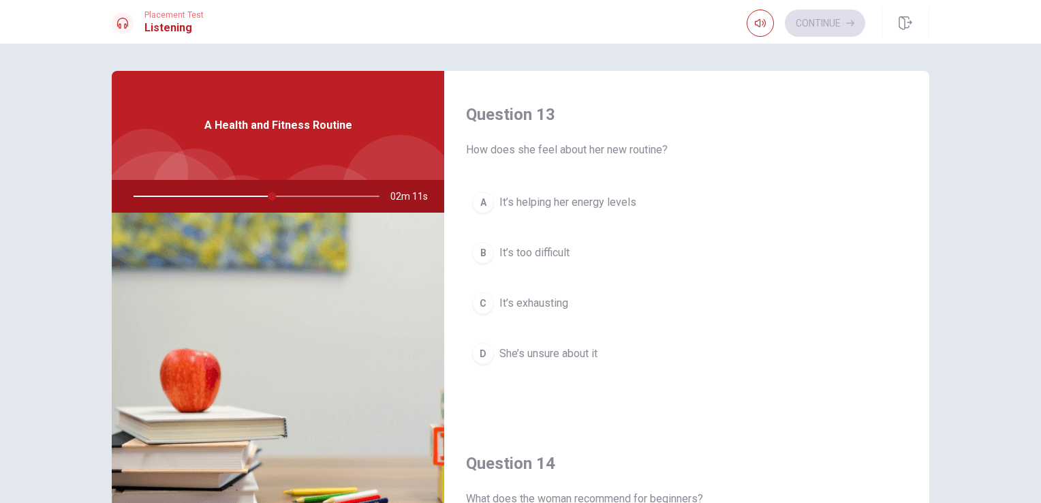
scroll to position [692, 0]
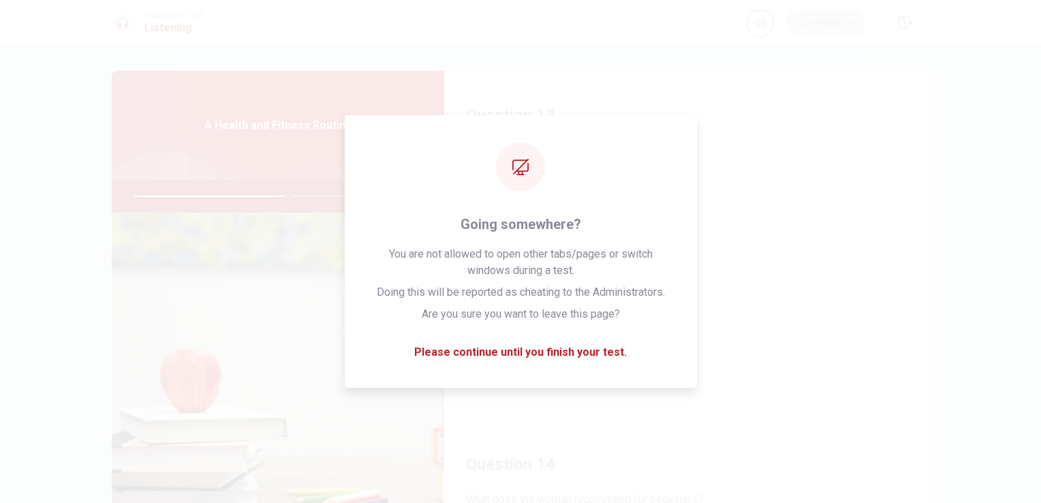
drag, startPoint x: 568, startPoint y: 408, endPoint x: 536, endPoint y: 538, distance: 134.1
click at [536, 502] on html "This site uses cookies, as explained in our Privacy Policy . If you agree to th…" at bounding box center [520, 251] width 1041 height 503
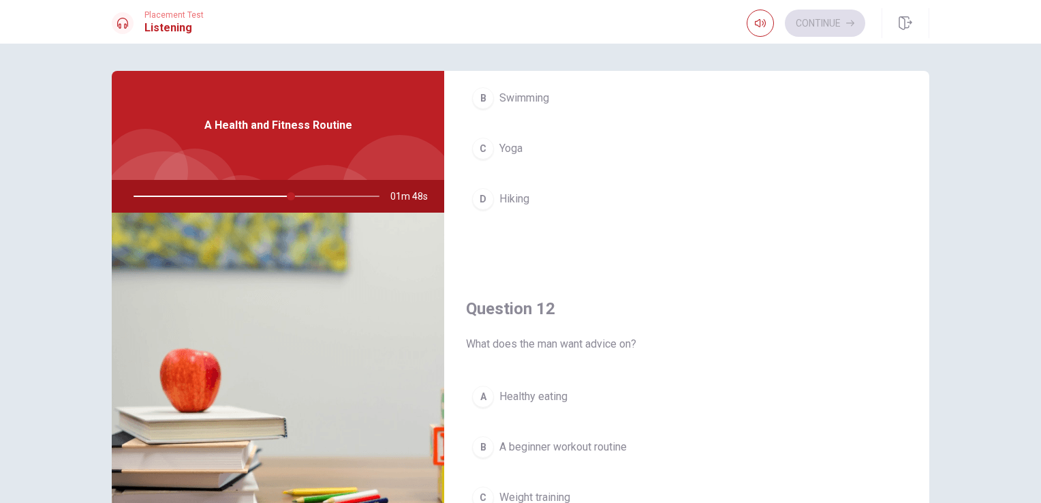
scroll to position [0, 0]
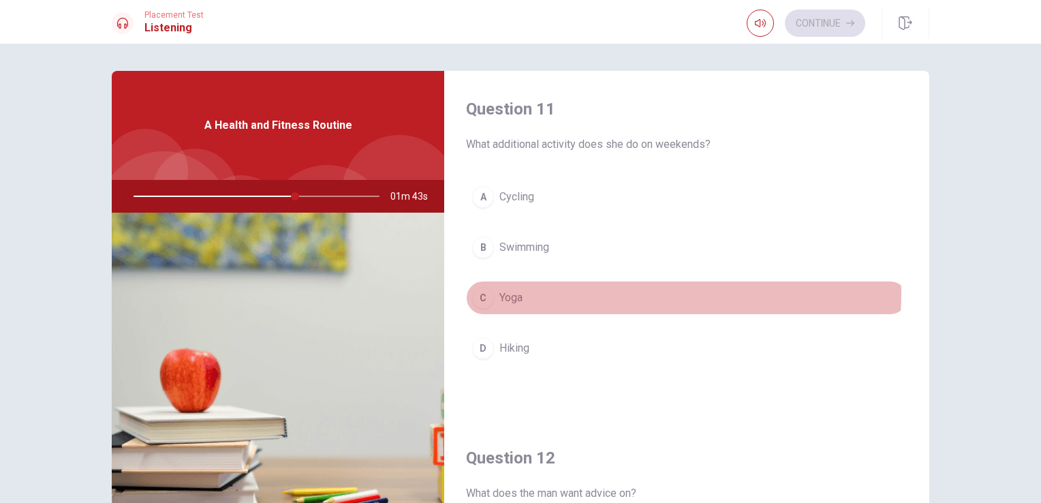
click at [502, 290] on span "Yoga" at bounding box center [511, 298] width 23 height 16
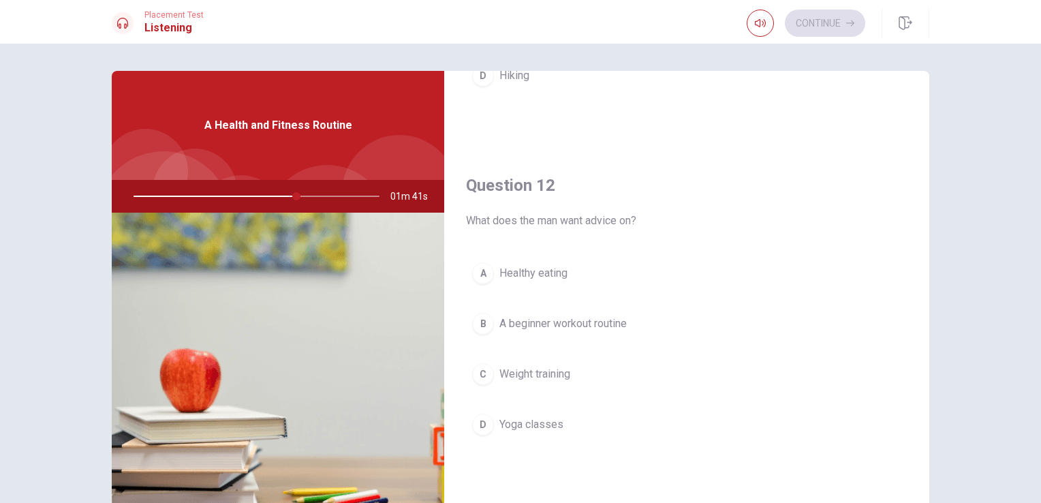
scroll to position [281, 0]
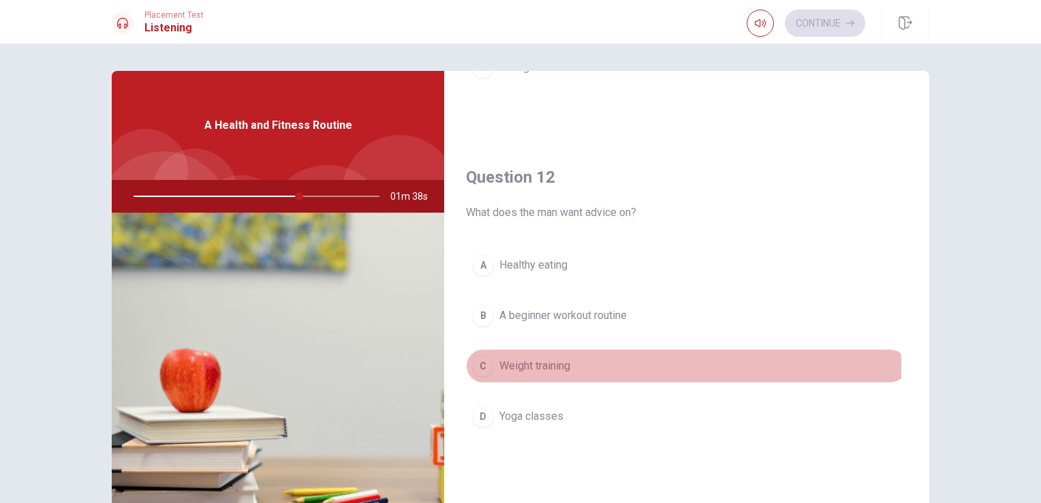
click at [528, 367] on span "Weight training" at bounding box center [535, 366] width 71 height 16
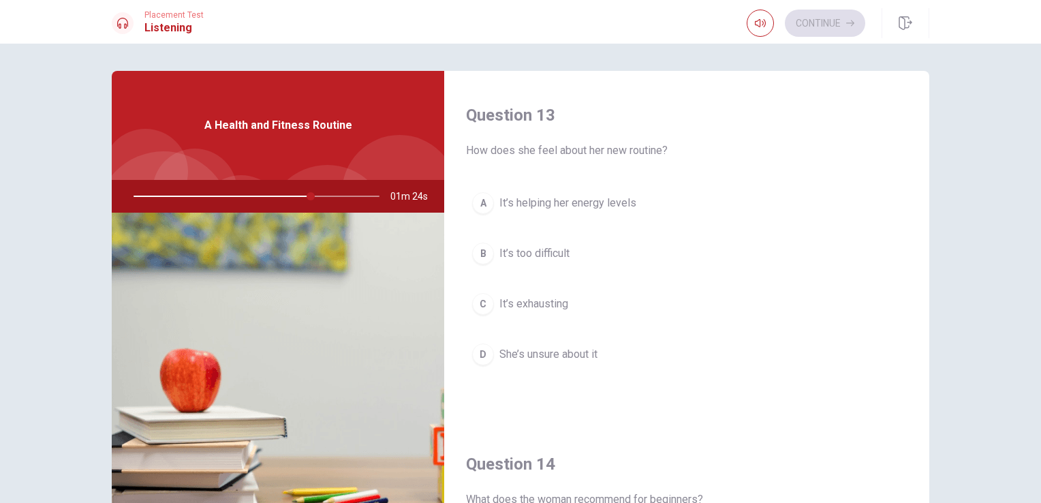
scroll to position [691, 0]
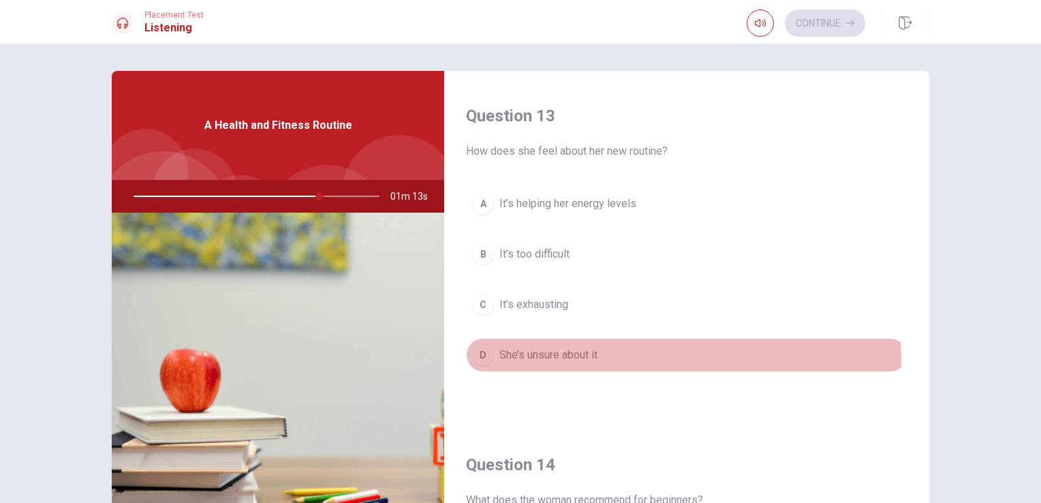
click at [545, 360] on button "D She’s unsure about it" at bounding box center [687, 355] width 442 height 34
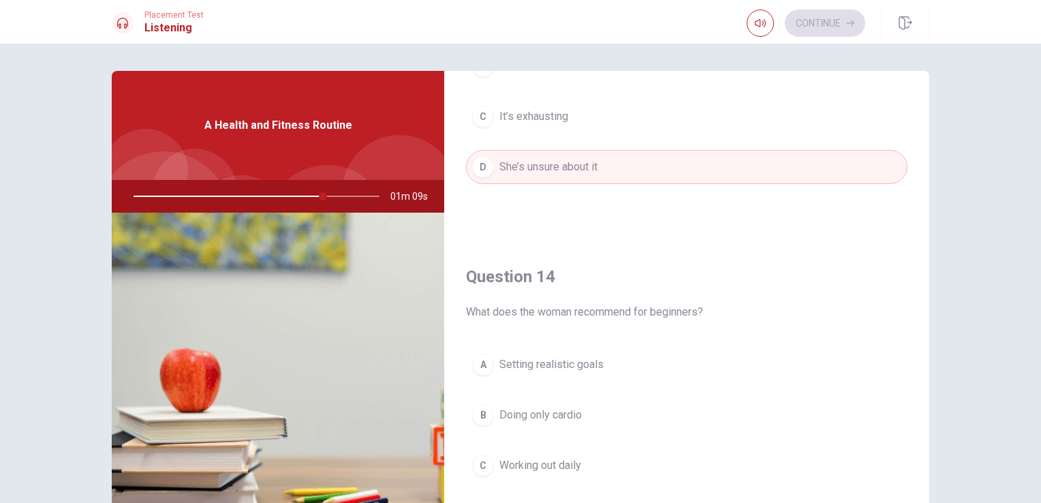
scroll to position [912, 0]
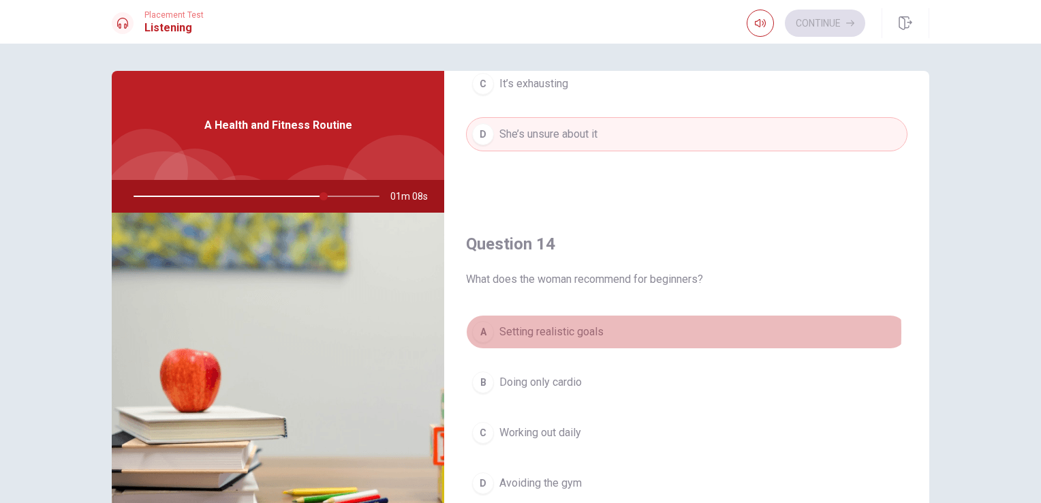
click at [553, 329] on span "Setting realistic goals" at bounding box center [552, 332] width 104 height 16
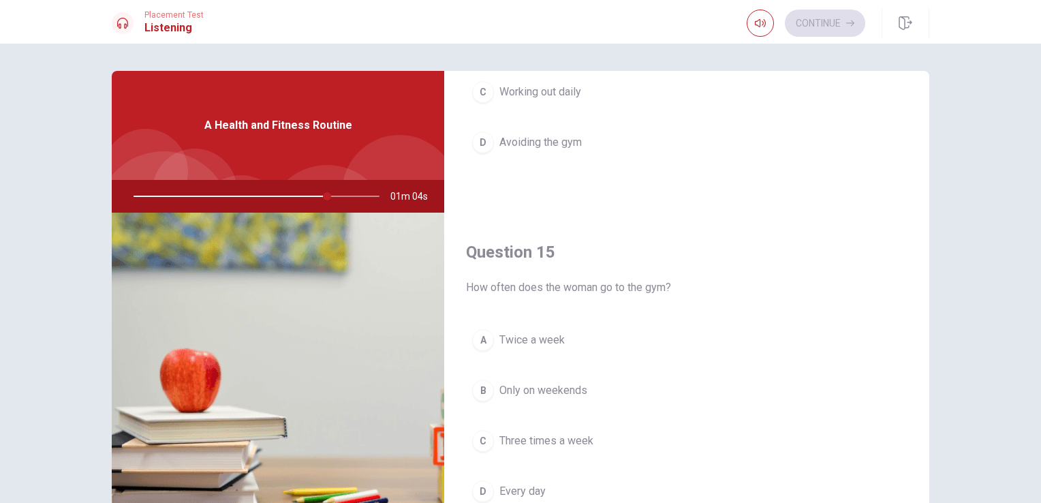
scroll to position [1265, 0]
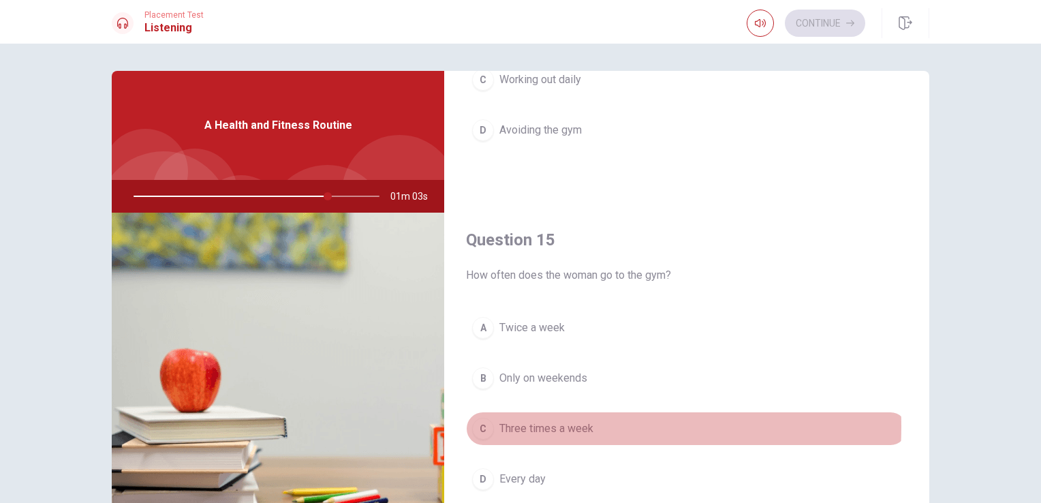
click at [562, 421] on span "Three times a week" at bounding box center [547, 429] width 94 height 16
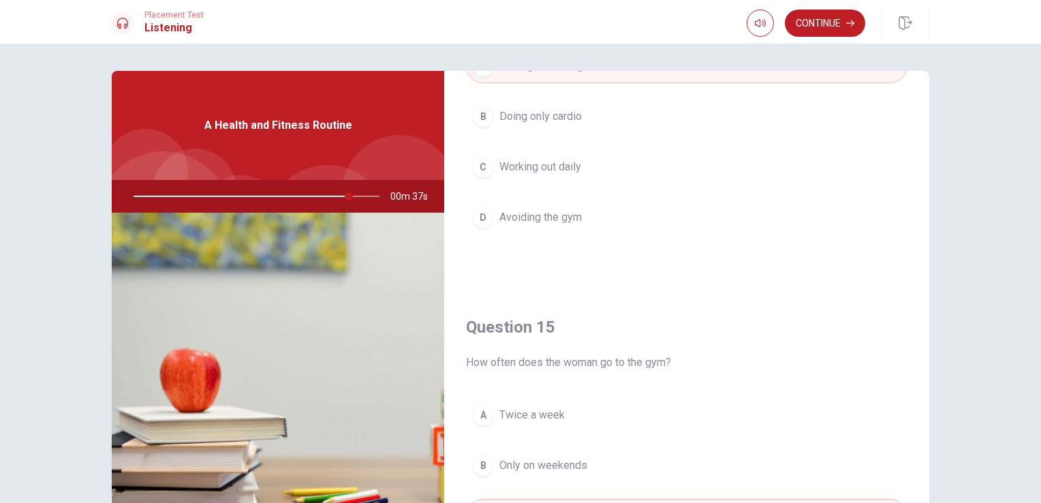
scroll to position [1219, 0]
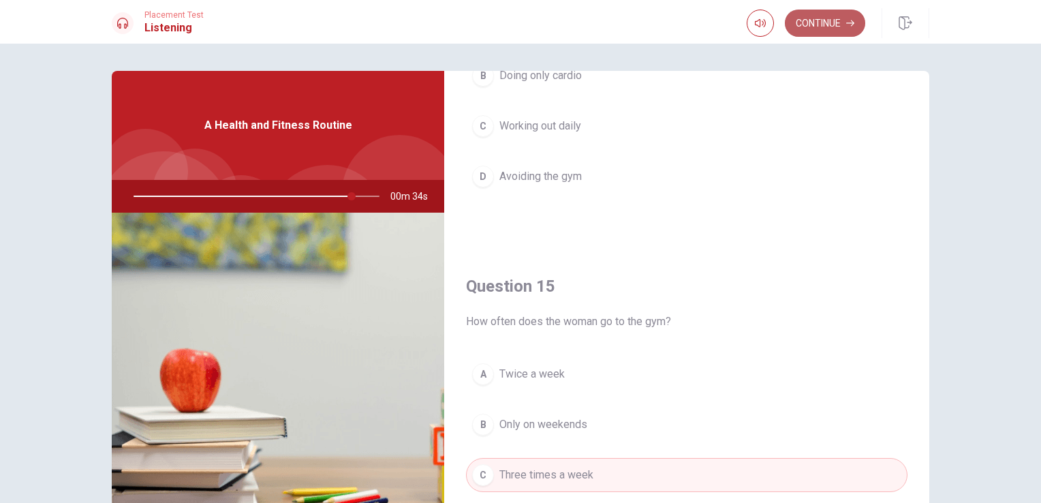
click at [829, 24] on button "Continue" at bounding box center [825, 23] width 80 height 27
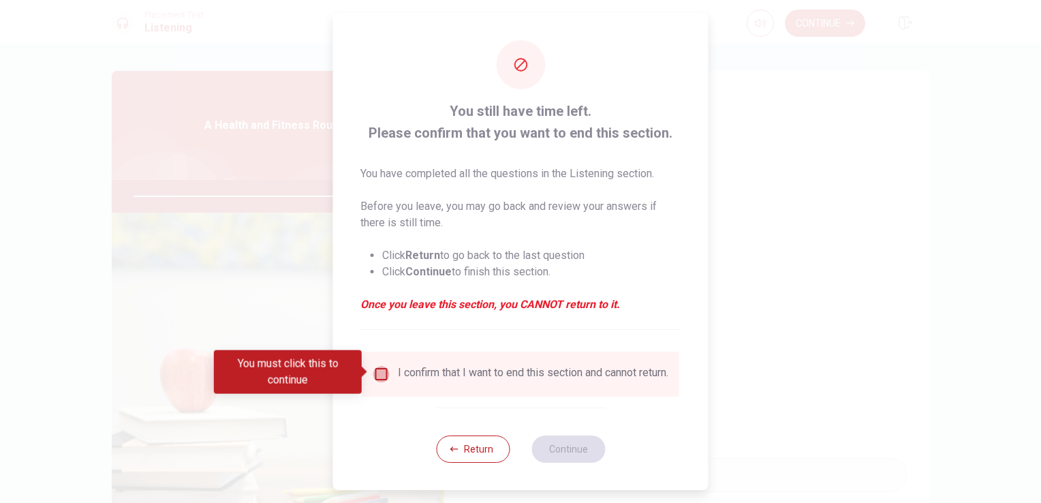
click at [374, 373] on input "You must click this to continue" at bounding box center [382, 374] width 16 height 16
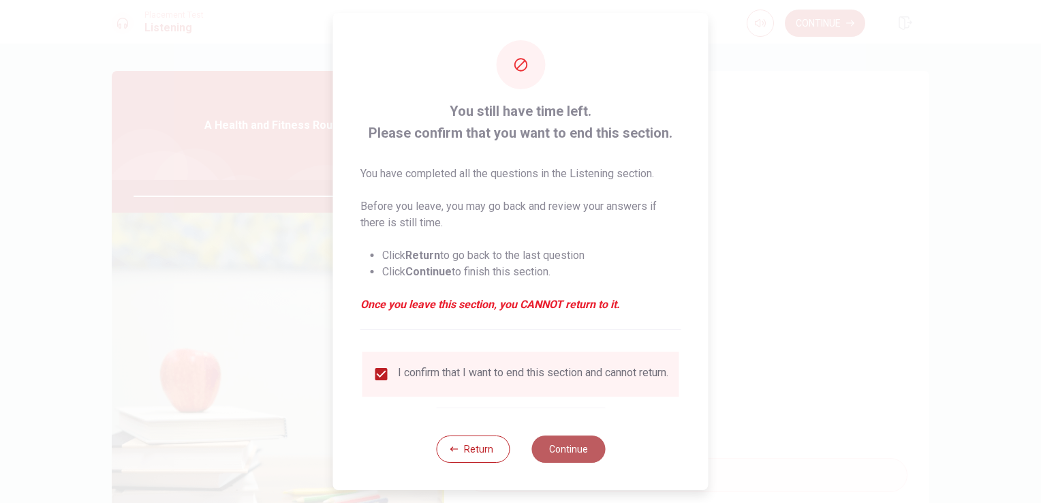
click at [592, 462] on button "Continue" at bounding box center [569, 449] width 74 height 27
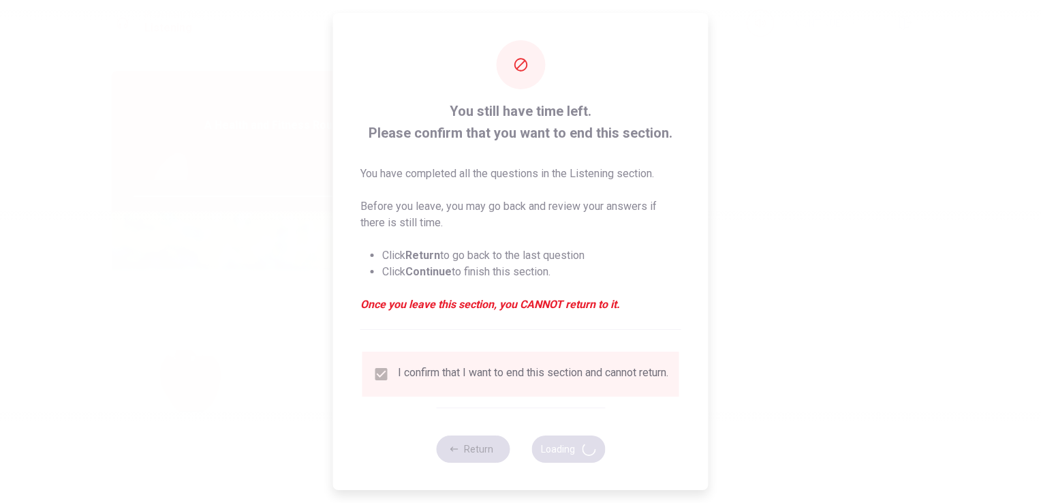
type input "91"
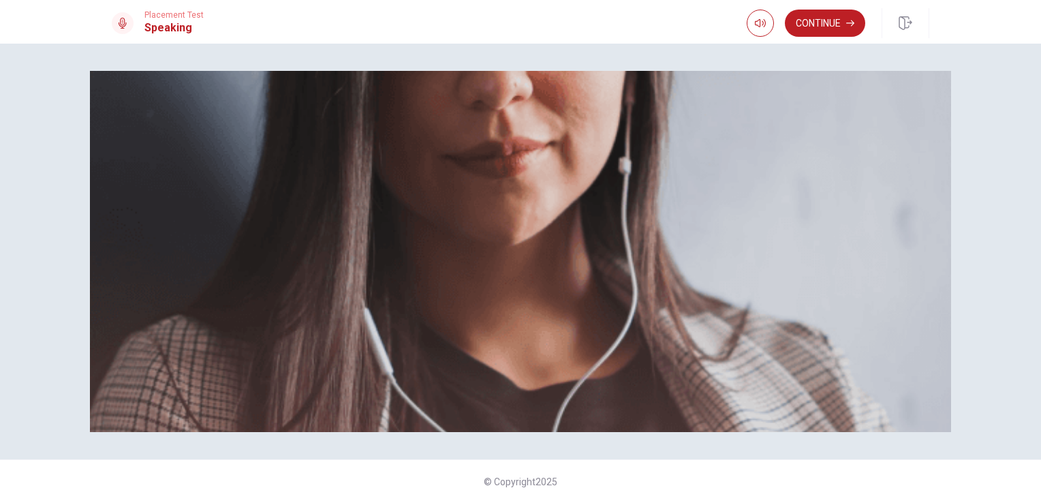
scroll to position [0, 0]
click at [838, 29] on button "Continue" at bounding box center [825, 23] width 80 height 27
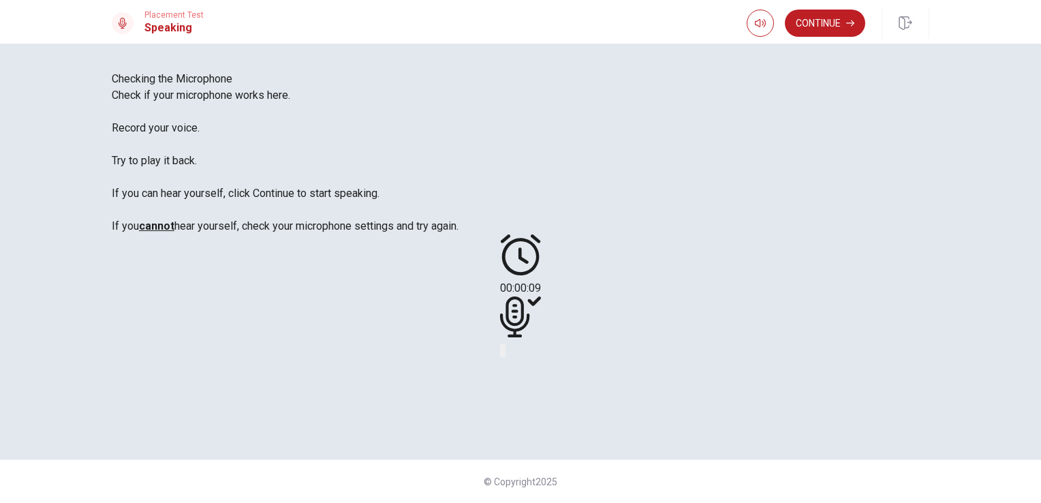
click at [541, 337] on icon at bounding box center [520, 316] width 41 height 41
click at [541, 342] on div at bounding box center [520, 319] width 41 height 46
click at [504, 354] on icon "Play Audio" at bounding box center [504, 354] width 0 height 0
click at [541, 342] on div at bounding box center [520, 319] width 41 height 46
click at [530, 337] on icon at bounding box center [514, 316] width 29 height 41
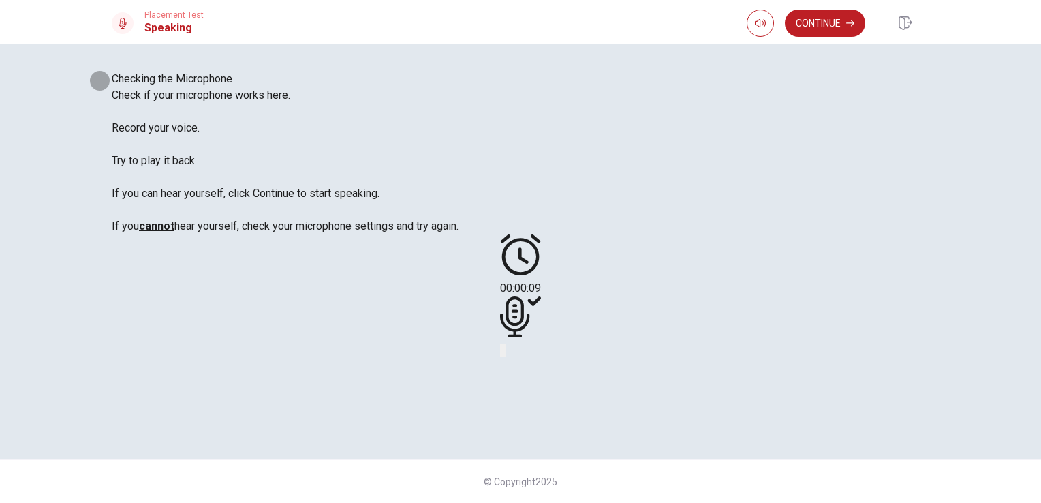
click at [502, 354] on icon "Record Again" at bounding box center [502, 354] width 0 height 0
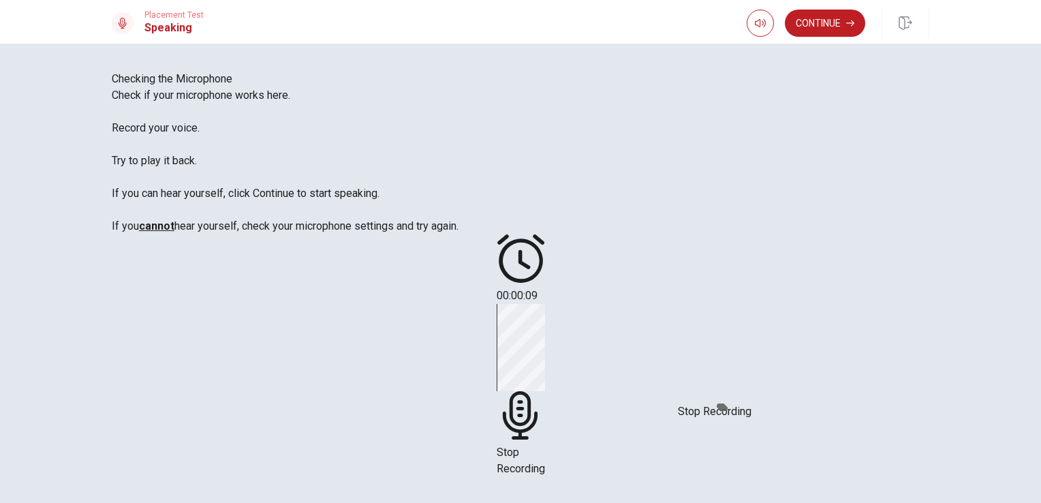
click at [545, 446] on span "Stop Recording" at bounding box center [521, 460] width 48 height 29
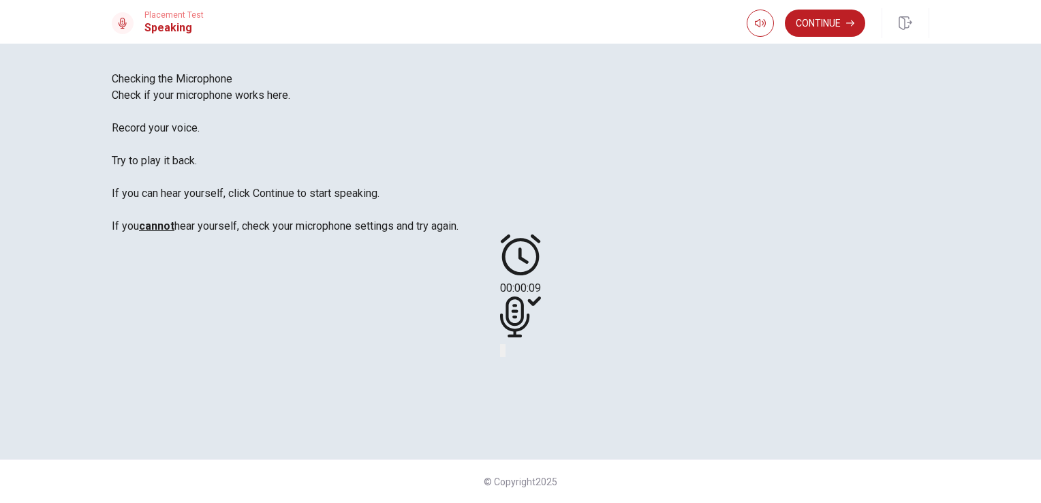
click at [504, 354] on icon "Play Audio" at bounding box center [504, 354] width 0 height 0
click at [825, 25] on button "Continue" at bounding box center [825, 23] width 80 height 27
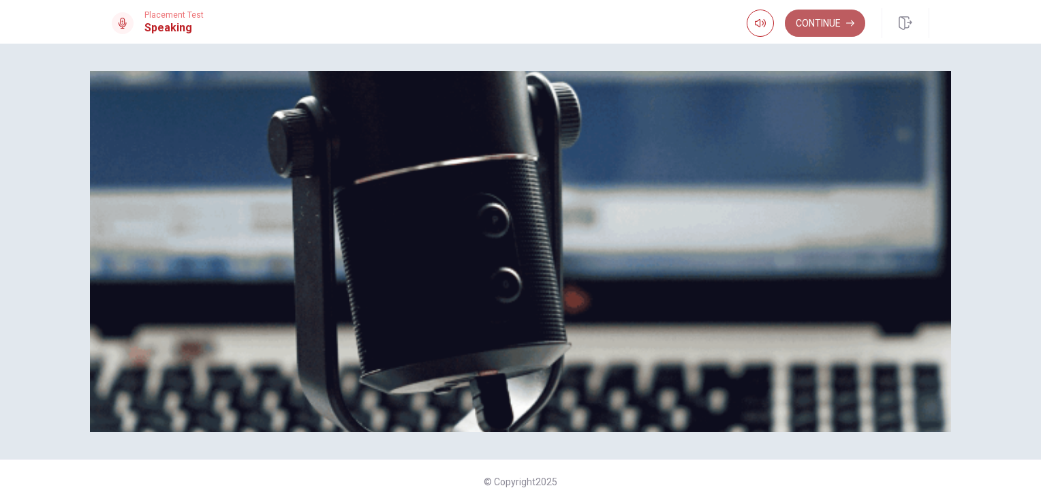
click at [824, 18] on button "Continue" at bounding box center [825, 23] width 80 height 27
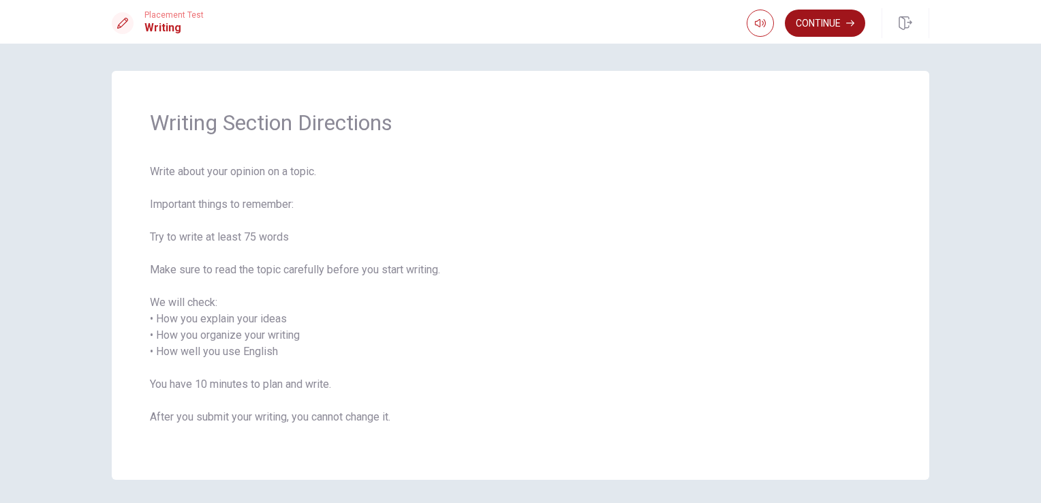
click at [819, 20] on button "Continue" at bounding box center [825, 23] width 80 height 27
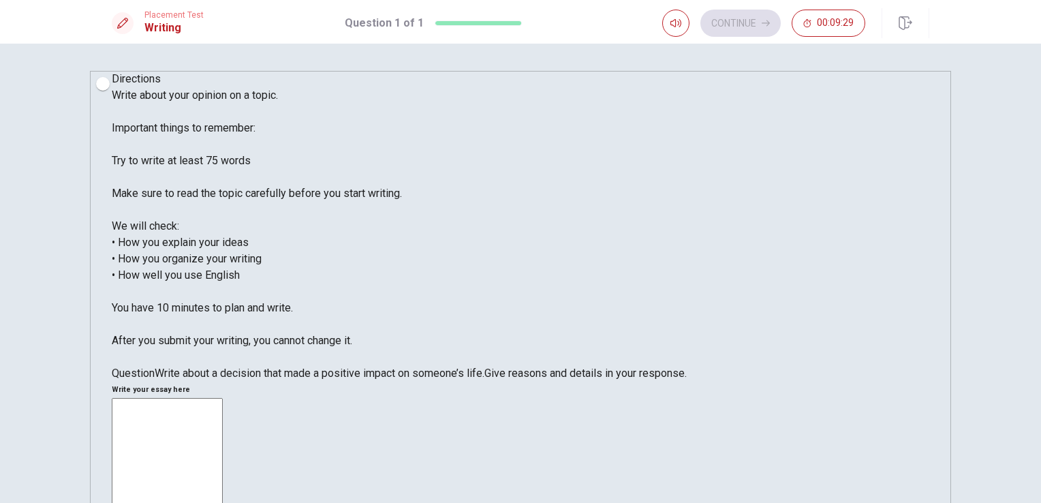
type textarea "h"
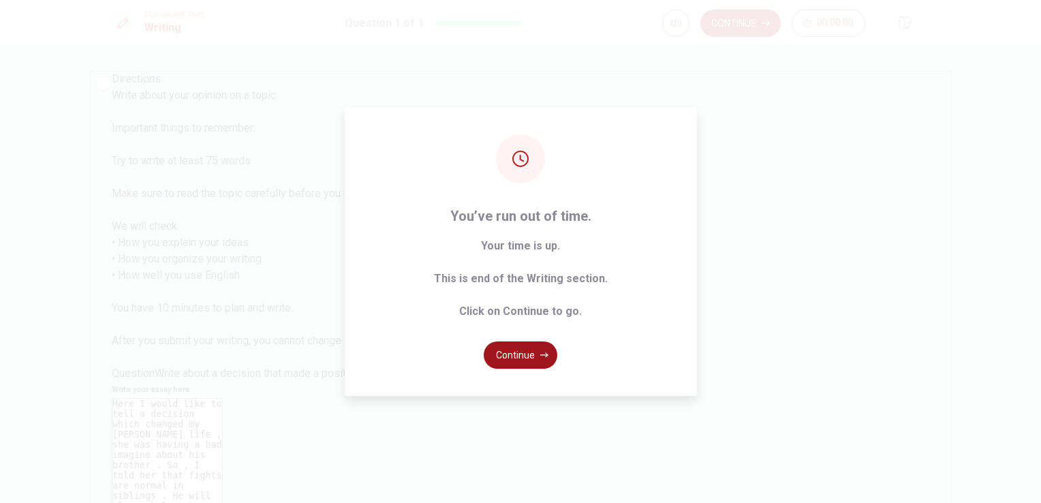
type textarea "Here I would like to tell a decision which changed my [PERSON_NAME] life . she …"
click at [526, 349] on button "Continue" at bounding box center [521, 354] width 74 height 27
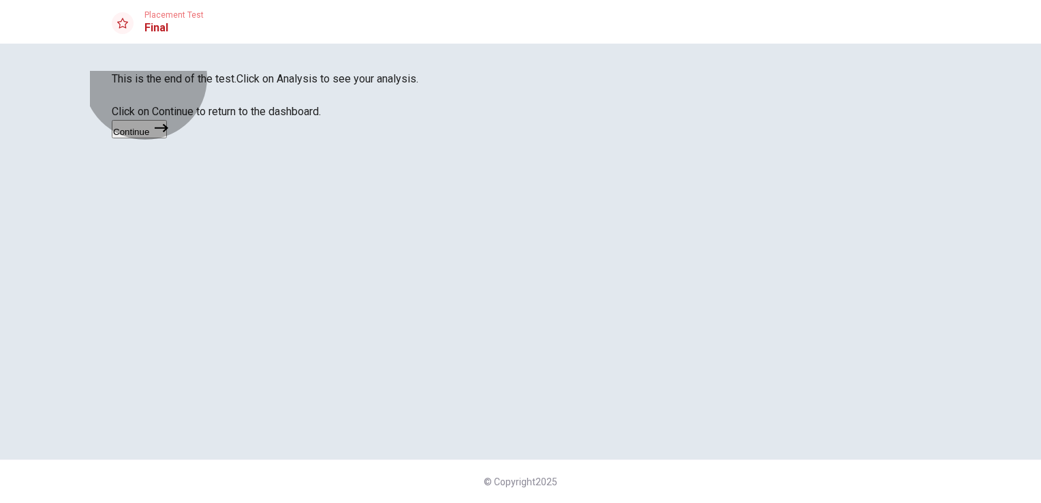
click at [167, 138] on button "Continue" at bounding box center [139, 129] width 55 height 18
